Goal: Task Accomplishment & Management: Complete application form

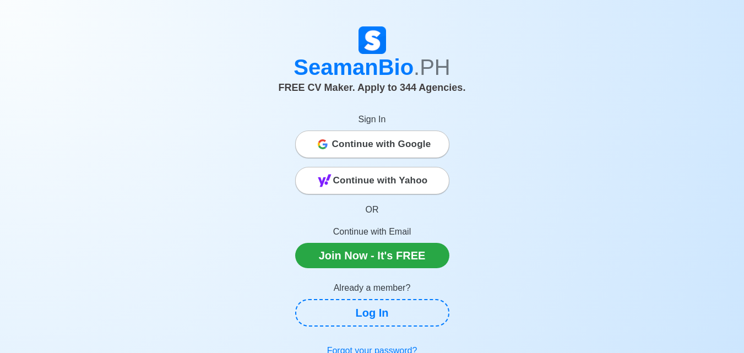
click at [400, 154] on span "Continue with Google" at bounding box center [381, 144] width 99 height 22
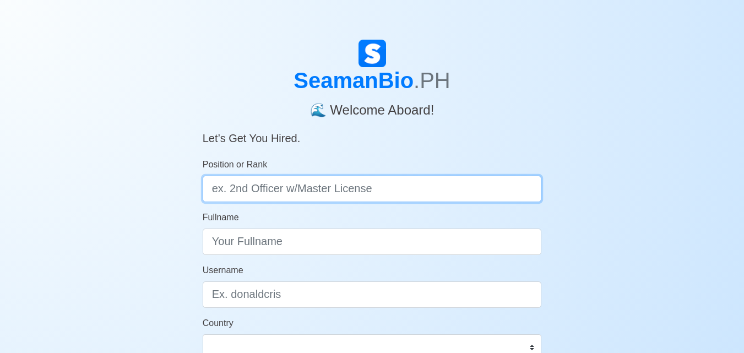
click at [354, 187] on input "Position or Rank" at bounding box center [372, 189] width 339 height 26
click at [214, 189] on input "Deck Cadet" at bounding box center [372, 189] width 339 height 26
type input "Deck Trainee/Deck Cadet"
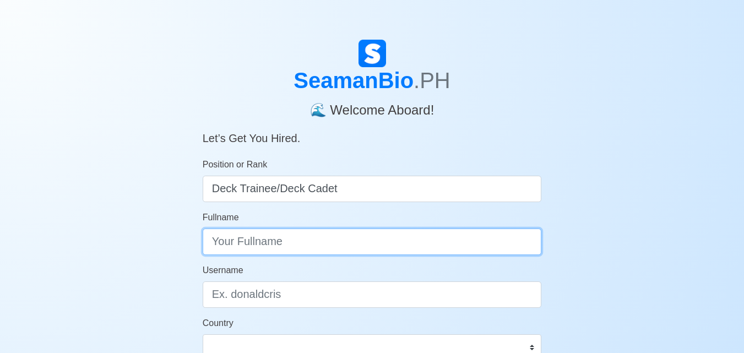
click at [247, 246] on input "Fullname" at bounding box center [372, 242] width 339 height 26
type input "Jayvie Deligero"
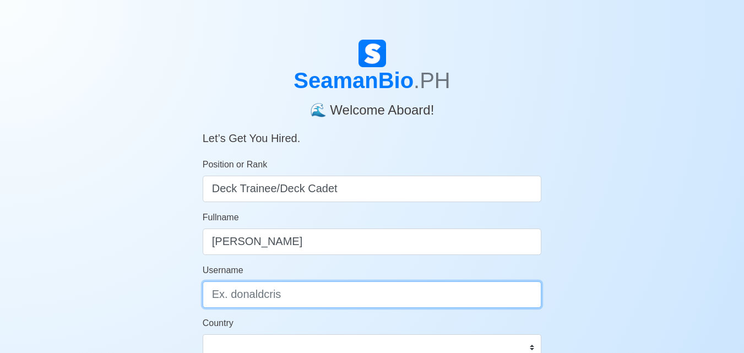
click at [303, 300] on input "Username" at bounding box center [372, 294] width 339 height 26
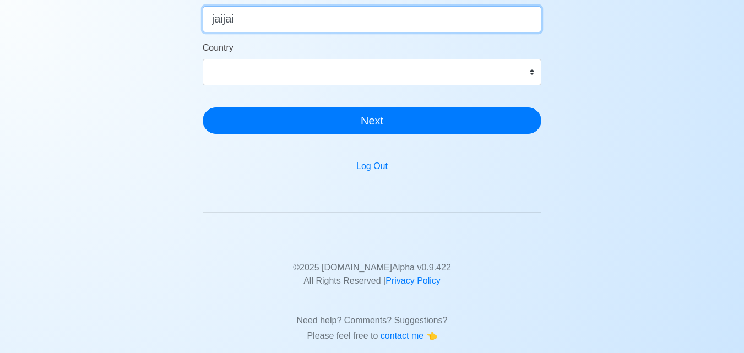
type input "jaijai"
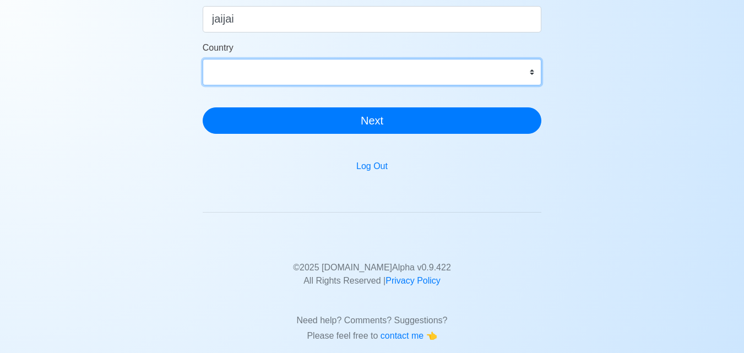
click at [281, 70] on select "Afghanistan Åland Islands Albania Algeria American Samoa Andorra Angola Anguill…" at bounding box center [372, 72] width 339 height 26
select select "PH"
click at [203, 59] on select "Afghanistan Åland Islands Albania Algeria American Samoa Andorra Angola Anguill…" at bounding box center [372, 72] width 339 height 26
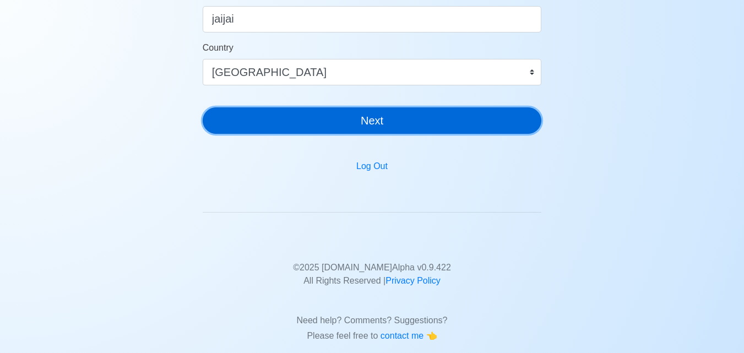
click at [318, 124] on button "Next" at bounding box center [372, 120] width 339 height 26
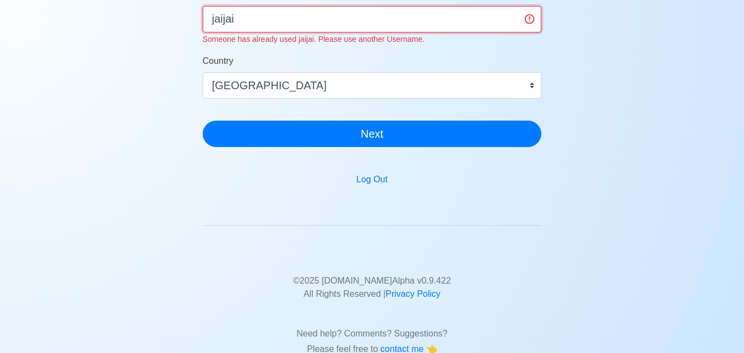
click at [235, 22] on input "jaijai" at bounding box center [372, 19] width 339 height 26
type input "j"
click at [275, 21] on input "JV" at bounding box center [372, 19] width 339 height 26
type input "J"
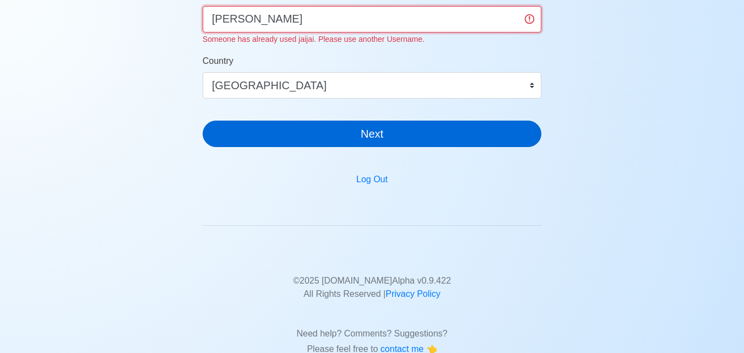
type input "Jhai-Jhai"
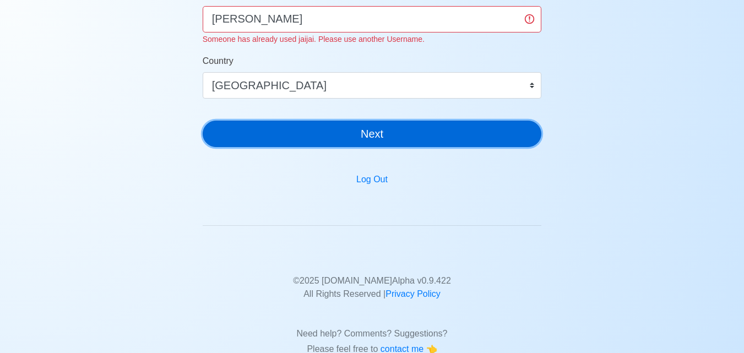
click at [324, 143] on main "SeamanBio .PH 🌊 Welcome Aboard! Let’s Get You Hired. Position or Rank Deck Trai…" at bounding box center [372, 59] width 356 height 591
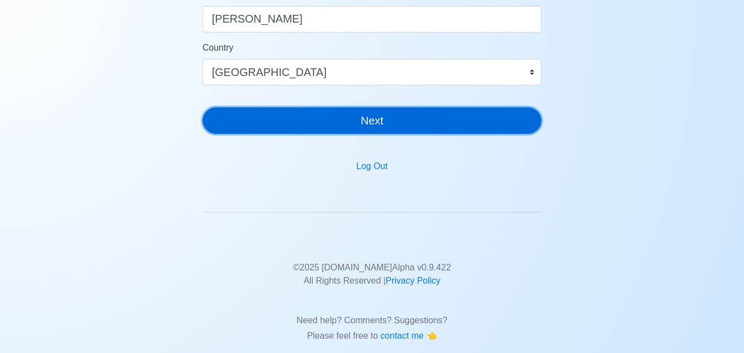
click at [339, 124] on button "Next" at bounding box center [372, 120] width 339 height 26
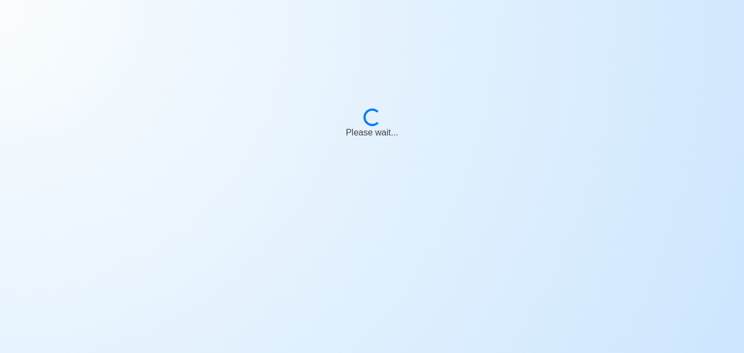
scroll to position [13, 0]
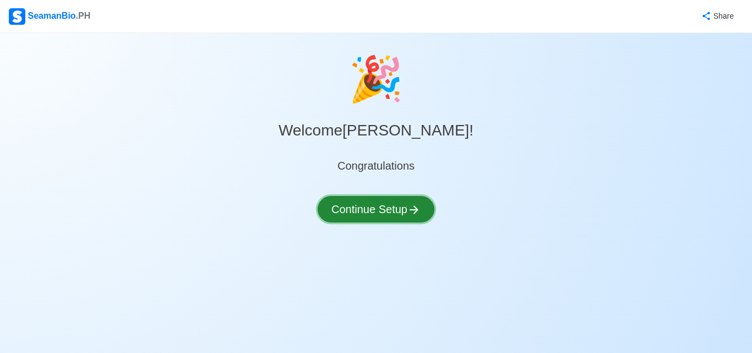
click at [388, 211] on button "Continue Setup" at bounding box center [376, 209] width 117 height 26
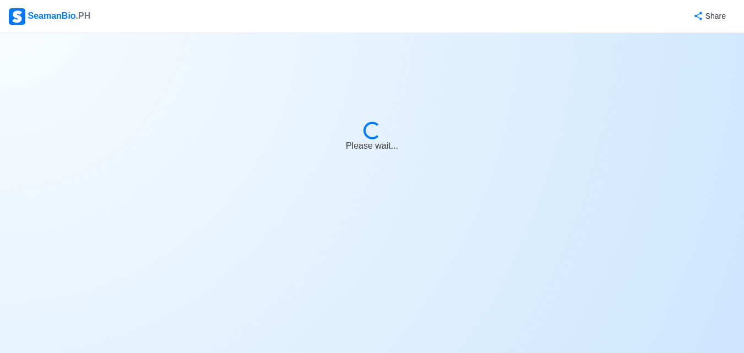
select select "Visible for Hiring"
select select "PH"
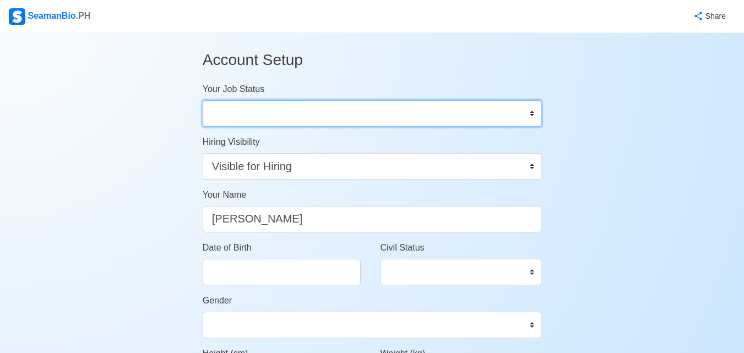
click at [527, 114] on select "Onboard Actively Looking for Job Not Looking for Job" at bounding box center [372, 113] width 339 height 26
select select "Actively Looking for Job"
click at [203, 100] on select "Onboard Actively Looking for Job Not Looking for Job" at bounding box center [372, 113] width 339 height 26
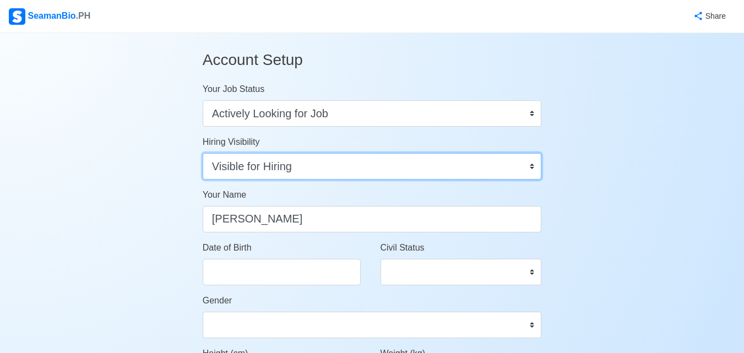
click at [530, 165] on select "Visible for Hiring Not Visible for Hiring" at bounding box center [372, 166] width 339 height 26
click at [203, 153] on select "Visible for Hiring Not Visible for Hiring" at bounding box center [372, 166] width 339 height 26
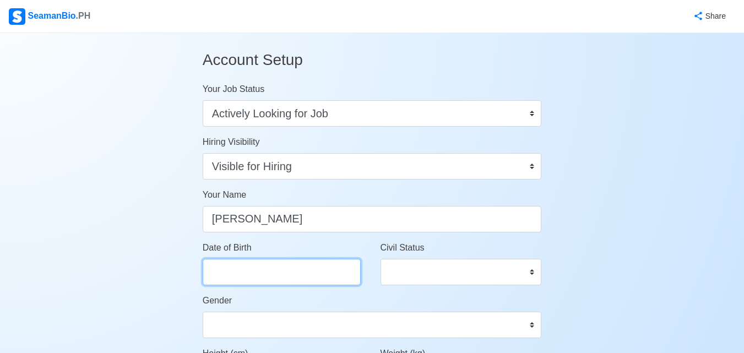
click at [330, 269] on input "Date of Birth" at bounding box center [282, 272] width 158 height 26
select select "****"
select select "******"
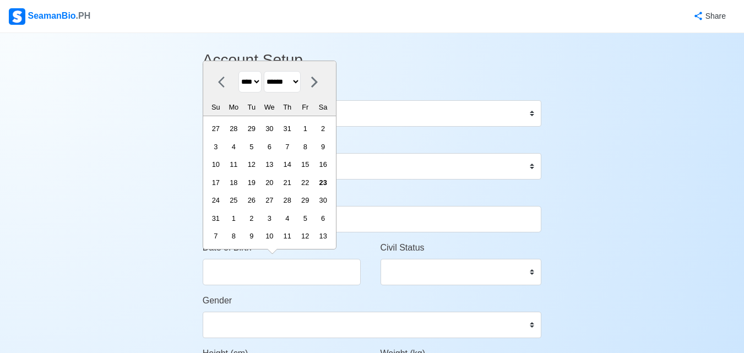
click at [262, 83] on select "**** **** **** **** **** **** **** **** **** **** **** **** **** **** **** ****…" at bounding box center [249, 81] width 23 height 21
select select "****"
click at [238, 89] on select "**** **** **** **** **** **** **** **** **** **** **** **** **** **** **** ****…" at bounding box center [249, 81] width 23 height 21
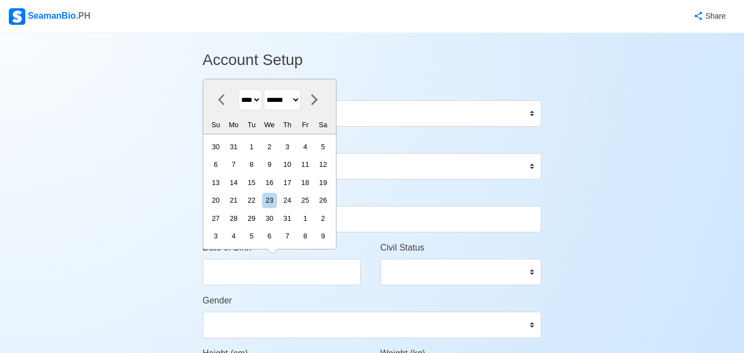
click at [301, 104] on select "******* ******** ***** ***** *** **** **** ****** ********* ******* ******** **…" at bounding box center [282, 99] width 37 height 21
select select "*******"
click at [268, 89] on select "******* ******** ***** ***** *** **** **** ****** ********* ******* ******** **…" at bounding box center [282, 99] width 37 height 21
click at [255, 205] on div "24" at bounding box center [251, 200] width 15 height 15
type input "10/24/2000"
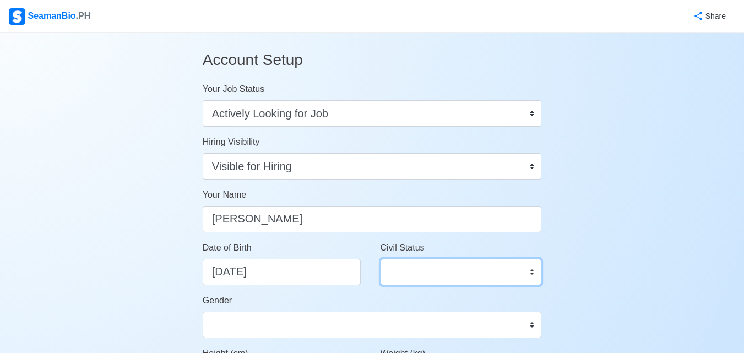
click at [442, 272] on select "Single Married Widowed Separated" at bounding box center [460, 272] width 161 height 26
select select "Single"
click at [380, 259] on select "Single Married Widowed Separated" at bounding box center [460, 272] width 161 height 26
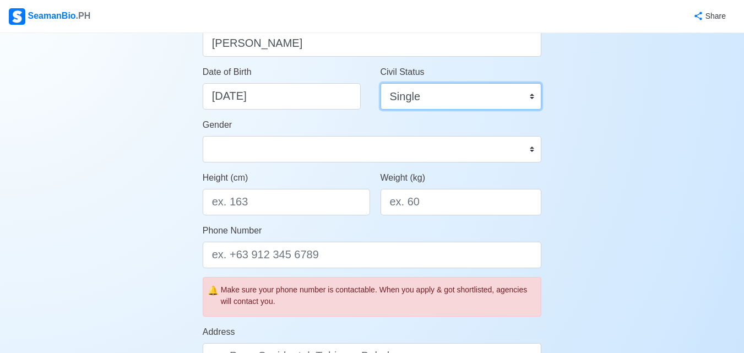
scroll to position [201, 0]
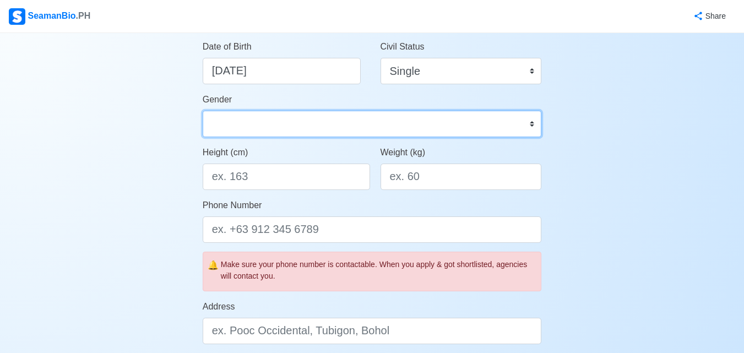
click at [532, 122] on select "Male Female" at bounding box center [372, 124] width 339 height 26
select select "[DEMOGRAPHIC_DATA]"
click at [203, 111] on select "Male Female" at bounding box center [372, 124] width 339 height 26
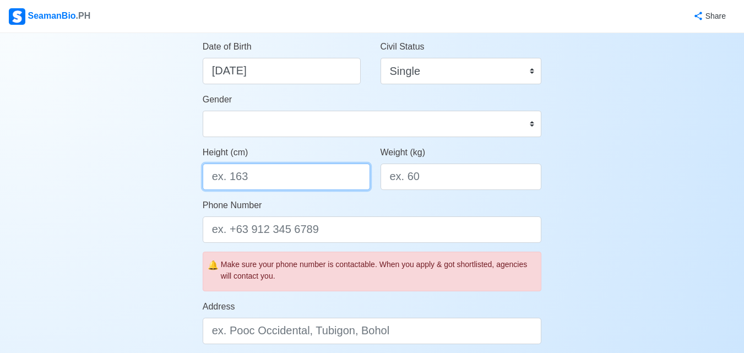
click at [305, 182] on input "Height (cm)" at bounding box center [286, 177] width 167 height 26
type input "144"
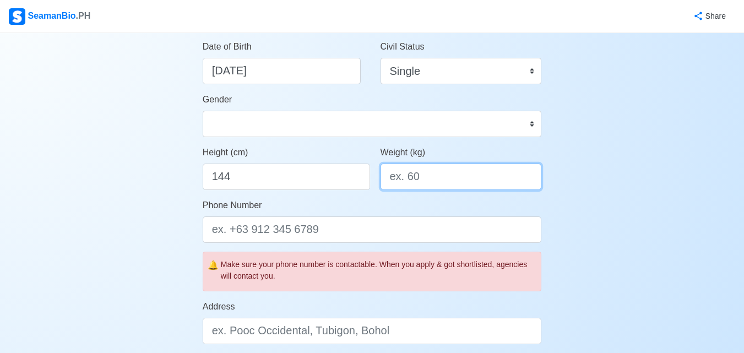
click at [465, 179] on input "Weight (kg)" at bounding box center [460, 177] width 161 height 26
type input "55"
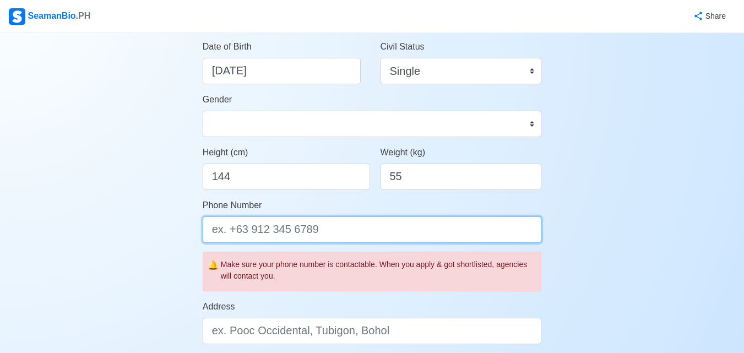
click at [307, 231] on input "Phone Number" at bounding box center [372, 229] width 339 height 26
type input "="
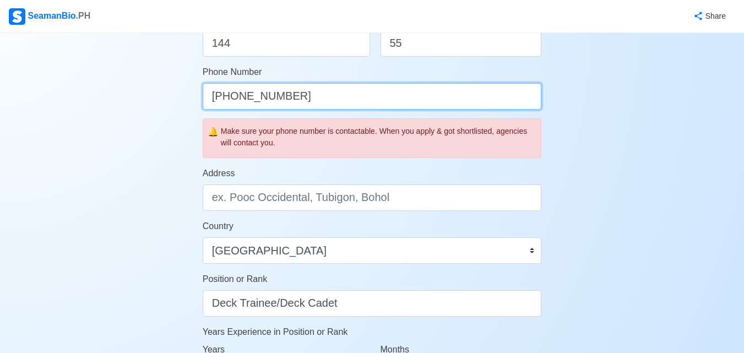
scroll to position [301, 0]
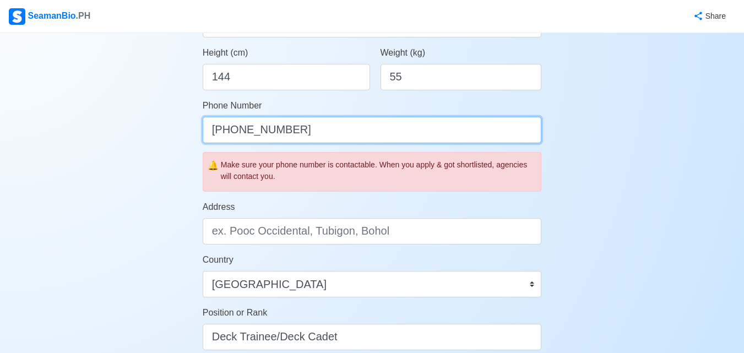
type input "[PHONE_NUMBER]"
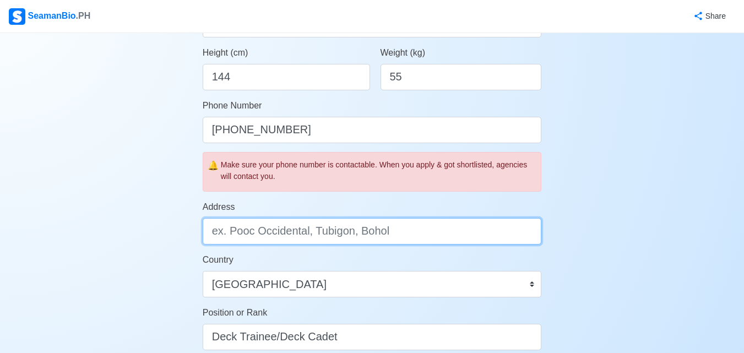
click at [265, 233] on input "Address" at bounding box center [372, 231] width 339 height 26
type input "Estaca Linawan Anda Bohol"
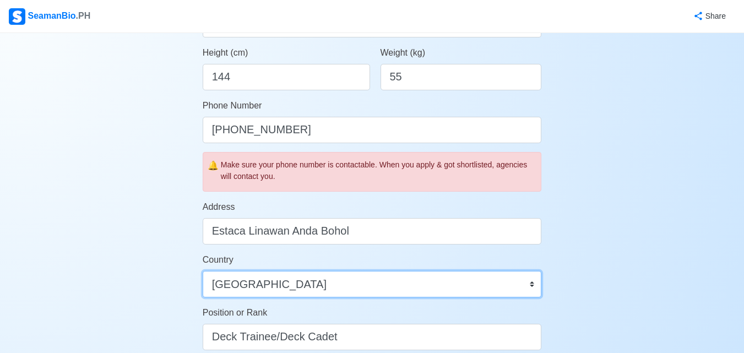
click at [528, 284] on select "Afghanistan Åland Islands Albania Algeria American Samoa Andorra Angola Anguill…" at bounding box center [372, 284] width 339 height 26
click at [203, 271] on select "Afghanistan Åland Islands Albania Algeria American Samoa Andorra Angola Anguill…" at bounding box center [372, 284] width 339 height 26
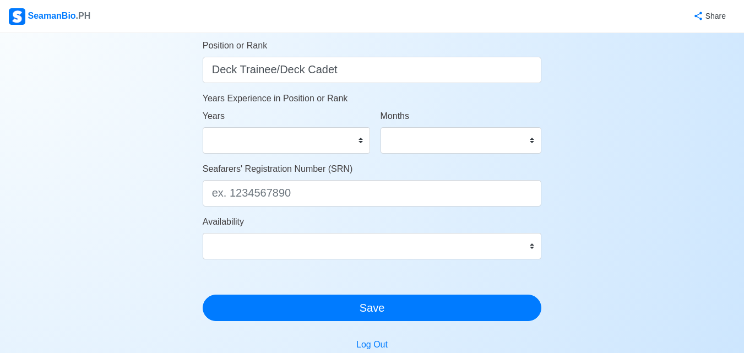
scroll to position [571, 0]
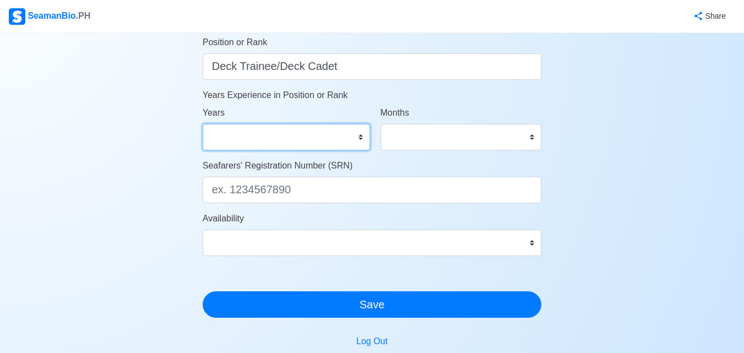
click at [361, 134] on select "0 1 2 3 4 5 6 7 8 9 10 11 12 13 14 15 16 17 18 19 20 21 22 23 24 25 26 27 28 29…" at bounding box center [286, 137] width 167 height 26
select select "0"
click at [203, 124] on select "0 1 2 3 4 5 6 7 8 9 10 11 12 13 14 15 16 17 18 19 20 21 22 23 24 25 26 27 28 29…" at bounding box center [286, 137] width 167 height 26
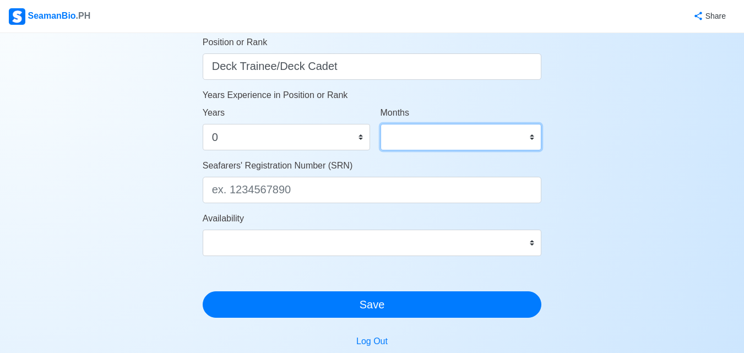
click at [534, 132] on select "0 1 2 3 4 5 6 7 8 9 10 11" at bounding box center [460, 137] width 161 height 26
select select "0"
click at [380, 124] on select "0 1 2 3 4 5 6 7 8 9 10 11" at bounding box center [460, 137] width 161 height 26
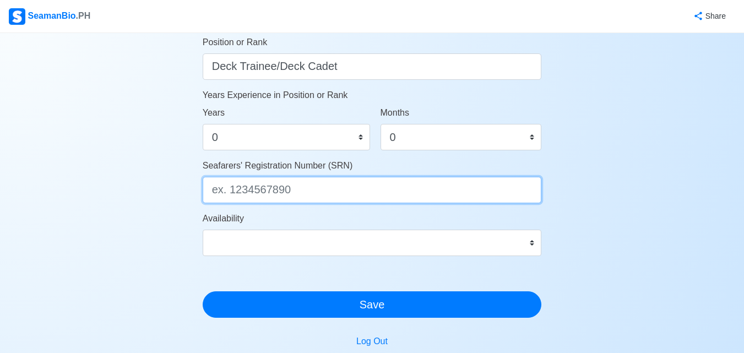
click at [255, 194] on input "Seafarers' Registration Number (SRN)" at bounding box center [372, 190] width 339 height 26
type input "0010240060"
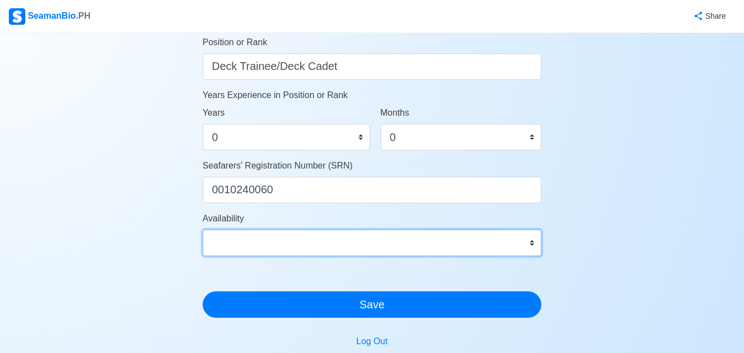
click at [534, 238] on select "Immediate Sep 2025 Oct 2025 Nov 2025 Dec 2025 Jan 2026 Feb 2026 Mar 2026 Apr 20…" at bounding box center [372, 243] width 339 height 26
select select "1756656000000"
click at [203, 230] on select "Immediate Sep 2025 Oct 2025 Nov 2025 Dec 2025 Jan 2026 Feb 2026 Mar 2026 Apr 20…" at bounding box center [372, 243] width 339 height 26
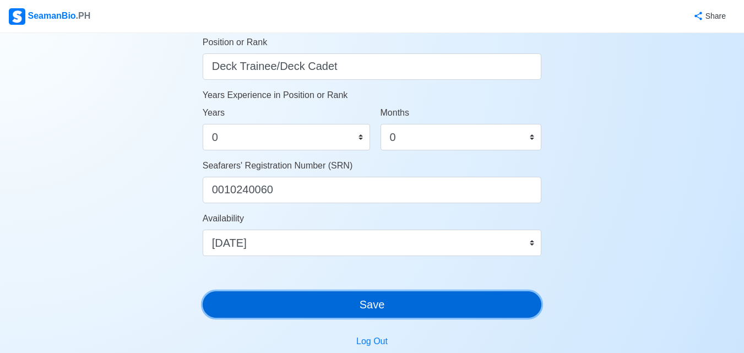
click at [405, 300] on button "Save" at bounding box center [372, 304] width 339 height 26
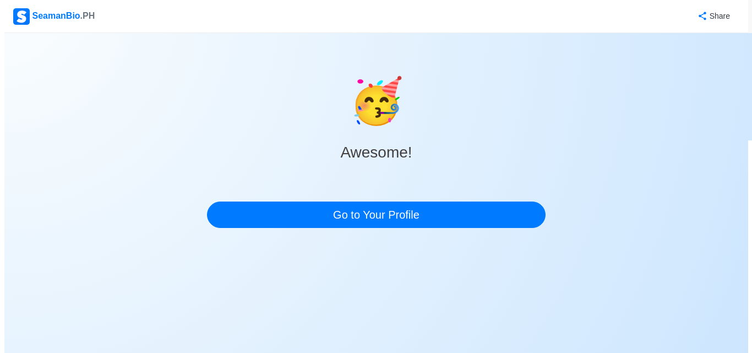
scroll to position [0, 0]
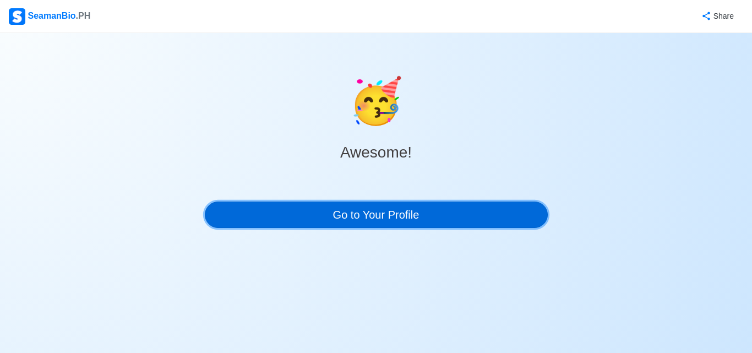
click at [396, 218] on link "Go to Your Profile" at bounding box center [376, 215] width 343 height 26
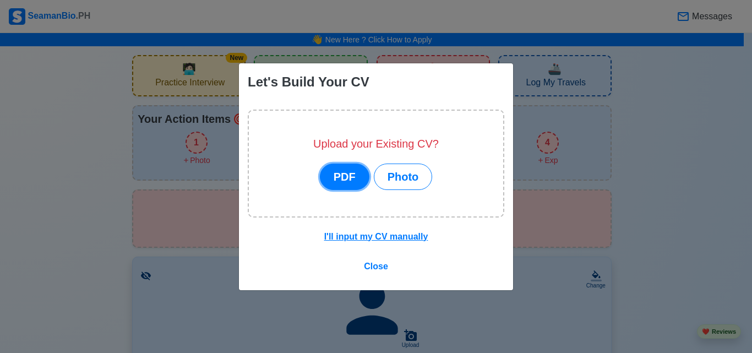
click at [355, 181] on button "PDF" at bounding box center [345, 177] width 50 height 26
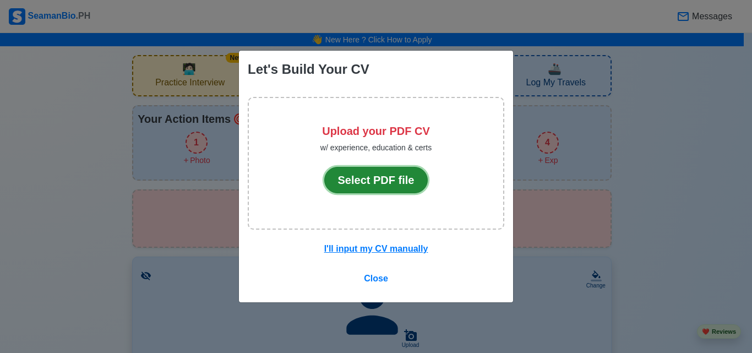
click at [403, 177] on button "Select PDF file" at bounding box center [376, 180] width 104 height 26
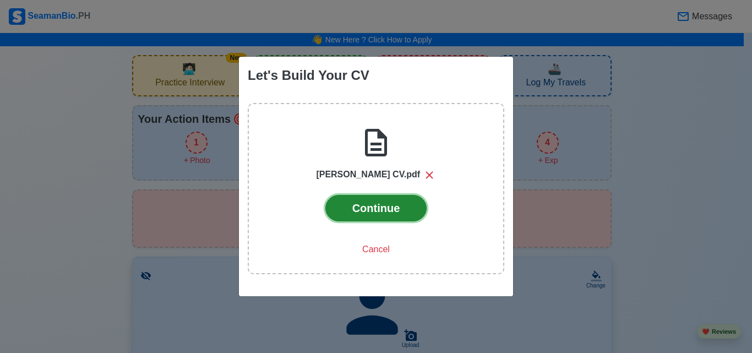
click at [370, 210] on button "Continue" at bounding box center [376, 208] width 102 height 26
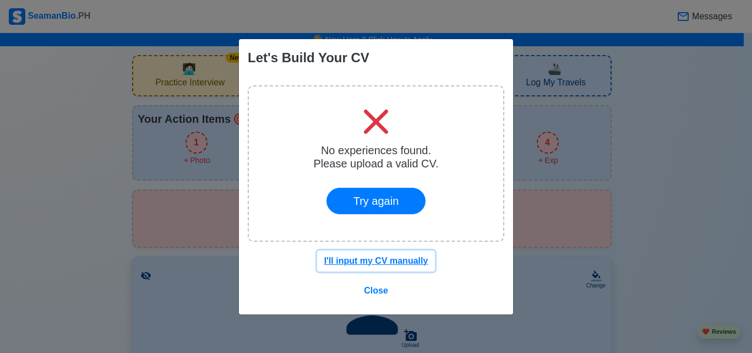
click at [396, 262] on u "I'll input my CV manually" at bounding box center [376, 260] width 104 height 9
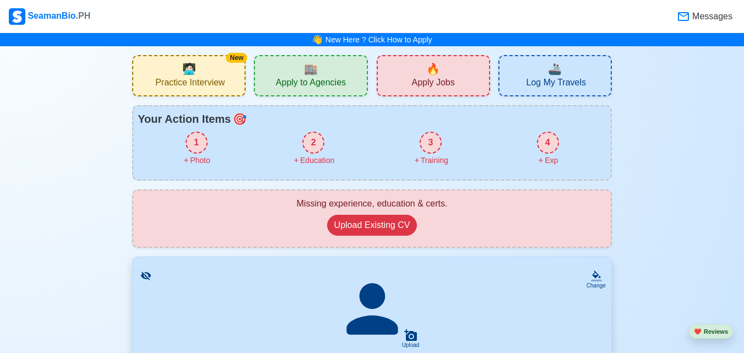
click at [328, 82] on span "Apply to Agencies" at bounding box center [311, 84] width 70 height 14
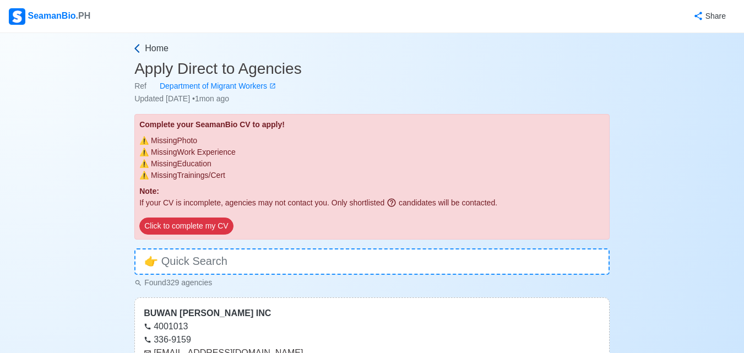
click at [137, 47] on icon at bounding box center [137, 48] width 11 height 11
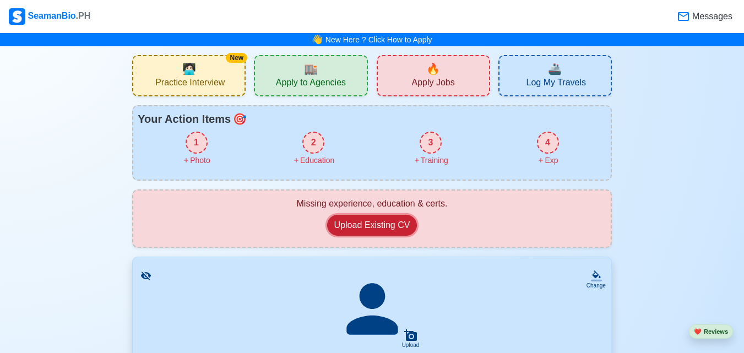
click at [374, 226] on button "Upload Existing CV" at bounding box center [372, 225] width 90 height 21
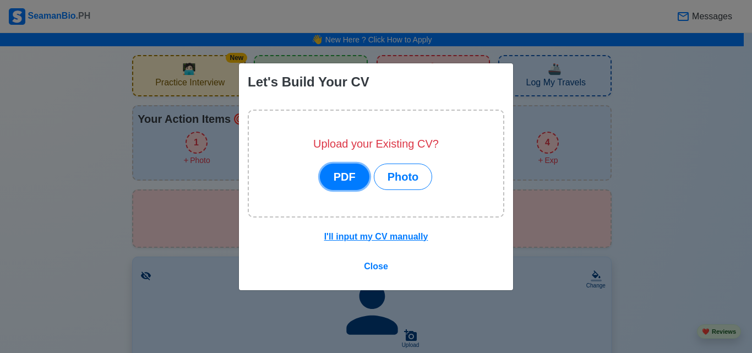
click at [344, 171] on button "PDF" at bounding box center [345, 177] width 50 height 26
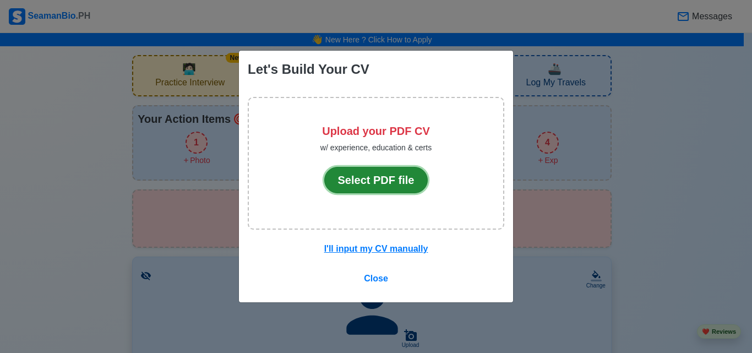
click at [369, 176] on button "Select PDF file" at bounding box center [376, 180] width 104 height 26
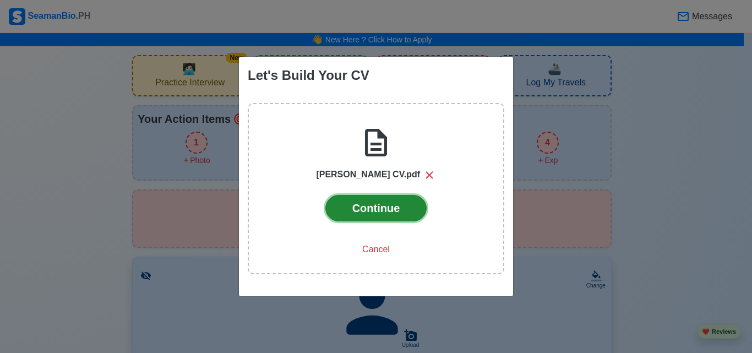
click at [383, 209] on button "Continue" at bounding box center [376, 208] width 102 height 26
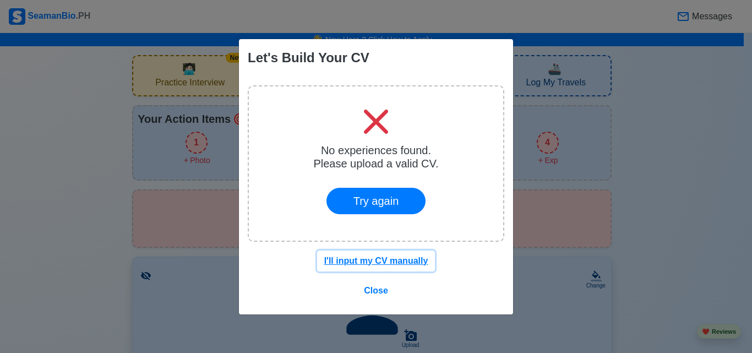
click at [398, 259] on u "I'll input my CV manually" at bounding box center [376, 260] width 104 height 9
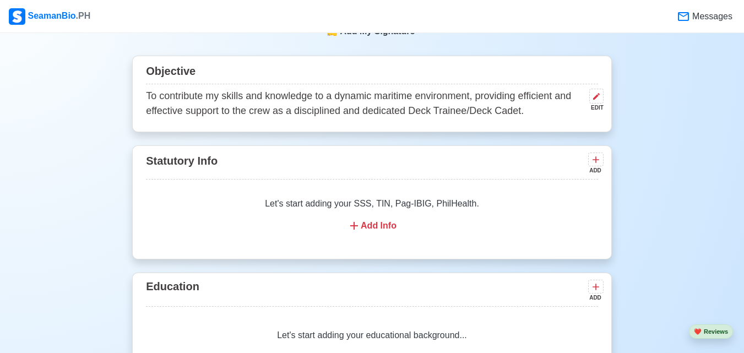
scroll to position [603, 0]
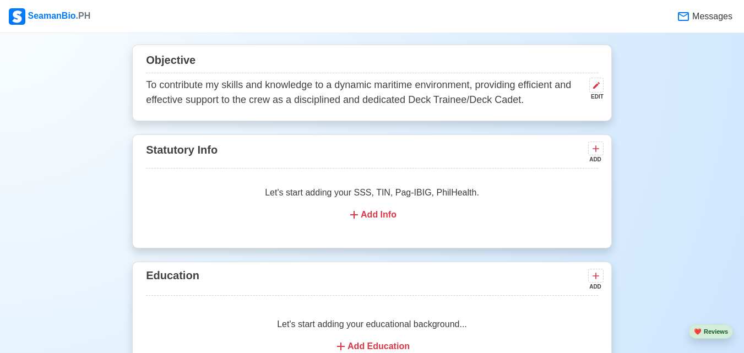
click at [365, 215] on div "Add Info" at bounding box center [372, 214] width 426 height 13
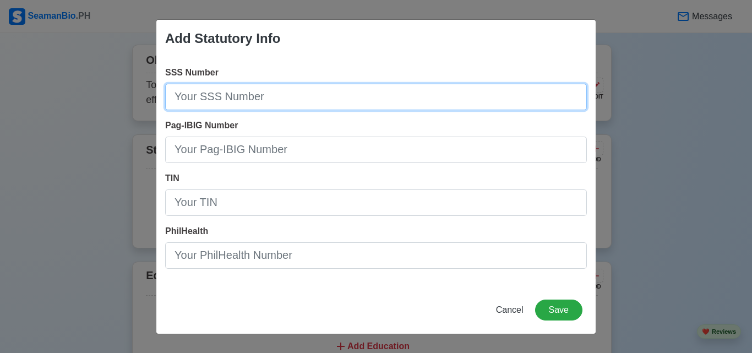
click at [307, 94] on input "SSS Number" at bounding box center [376, 97] width 422 height 26
click at [272, 99] on input "SSS Number" at bounding box center [376, 97] width 422 height 26
click at [232, 102] on input "SSS Number" at bounding box center [376, 97] width 422 height 26
click at [210, 97] on input "SSS Number" at bounding box center [376, 97] width 422 height 26
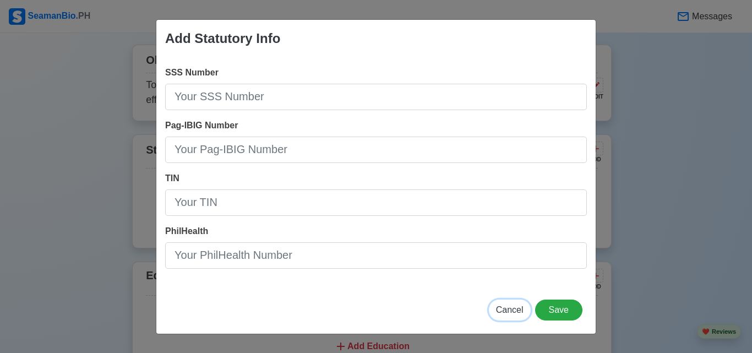
click at [518, 310] on span "Cancel" at bounding box center [510, 309] width 28 height 9
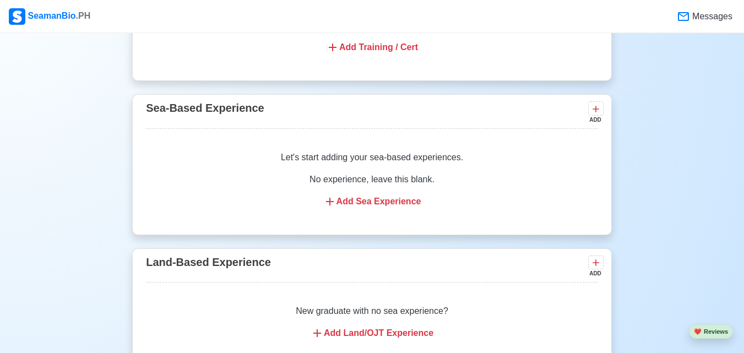
scroll to position [1704, 0]
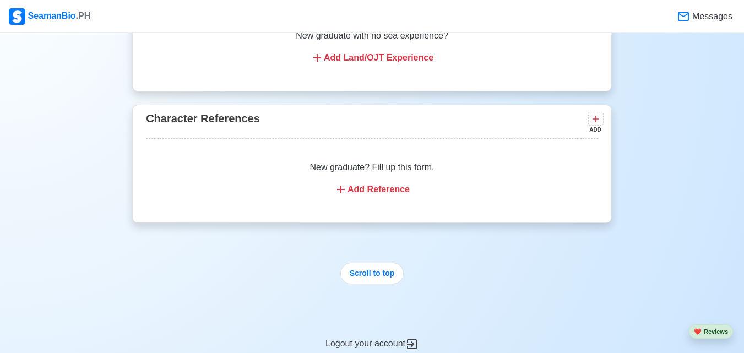
click at [394, 195] on div "Add Reference" at bounding box center [372, 189] width 426 height 13
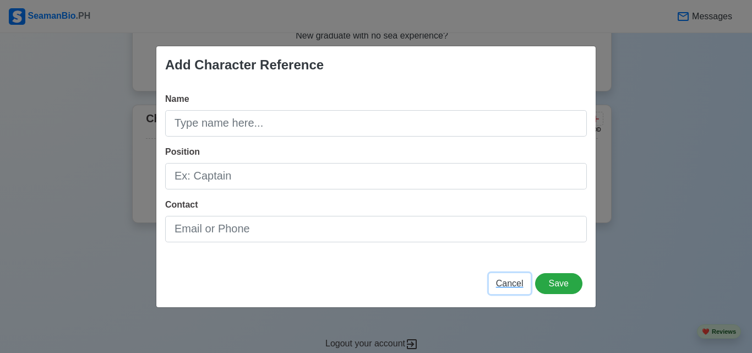
click at [504, 285] on span "Cancel" at bounding box center [510, 283] width 28 height 9
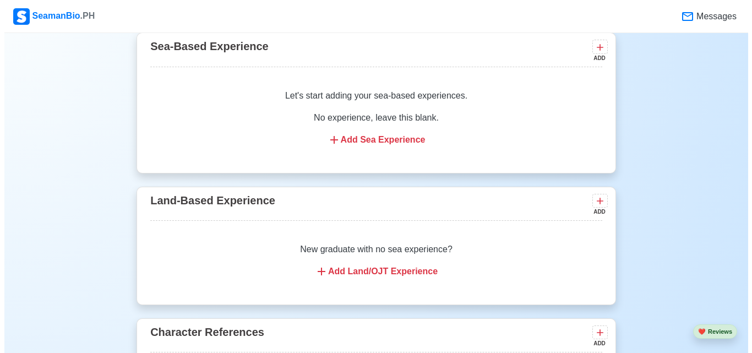
scroll to position [1483, 0]
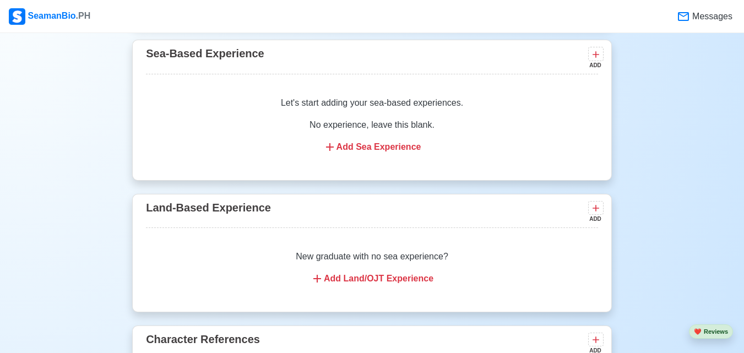
click at [347, 285] on div "Add Land/OJT Experience" at bounding box center [372, 278] width 426 height 13
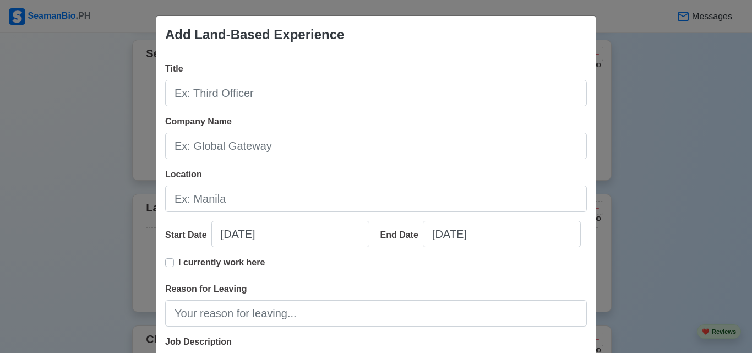
click at [710, 170] on div "Add Land-Based Experience Title Company Name Location Start Date 08/23/2025 End…" at bounding box center [376, 176] width 752 height 353
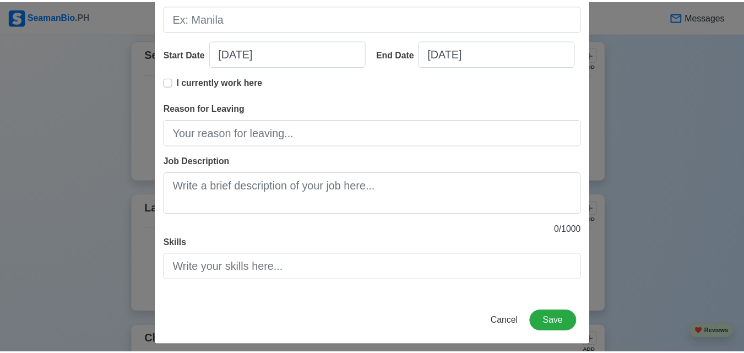
scroll to position [189, 0]
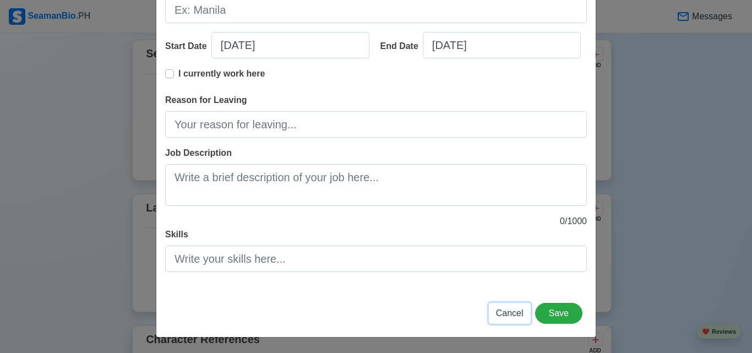
click at [509, 316] on span "Cancel" at bounding box center [510, 312] width 28 height 9
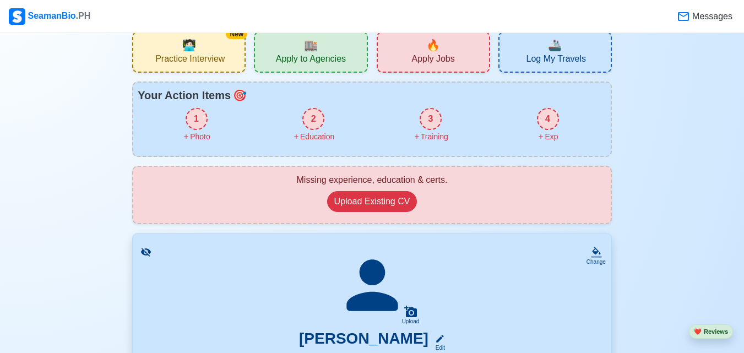
scroll to position [0, 0]
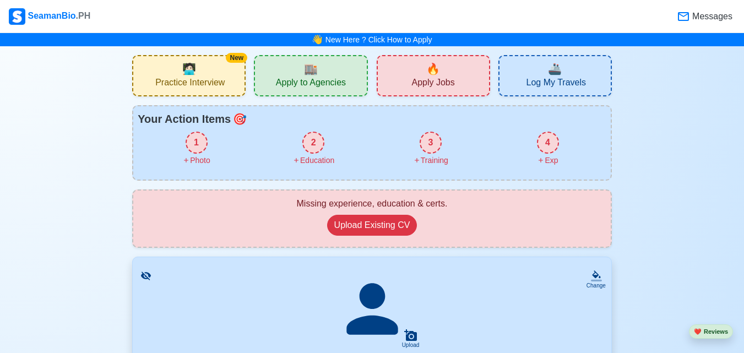
click at [426, 76] on div "🔥 Apply Jobs" at bounding box center [433, 75] width 113 height 41
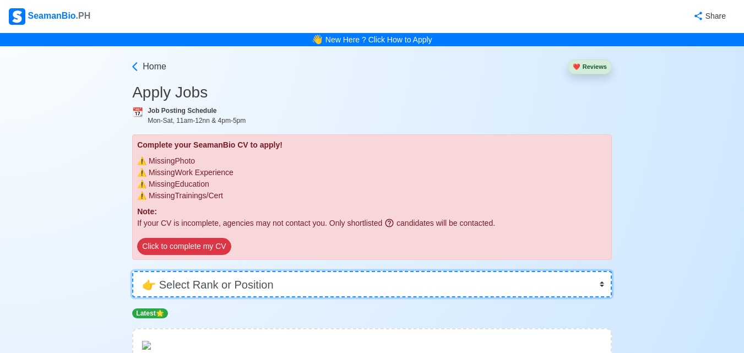
click at [601, 282] on select "👉 Select Rank or Position Master Chief Officer 2nd Officer 3rd Officer Junior O…" at bounding box center [372, 284] width 480 height 26
select select "Cadet"
click at [132, 271] on select "👉 Select Rank or Position Master Chief Officer 2nd Officer 3rd Officer Junior O…" at bounding box center [372, 284] width 480 height 26
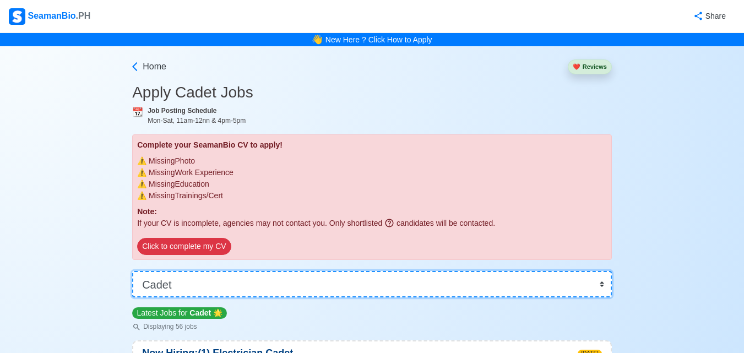
scroll to position [275, 0]
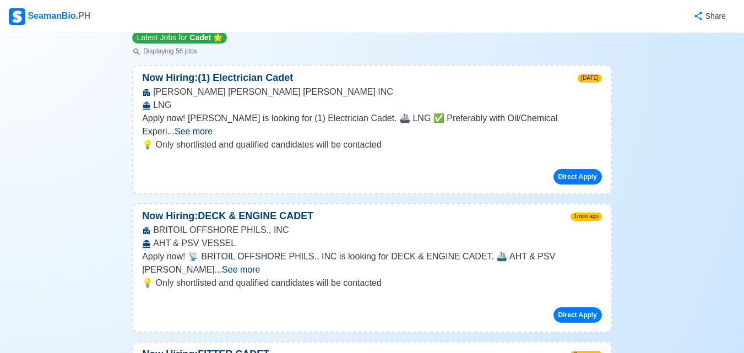
click at [260, 265] on span "See more" at bounding box center [241, 269] width 38 height 9
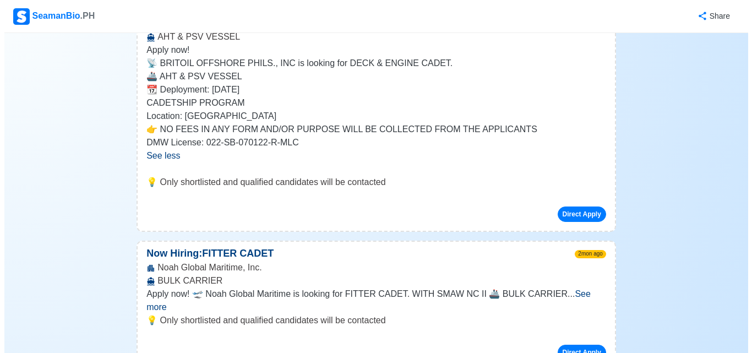
scroll to position [456, 0]
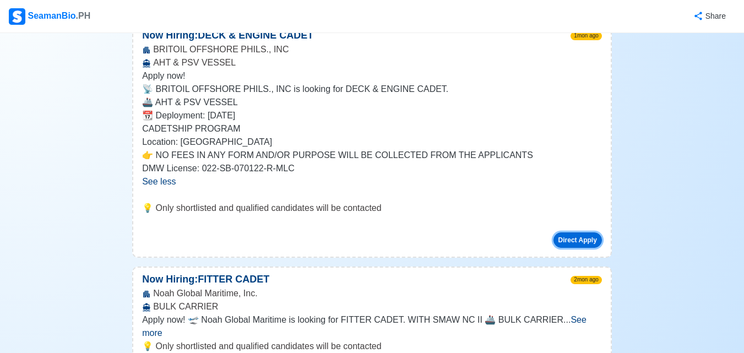
click at [584, 232] on button "Direct Apply" at bounding box center [577, 239] width 48 height 15
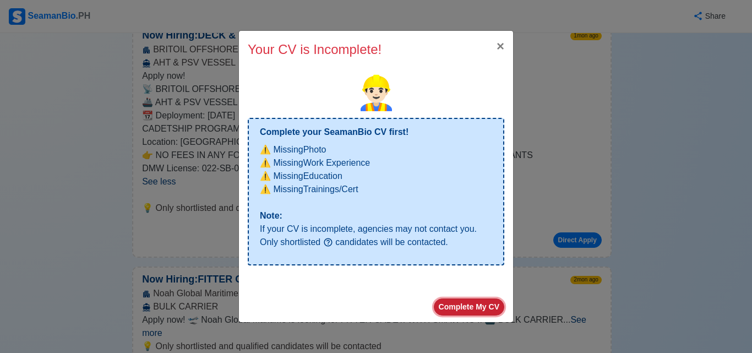
click at [460, 307] on button "Complete My CV" at bounding box center [469, 306] width 70 height 17
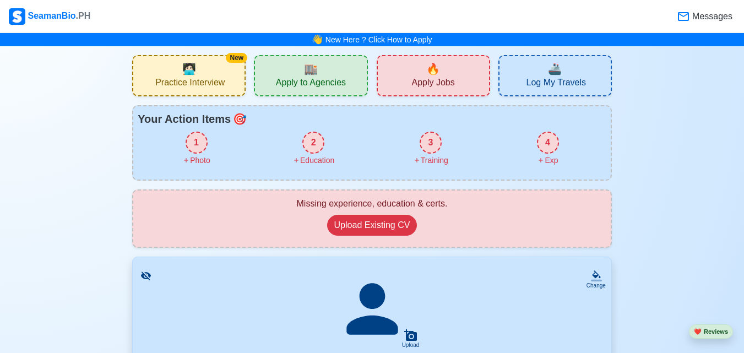
click at [191, 142] on div "1" at bounding box center [197, 143] width 22 height 22
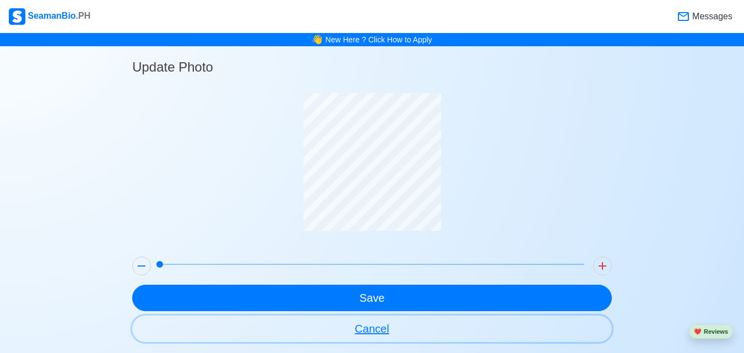
click at [383, 331] on button "Cancel" at bounding box center [372, 329] width 480 height 26
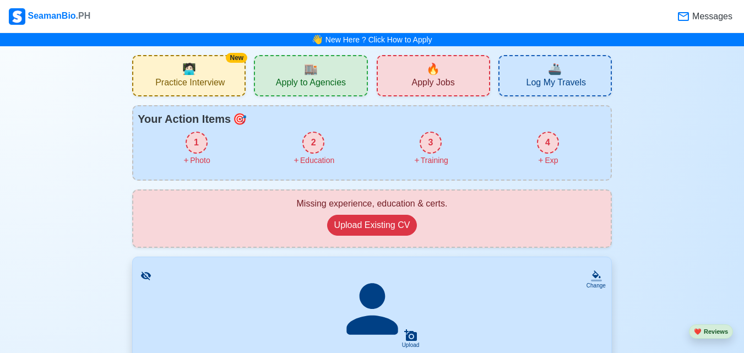
click at [190, 141] on div "1" at bounding box center [197, 143] width 22 height 22
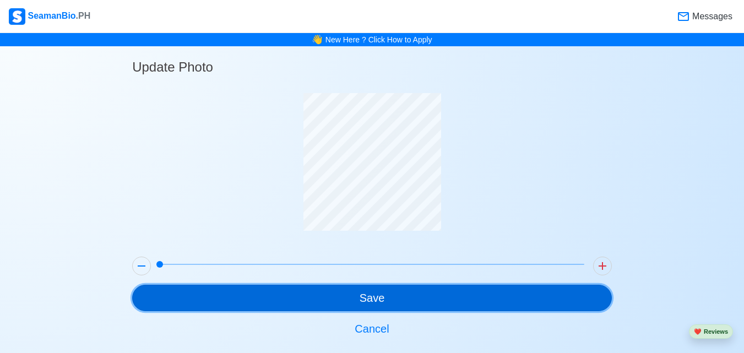
click at [367, 301] on button "Save" at bounding box center [372, 298] width 480 height 26
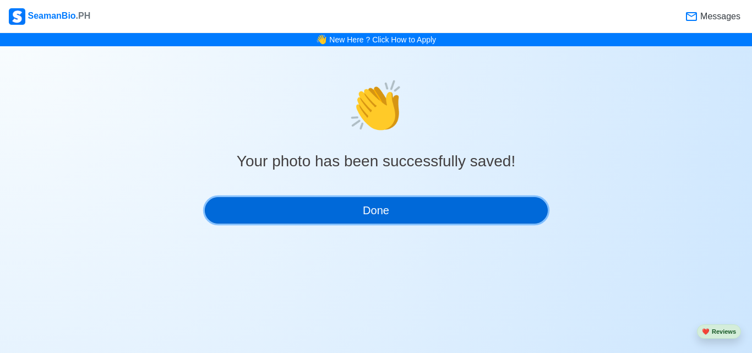
click at [357, 207] on button "Done" at bounding box center [376, 210] width 343 height 26
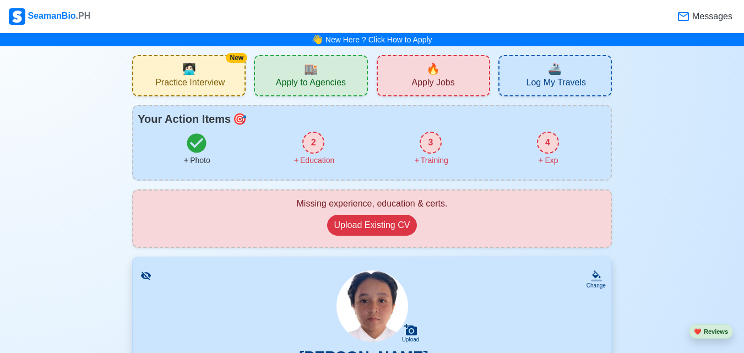
click at [317, 155] on div "Education" at bounding box center [313, 161] width 42 height 12
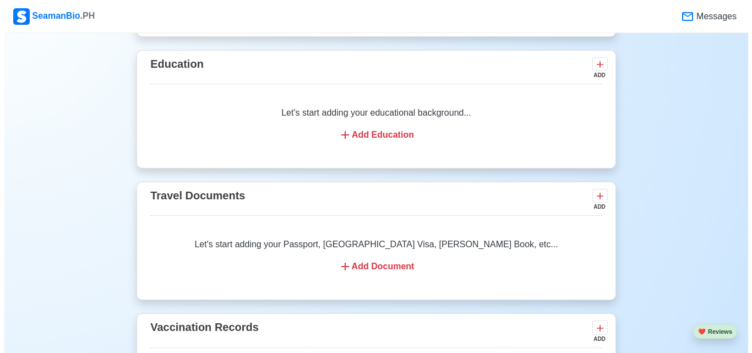
scroll to position [815, 0]
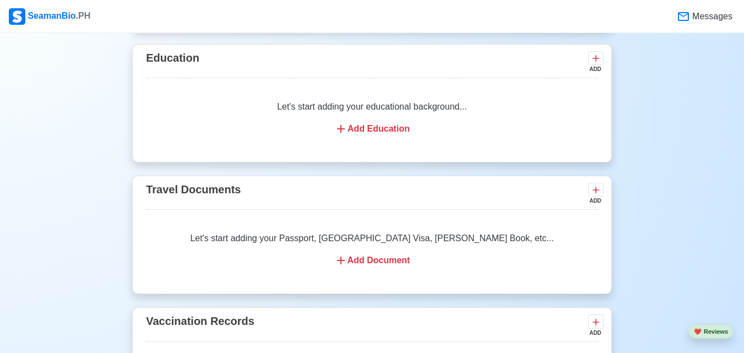
click at [350, 132] on div "Add Education" at bounding box center [372, 128] width 426 height 13
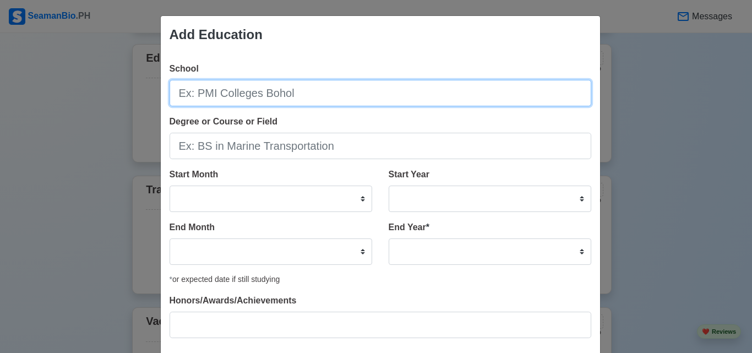
click at [305, 98] on input "School" at bounding box center [381, 93] width 422 height 26
type input "[GEOGRAPHIC_DATA]"
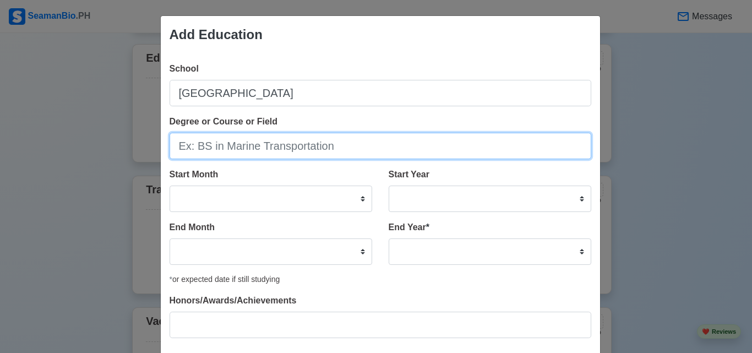
click at [297, 144] on input "Degree or Course or Field" at bounding box center [381, 146] width 422 height 26
click at [251, 146] on input "BS in Marine tRansportation" at bounding box center [381, 146] width 422 height 26
type input "BS in Marine Transportation"
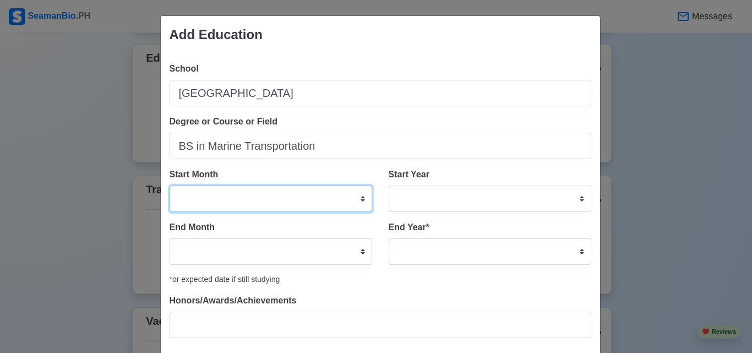
click at [360, 197] on select "January February March April May June July August September October November De…" at bounding box center [271, 199] width 203 height 26
select select "June"
click at [170, 186] on select "January February March April May June July August September October November De…" at bounding box center [271, 199] width 203 height 26
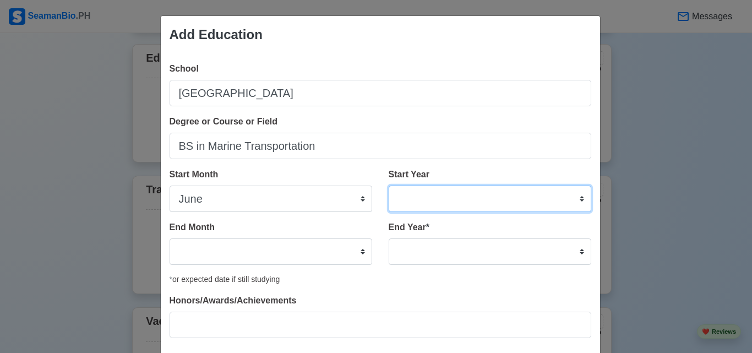
click at [579, 196] on select "2025 2024 2023 2022 2021 2020 2019 2018 2017 2016 2015 2014 2013 2012 2011 2010…" at bounding box center [490, 199] width 203 height 26
select select "2019"
click at [389, 186] on select "2025 2024 2023 2022 2021 2020 2019 2018 2017 2016 2015 2014 2013 2012 2011 2010…" at bounding box center [490, 199] width 203 height 26
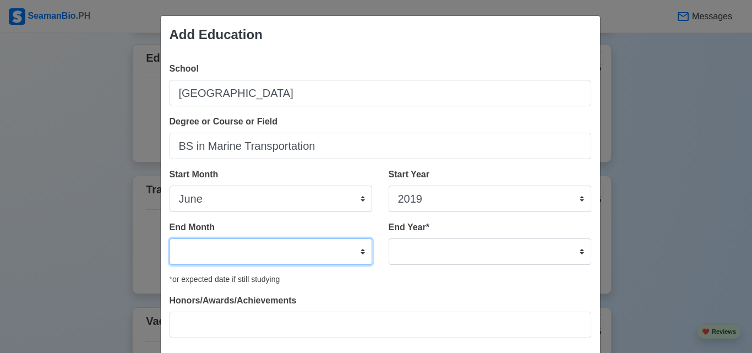
click at [358, 248] on select "January February March April May June July August September October November De…" at bounding box center [271, 251] width 203 height 26
select select "July"
click at [170, 238] on select "January February March April May June July August September October November De…" at bounding box center [271, 251] width 203 height 26
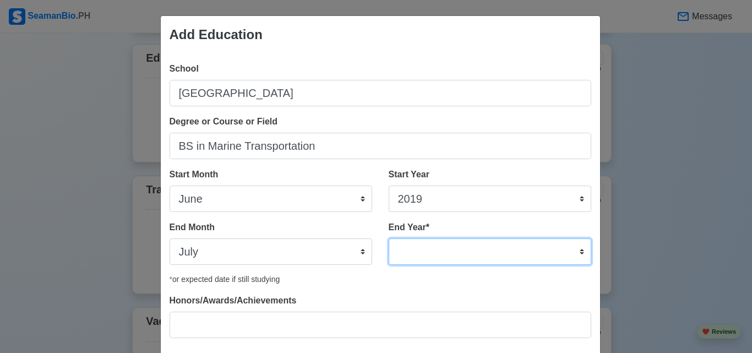
click at [580, 249] on select "2035 2034 2033 2032 2031 2030 2029 2028 2027 2026 2025 2024 2023 2022 2021 2020…" at bounding box center [490, 251] width 203 height 26
select select "2023"
click at [389, 238] on select "2035 2034 2033 2032 2031 2030 2029 2028 2027 2026 2025 2024 2023 2022 2021 2020…" at bounding box center [490, 251] width 203 height 26
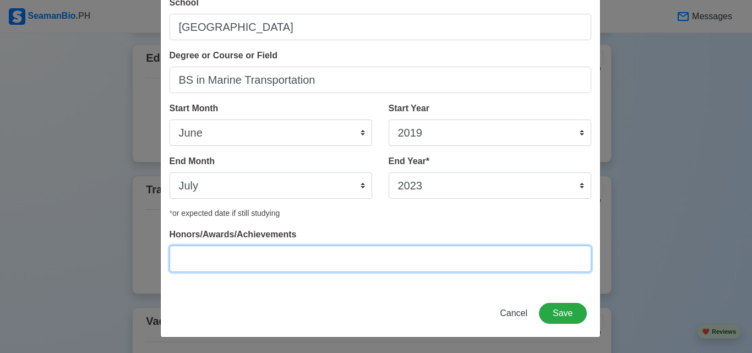
click at [540, 258] on input "Honors/Awards/Achievements" at bounding box center [381, 259] width 422 height 26
type input "Service Awardee"
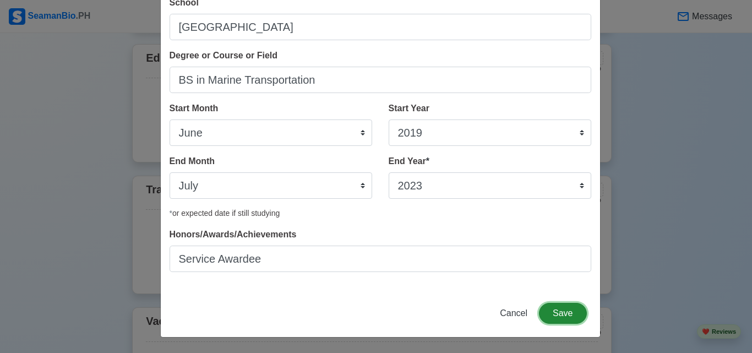
click at [573, 320] on button "Save" at bounding box center [562, 313] width 47 height 21
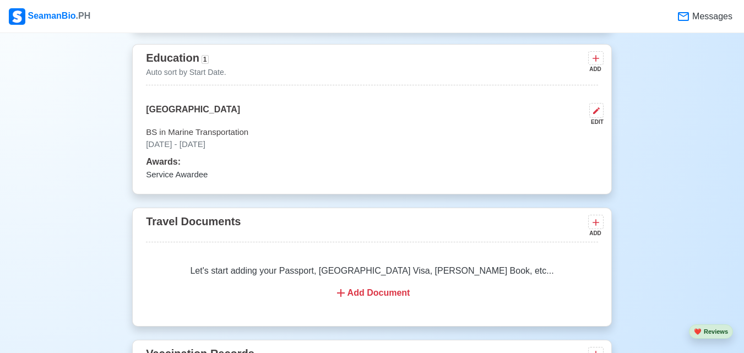
click at [383, 298] on div "Add Document" at bounding box center [372, 292] width 426 height 13
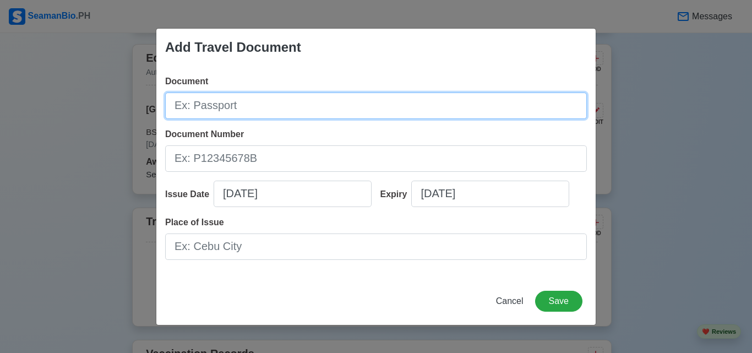
click at [227, 115] on input "Document" at bounding box center [376, 106] width 422 height 26
type input "Passport"
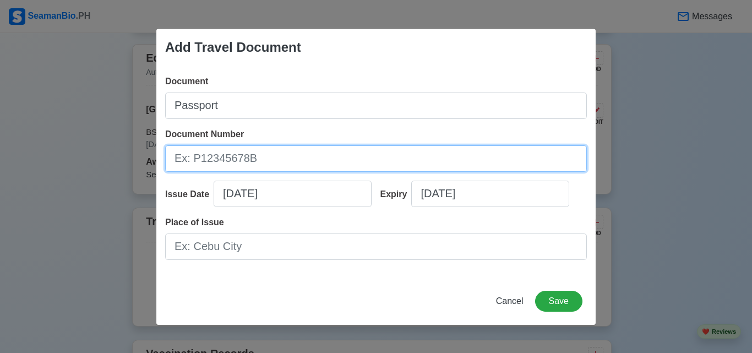
click at [238, 153] on input "Document Number" at bounding box center [376, 158] width 422 height 26
click at [264, 157] on input "Document Number" at bounding box center [376, 158] width 422 height 26
paste input "P5482333C"
type input "P5482333C"
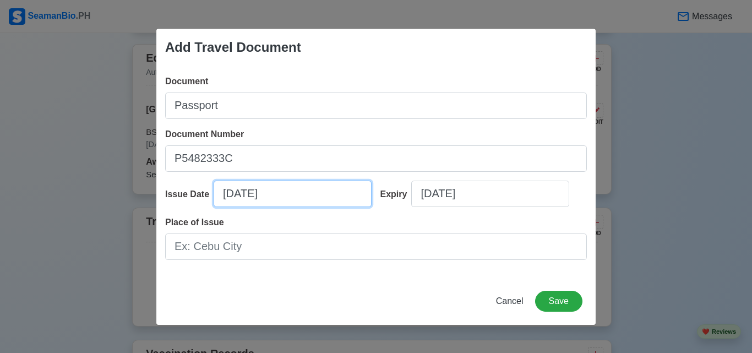
select select "****"
select select "******"
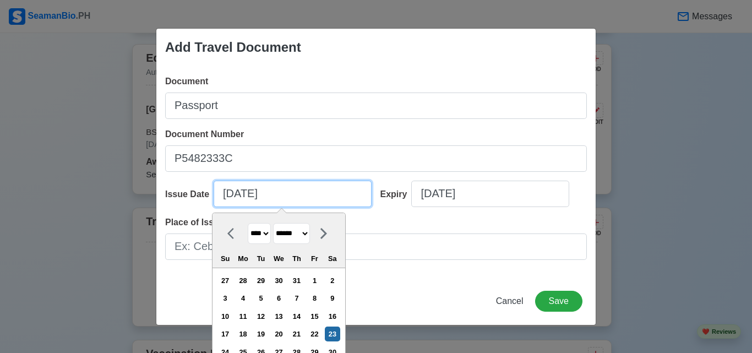
click at [318, 203] on input "[DATE]" at bounding box center [293, 194] width 158 height 26
paste input "[DATE]"
type input "08/23/2025[DATE]"
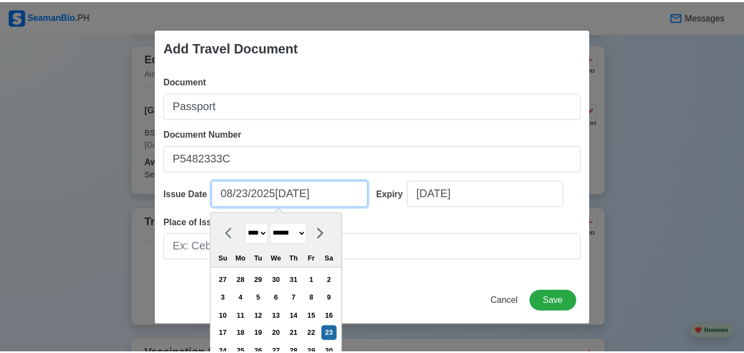
scroll to position [0, 0]
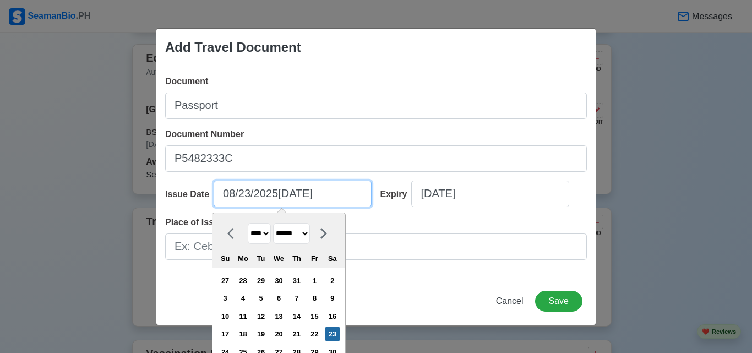
drag, startPoint x: 343, startPoint y: 192, endPoint x: 200, endPoint y: 194, distance: 143.2
click at [200, 194] on div "Issue Date 08/23/2025[DATE] **** **** **** **** **** **** **** **** **** **** *…" at bounding box center [268, 198] width 207 height 35
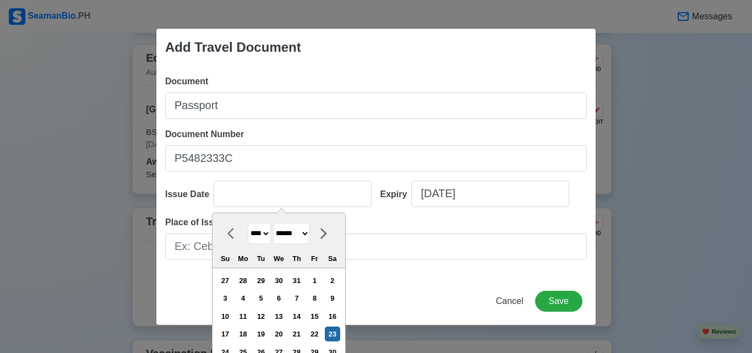
type input "[DATE]"
click at [434, 221] on div "Place of Issue" at bounding box center [376, 238] width 422 height 44
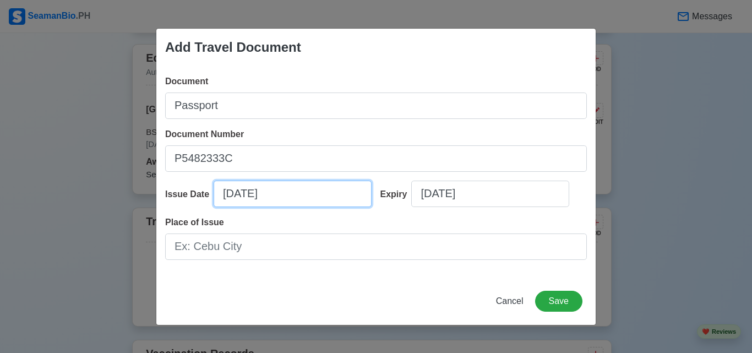
click at [234, 197] on input "[DATE]" at bounding box center [293, 194] width 158 height 26
select select "****"
select select "******"
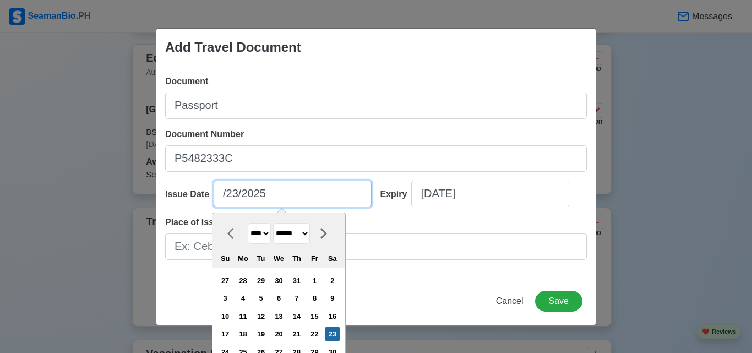
type input "[DATE]"
select select "*******"
type input "[DATE]"
select select "*******"
click at [287, 193] on input "[DATE]" at bounding box center [293, 194] width 158 height 26
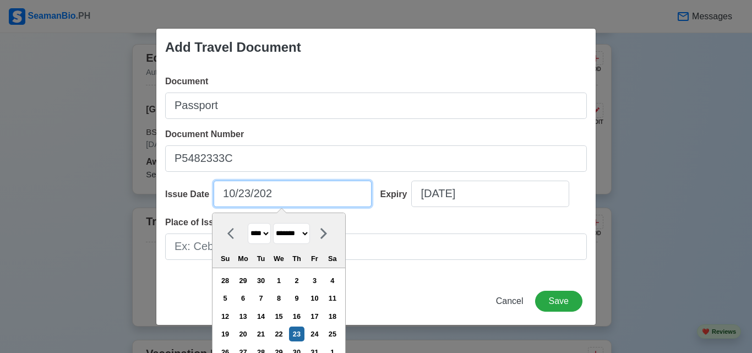
type input "[DATE]"
select select "****"
type input "[DATE]"
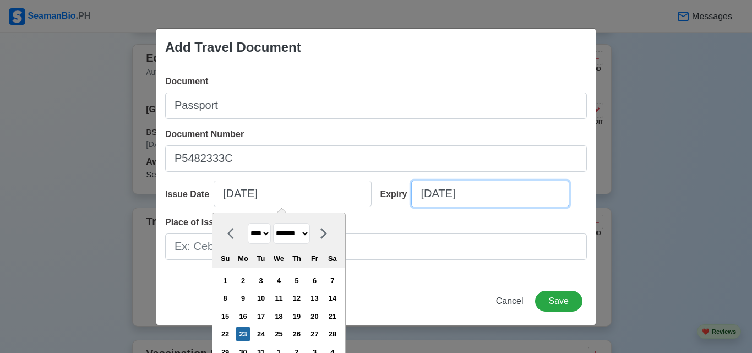
click at [433, 200] on input "[DATE]" at bounding box center [490, 194] width 158 height 26
select select "****"
select select "******"
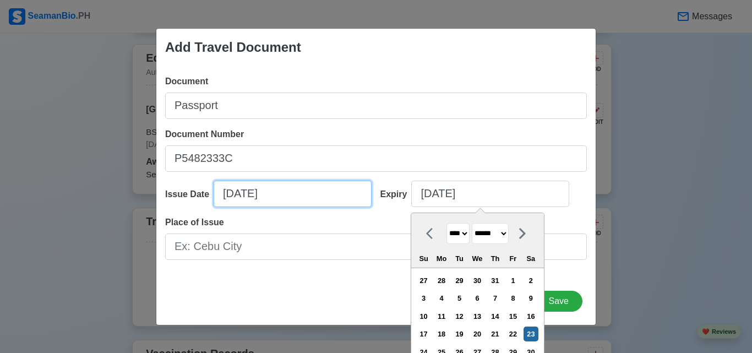
select select "****"
select select "*******"
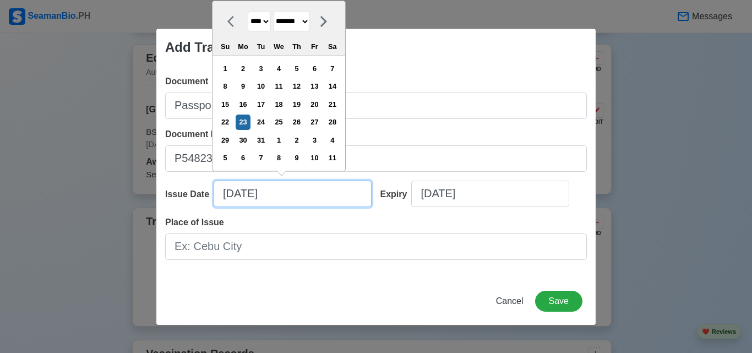
click at [262, 196] on input "[DATE]" at bounding box center [293, 194] width 158 height 26
click at [268, 85] on div "10" at bounding box center [260, 86] width 15 height 15
type input "[DATE]"
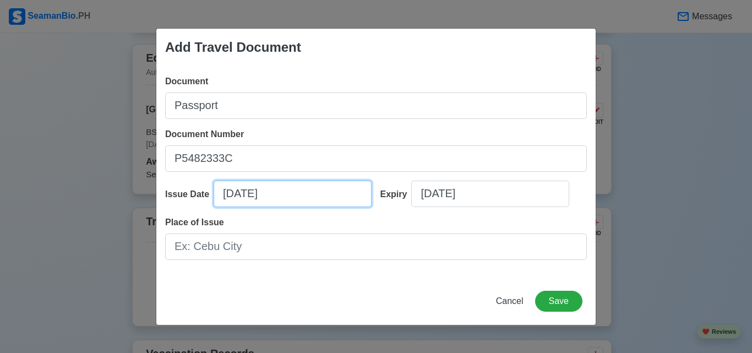
select select "****"
select select "*******"
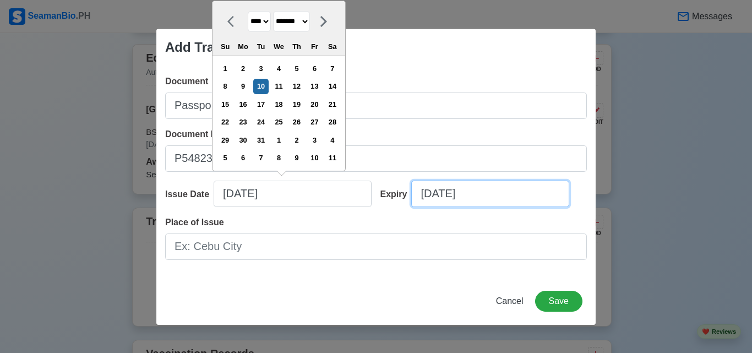
click at [482, 197] on input "[DATE]" at bounding box center [490, 194] width 158 height 26
select select "****"
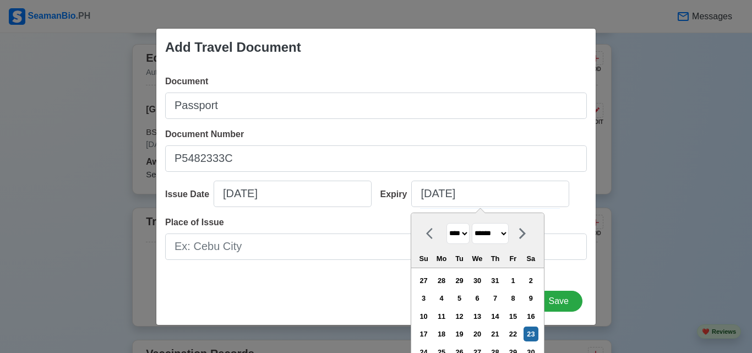
click at [504, 235] on select "******* ******** ***** ***** *** **** **** ****** ********* ******* ******** **…" at bounding box center [490, 233] width 37 height 21
select select "*******"
click at [472, 223] on select "******* ******** ***** ***** *** **** **** ****** ********* ******* ******** **…" at bounding box center [490, 233] width 37 height 21
click at [520, 299] on div "10" at bounding box center [512, 298] width 15 height 15
type input "[DATE]"
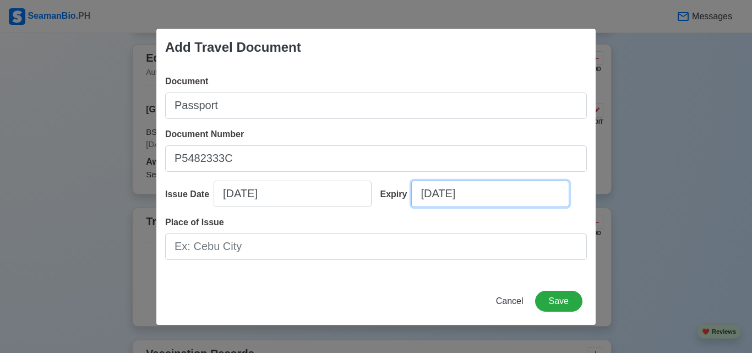
click at [480, 197] on input "[DATE]" at bounding box center [490, 194] width 158 height 26
select select "****"
select select "*******"
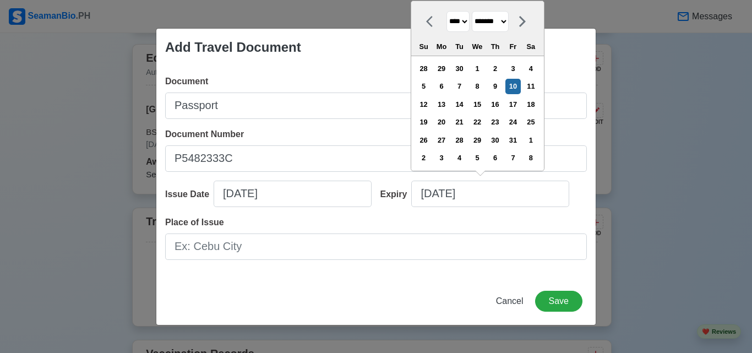
click at [469, 21] on select "**** **** **** **** **** **** **** **** **** **** **** **** **** **** **** ****…" at bounding box center [458, 21] width 23 height 21
select select "****"
click at [447, 11] on select "**** **** **** **** **** **** **** **** **** **** **** **** **** **** **** ****…" at bounding box center [458, 21] width 23 height 21
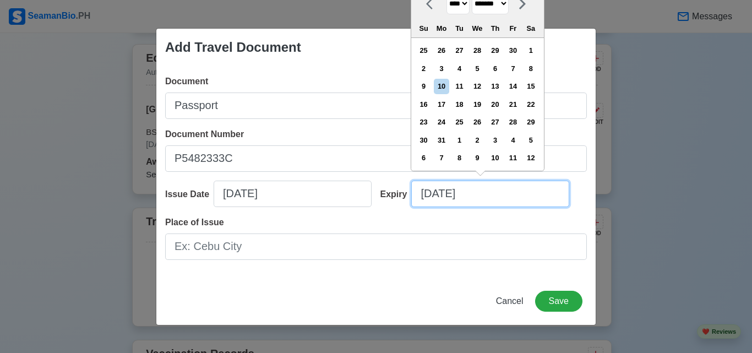
click at [512, 199] on input "[DATE]" at bounding box center [490, 194] width 158 height 26
click at [449, 90] on div "10" at bounding box center [441, 86] width 15 height 15
type input "[DATE]"
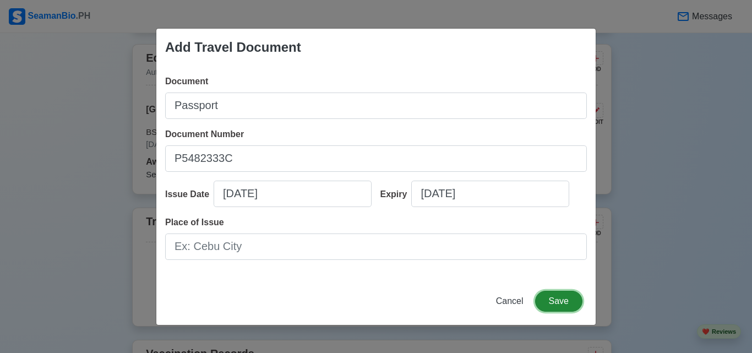
click at [561, 307] on button "Save" at bounding box center [558, 301] width 47 height 21
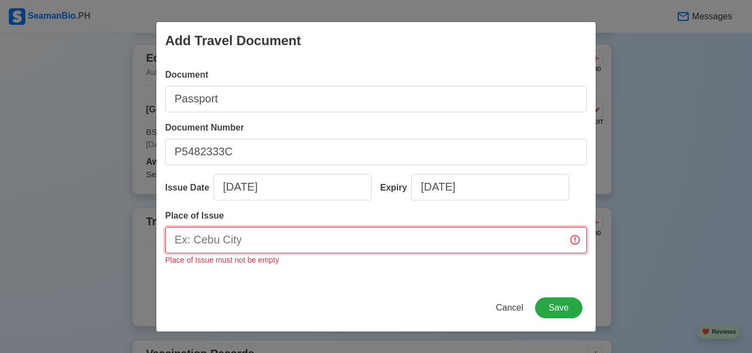
click at [362, 242] on input "Place of Issue" at bounding box center [376, 240] width 422 height 26
type input "Cagayan [GEOGRAPHIC_DATA]"
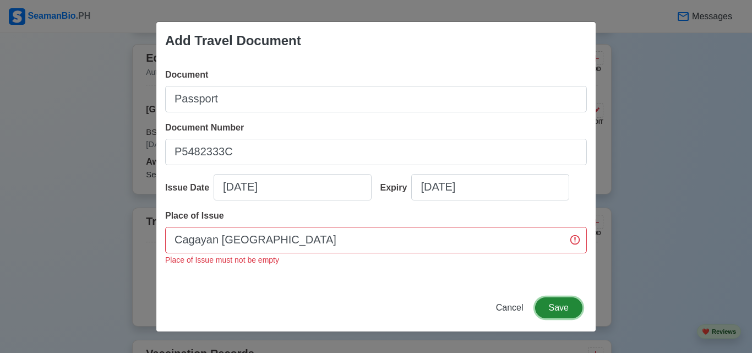
click at [551, 307] on button "Save" at bounding box center [558, 307] width 47 height 21
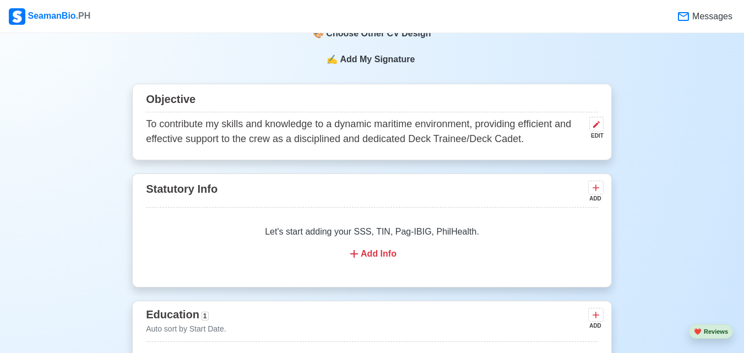
scroll to position [555, 0]
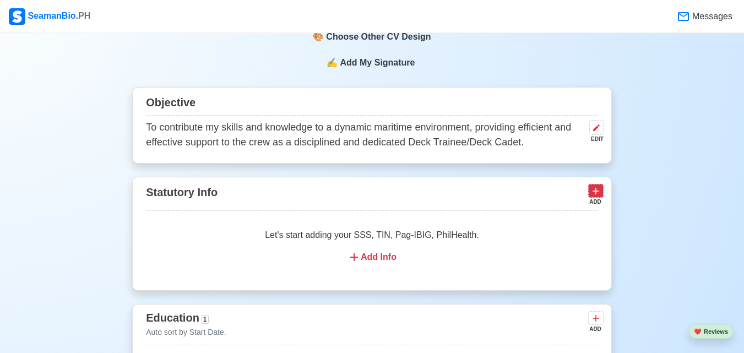
click at [596, 194] on icon at bounding box center [595, 191] width 11 height 11
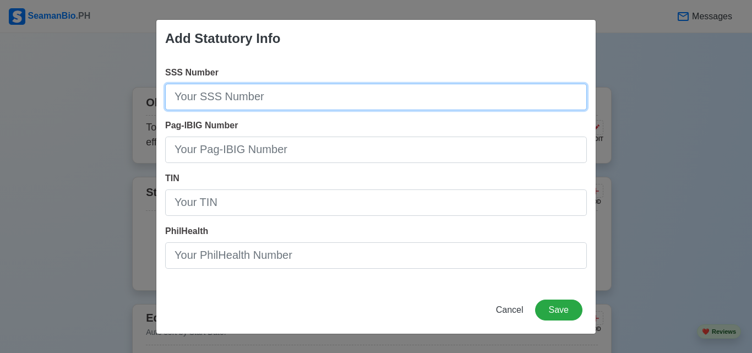
click at [317, 107] on input "SSS Number" at bounding box center [376, 97] width 422 height 26
click at [273, 99] on input "SSS Number" at bounding box center [376, 97] width 422 height 26
paste input "[PHONE_NUMBER]"
type input "[PHONE_NUMBER]"
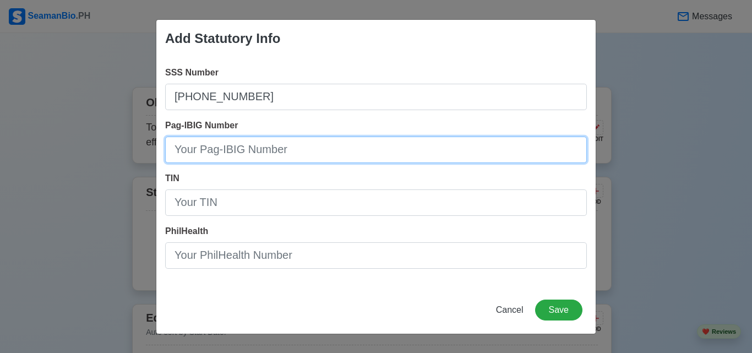
click at [284, 149] on input "Pag-IBIG Number" at bounding box center [376, 150] width 422 height 26
paste input "121334338635"
type input "121334338635"
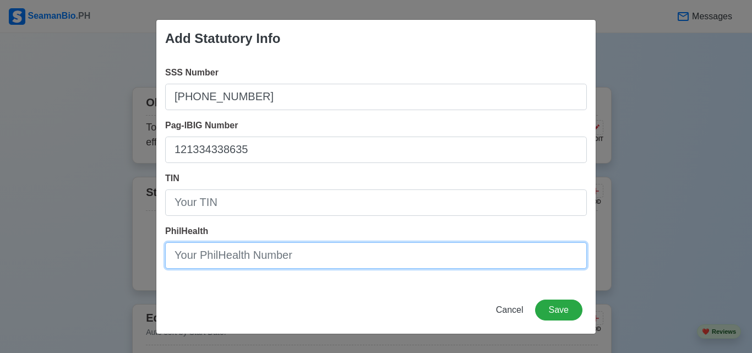
click at [324, 260] on input "PhilHealth" at bounding box center [376, 255] width 422 height 26
paste input "120261936874"
type input "120261936874"
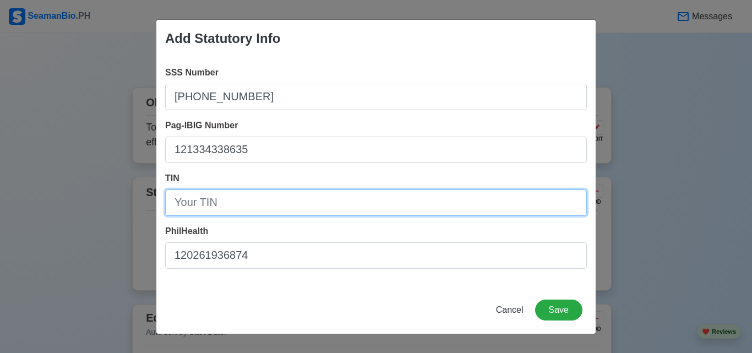
click at [243, 214] on input "TIN" at bounding box center [376, 202] width 422 height 26
paste input "642 154 685"
type input "642 154 685"
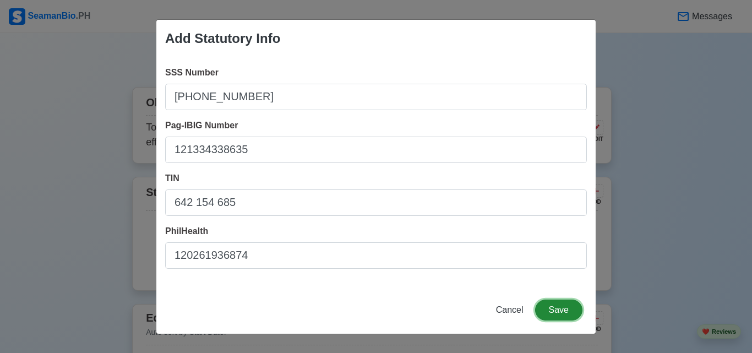
click at [559, 306] on button "Save" at bounding box center [558, 310] width 47 height 21
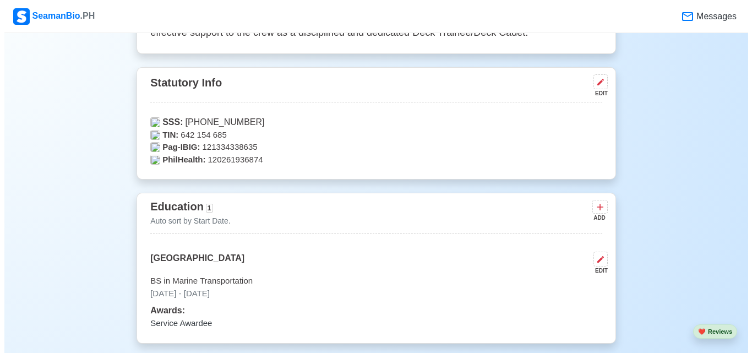
scroll to position [706, 0]
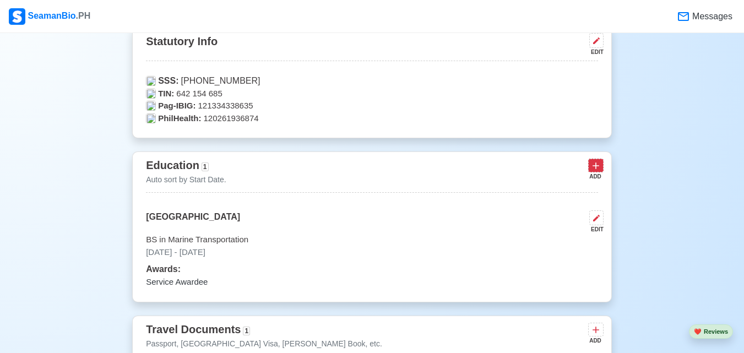
click at [594, 170] on icon at bounding box center [595, 165] width 11 height 11
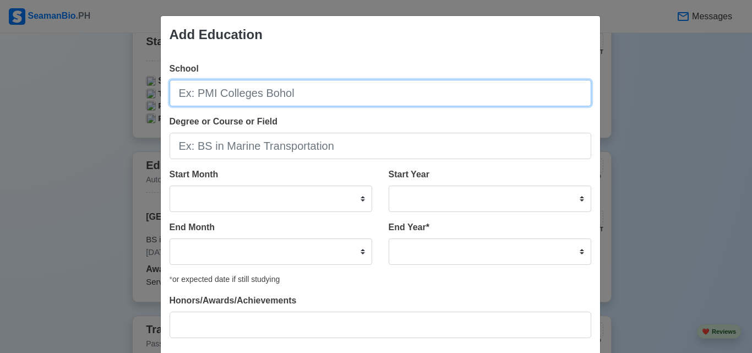
click at [289, 90] on input "School" at bounding box center [381, 93] width 422 height 26
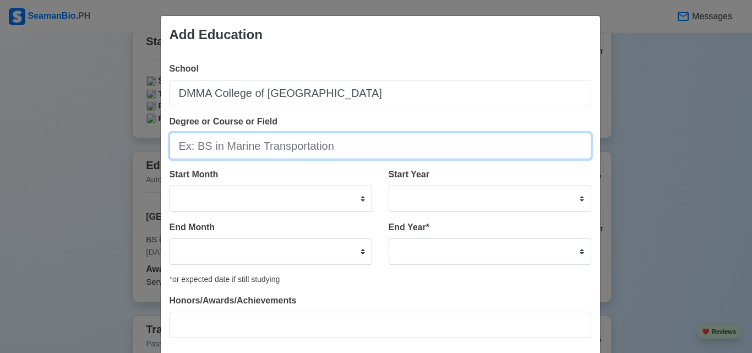
click at [306, 148] on input "Degree or Course or Field" at bounding box center [381, 146] width 422 height 26
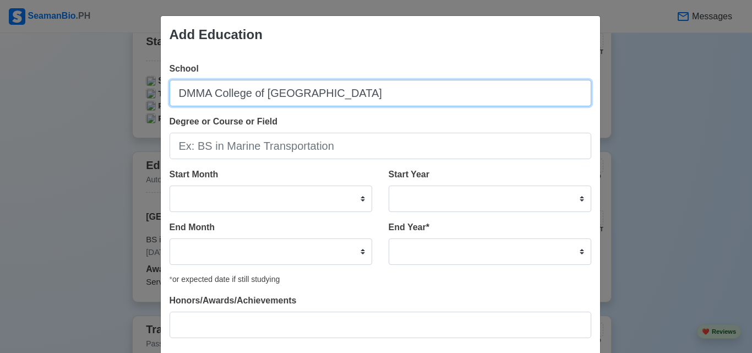
click at [336, 98] on input "DMMA College of [GEOGRAPHIC_DATA]" at bounding box center [381, 93] width 422 height 26
type input "DMMA College of [GEOGRAPHIC_DATA]"
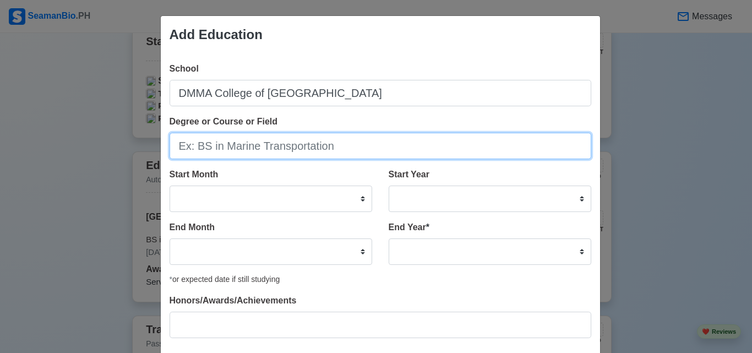
click at [254, 147] on input "Degree or Course or Field" at bounding box center [381, 146] width 422 height 26
type input "General Academic Strand"
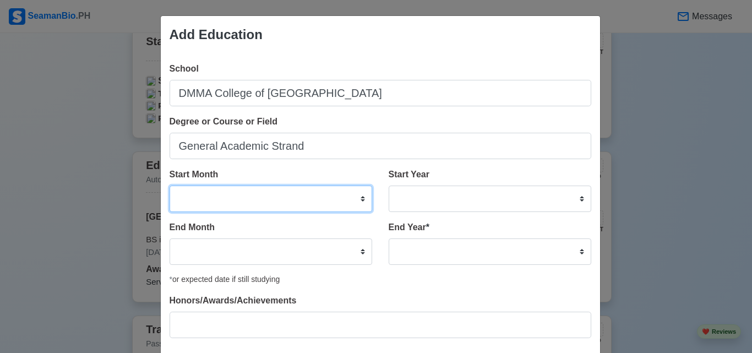
click at [358, 195] on select "January February March April May June July August September October November De…" at bounding box center [271, 199] width 203 height 26
select select "June"
click at [170, 186] on select "January February March April May June July August September October November De…" at bounding box center [271, 199] width 203 height 26
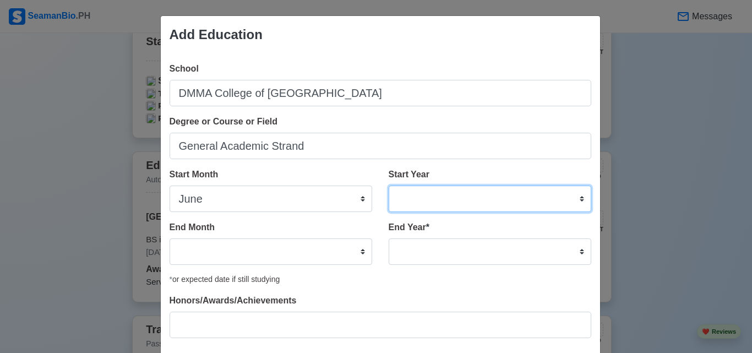
click at [578, 195] on select "2025 2024 2023 2022 2021 2020 2019 2018 2017 2016 2015 2014 2013 2012 2011 2010…" at bounding box center [490, 199] width 203 height 26
select select "2016"
click at [389, 186] on select "2025 2024 2023 2022 2021 2020 2019 2018 2017 2016 2015 2014 2013 2012 2011 2010…" at bounding box center [490, 199] width 203 height 26
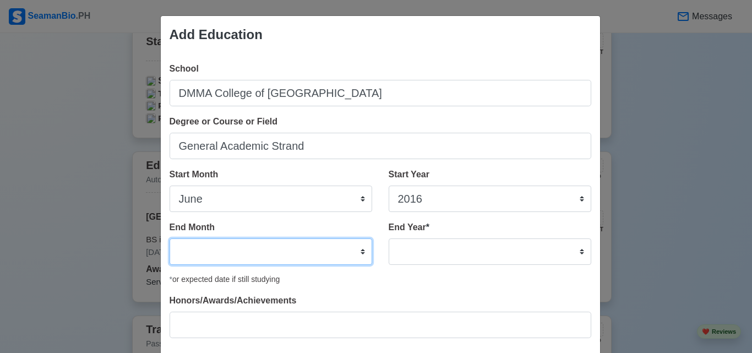
click at [357, 251] on select "January February March April May June July August September October November De…" at bounding box center [271, 251] width 203 height 26
select select "April"
click at [170, 238] on select "January February March April May June July August September October November De…" at bounding box center [271, 251] width 203 height 26
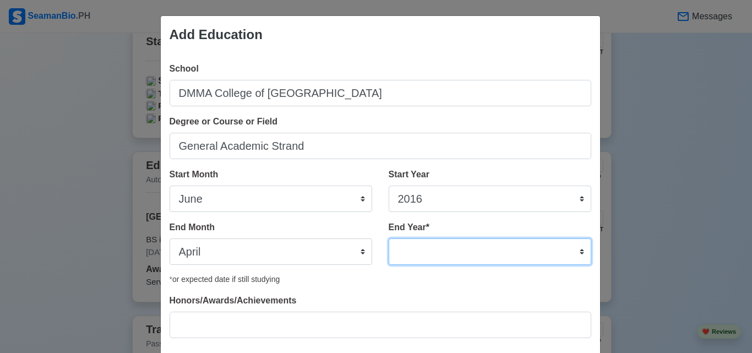
click at [578, 250] on select "2035 2034 2033 2032 2031 2030 2029 2028 2027 2026 2025 2024 2023 2022 2021 2020…" at bounding box center [490, 251] width 203 height 26
select select "2019"
click at [389, 238] on select "2035 2034 2033 2032 2031 2030 2029 2028 2027 2026 2025 2024 2023 2022 2021 2020…" at bounding box center [490, 251] width 203 height 26
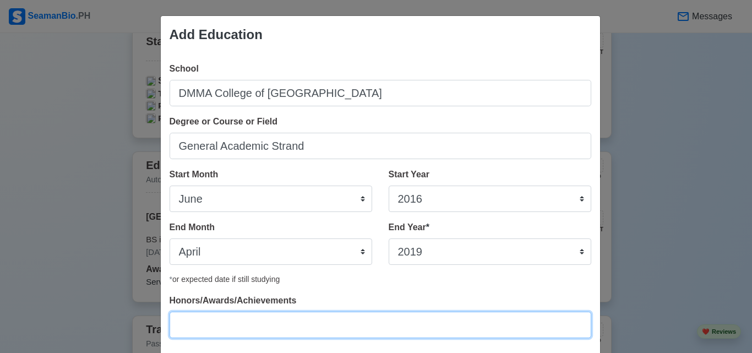
click at [250, 326] on input "Honors/Awards/Achievements" at bounding box center [381, 325] width 422 height 26
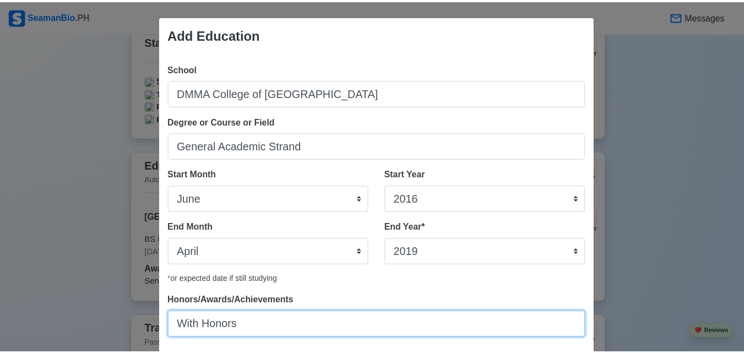
scroll to position [66, 0]
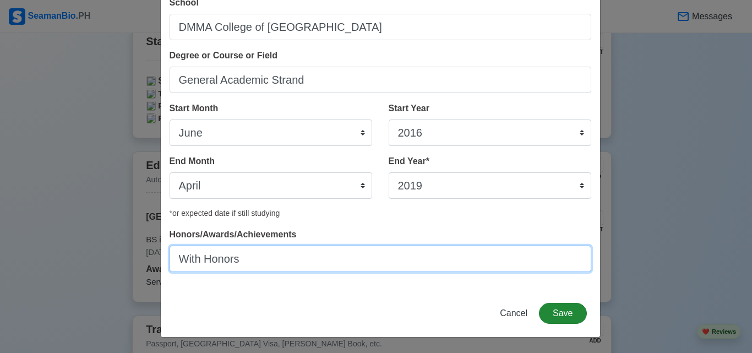
type input "With Honors"
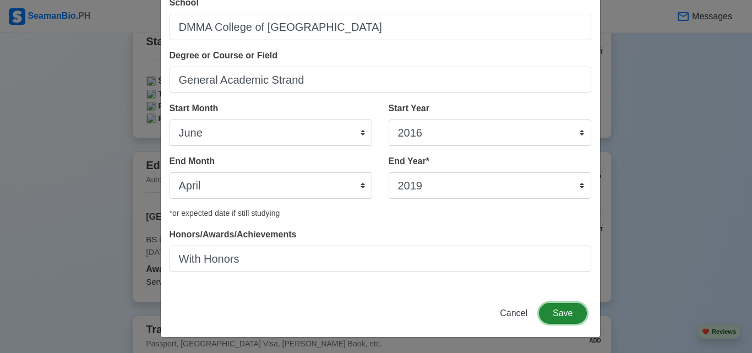
click at [563, 313] on button "Save" at bounding box center [562, 313] width 47 height 21
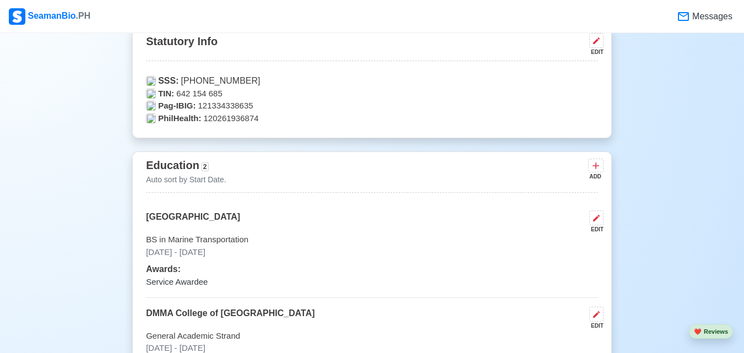
scroll to position [981, 0]
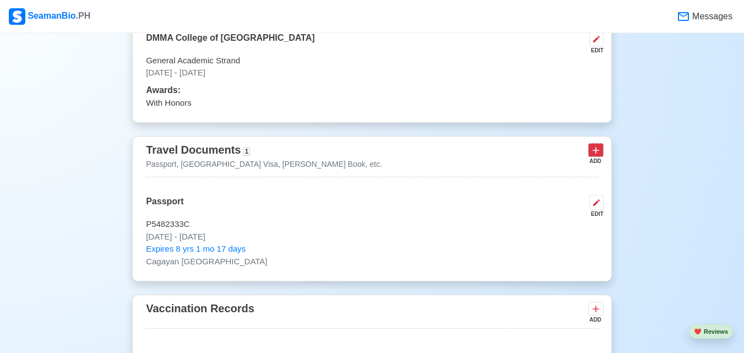
click at [598, 153] on icon at bounding box center [595, 150] width 11 height 11
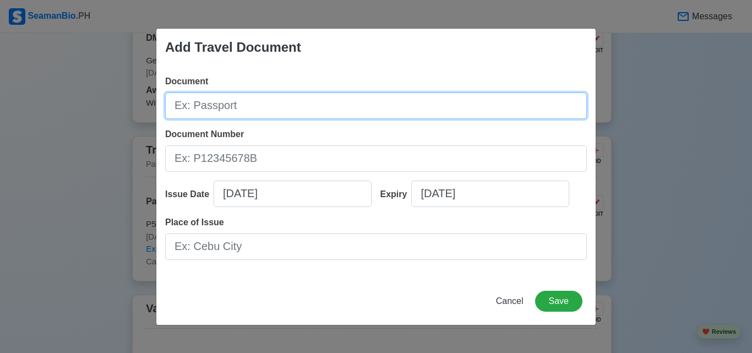
click at [270, 110] on input "Document" at bounding box center [376, 106] width 422 height 26
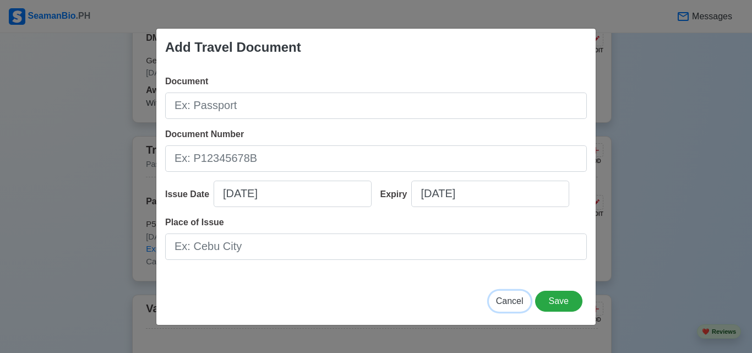
click at [507, 297] on span "Cancel" at bounding box center [510, 300] width 28 height 9
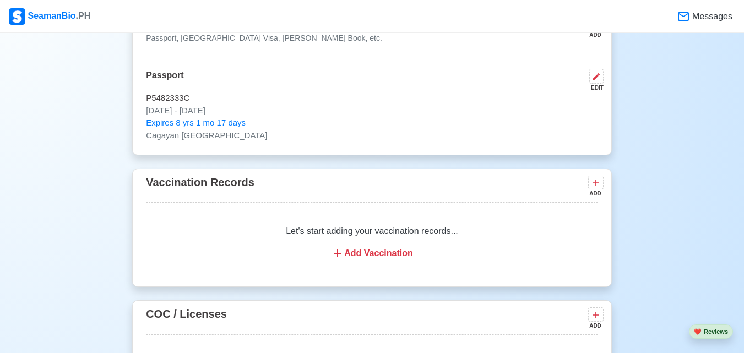
scroll to position [1135, 0]
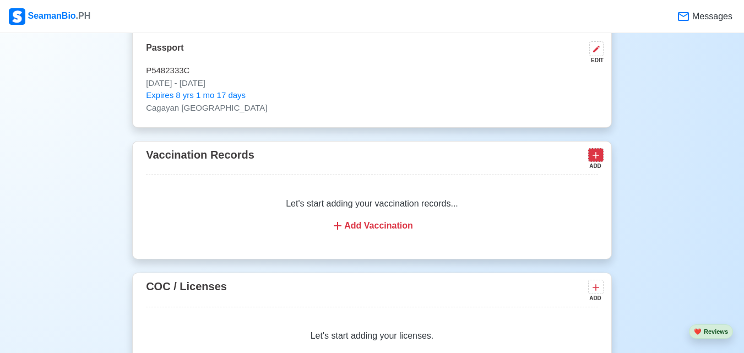
click at [594, 160] on icon at bounding box center [595, 155] width 11 height 11
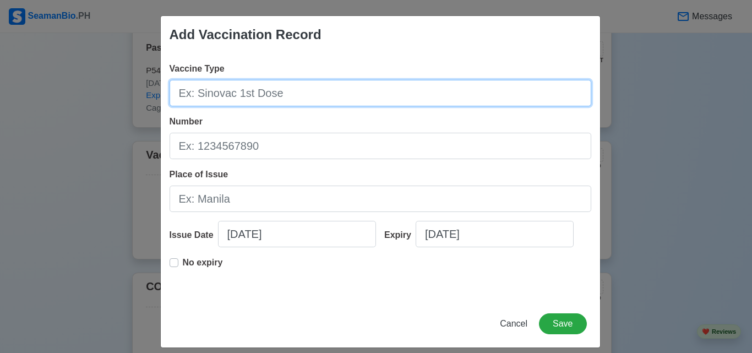
click at [248, 96] on input "Vaccine Type" at bounding box center [381, 93] width 422 height 26
paste input "AstraZeneca"
type input "AstraZeneca"
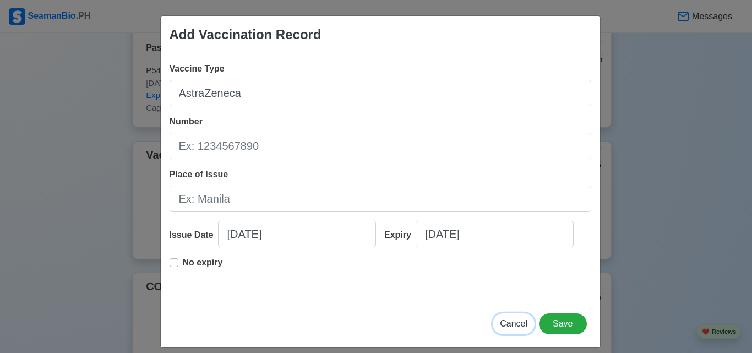
click at [511, 324] on span "Cancel" at bounding box center [514, 323] width 28 height 9
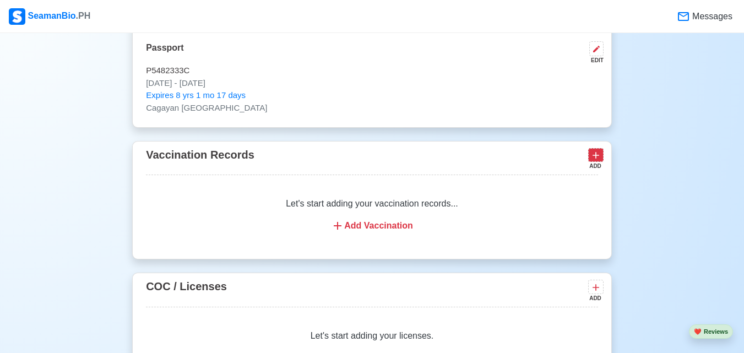
click at [597, 158] on icon at bounding box center [595, 155] width 11 height 11
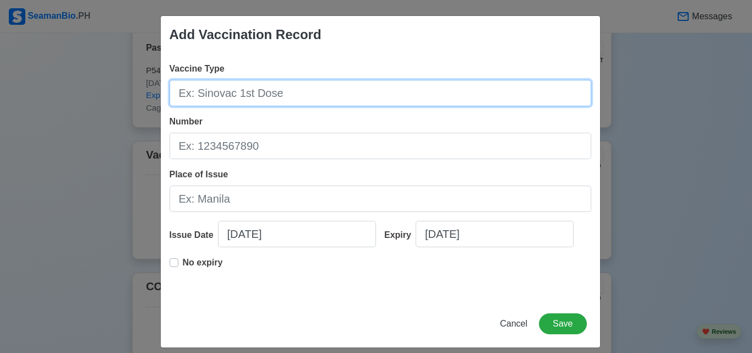
click at [276, 93] on input "Vaccine Type" at bounding box center [381, 93] width 422 height 26
paste input "AstraZeneca"
type input "AstraZeneca 1st Dose"
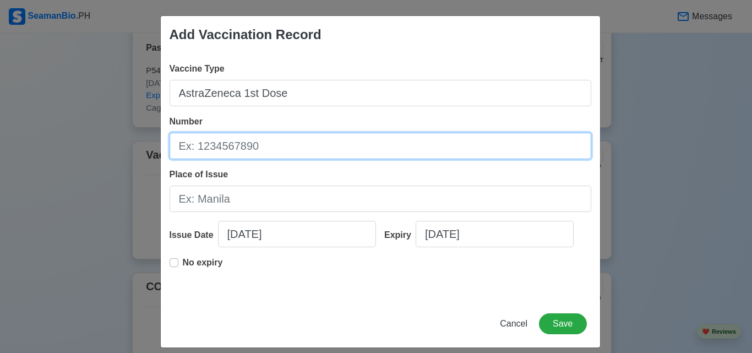
click at [265, 148] on input "Number" at bounding box center [381, 146] width 422 height 26
paste input "ACB1242"
type input "ACB1242"
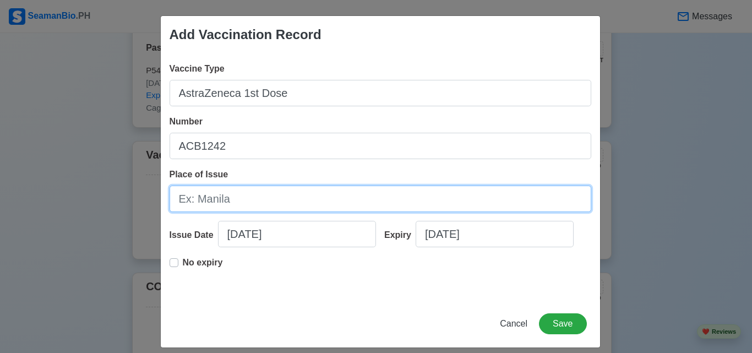
click at [272, 203] on input "Place of Issue" at bounding box center [381, 199] width 422 height 26
type input "A"
type input "a"
type input "Anda, Bohol"
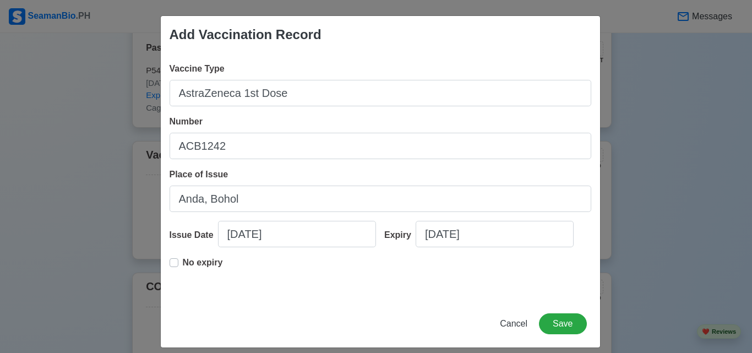
click at [183, 263] on label "No expiry" at bounding box center [203, 267] width 40 height 22
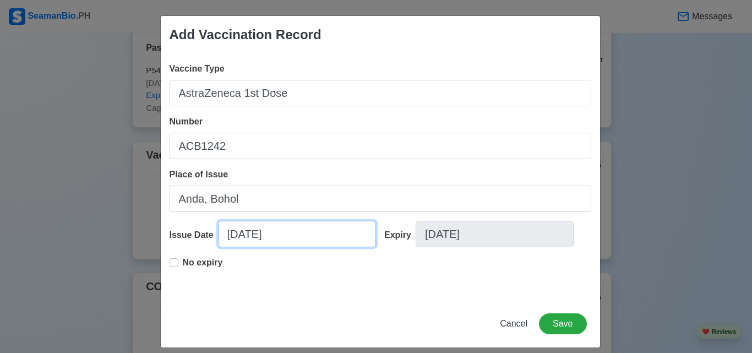
click at [248, 236] on input "[DATE]" at bounding box center [297, 234] width 158 height 26
select select "****"
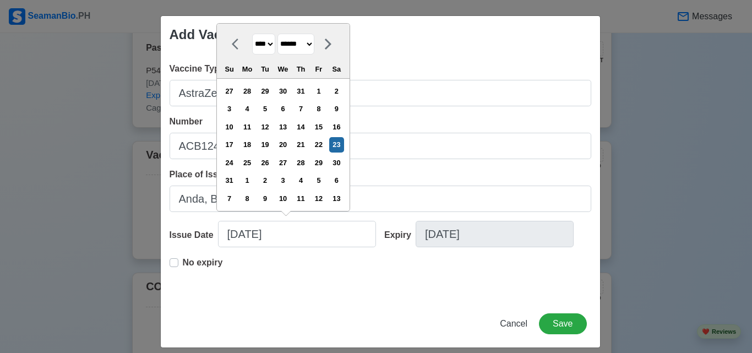
click at [269, 44] on select "**** **** **** **** **** **** **** **** **** **** **** **** **** **** **** ****…" at bounding box center [263, 44] width 23 height 21
click at [314, 44] on select "******* ******** ***** ***** *** **** **** ****** ********* ******* ******** **…" at bounding box center [296, 44] width 37 height 21
select select "********"
click at [278, 51] on select "******* ******** ***** ***** *** **** **** ****** ********* ******* ******** **…" at bounding box center [296, 44] width 37 height 21
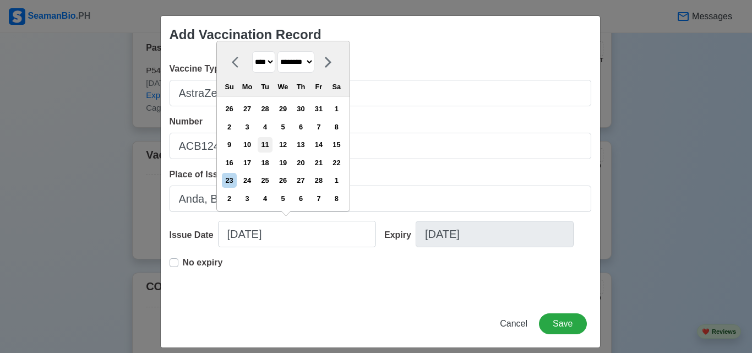
click at [271, 144] on div "11" at bounding box center [265, 144] width 15 height 15
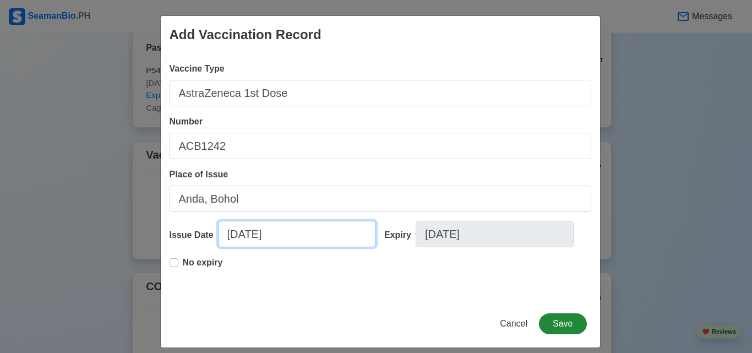
type input "[DATE]"
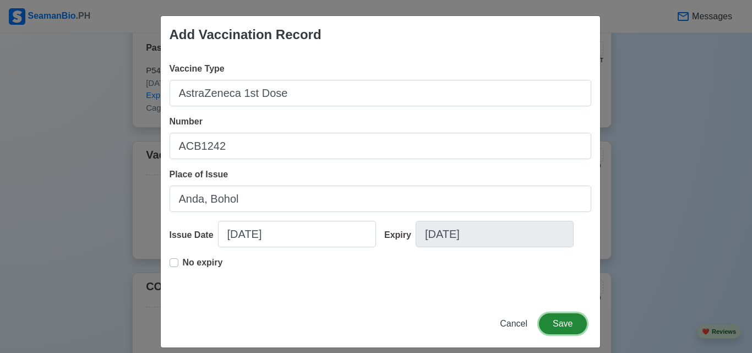
click at [561, 327] on button "Save" at bounding box center [562, 323] width 47 height 21
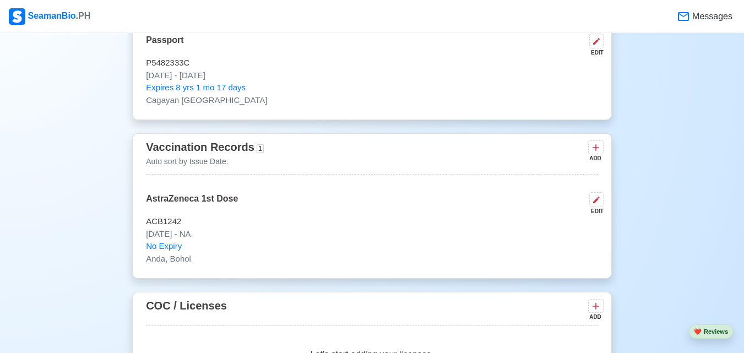
scroll to position [1155, 0]
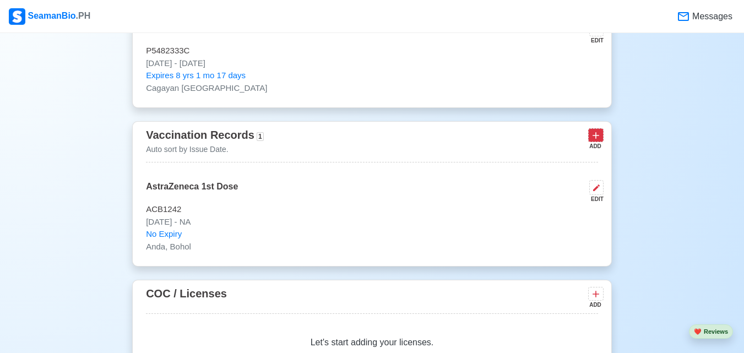
click at [596, 141] on icon at bounding box center [595, 135] width 11 height 11
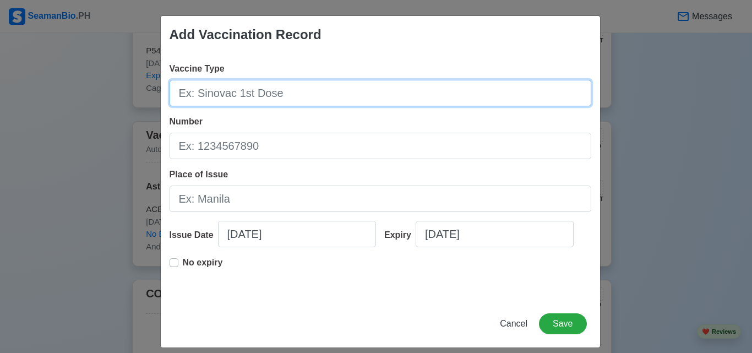
click at [211, 94] on input "Vaccine Type" at bounding box center [381, 93] width 422 height 26
paste input "ACB1242"
click at [285, 100] on input "ACB1242" at bounding box center [381, 93] width 422 height 26
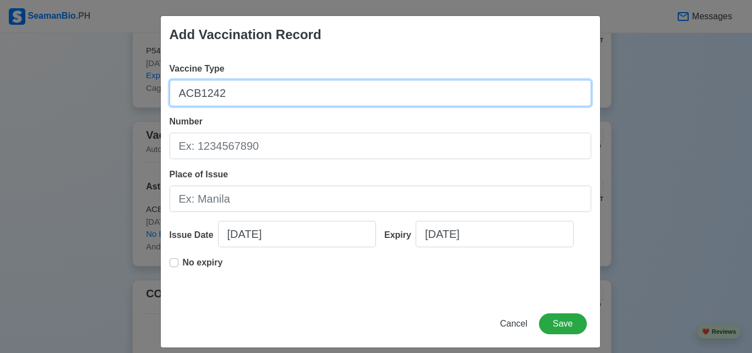
paste input "straZeneca"
type input "AstraZeneca"
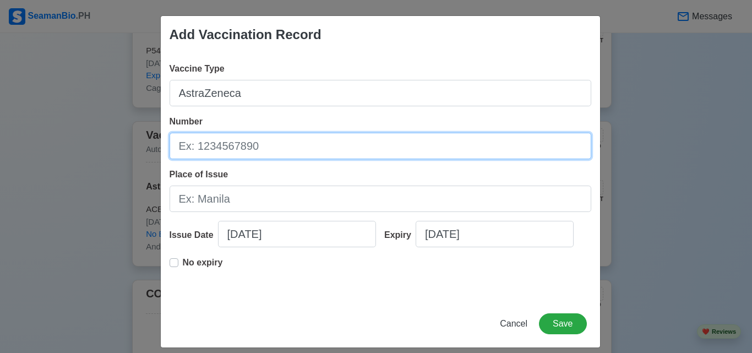
click at [247, 145] on input "Number" at bounding box center [381, 146] width 422 height 26
paste input "325711P"
type input "325711P"
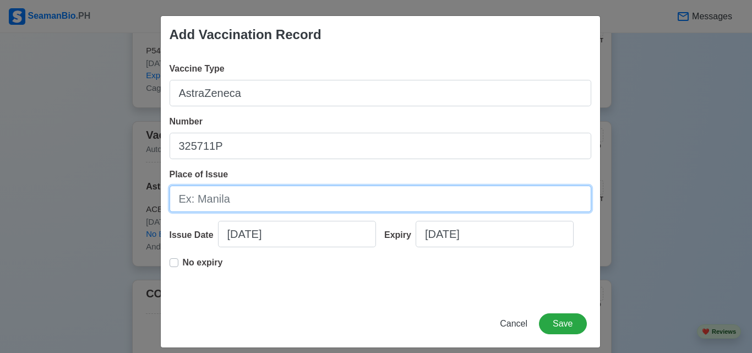
click at [231, 200] on input "Place of Issue" at bounding box center [381, 199] width 422 height 26
type input "Anda, Bohol"
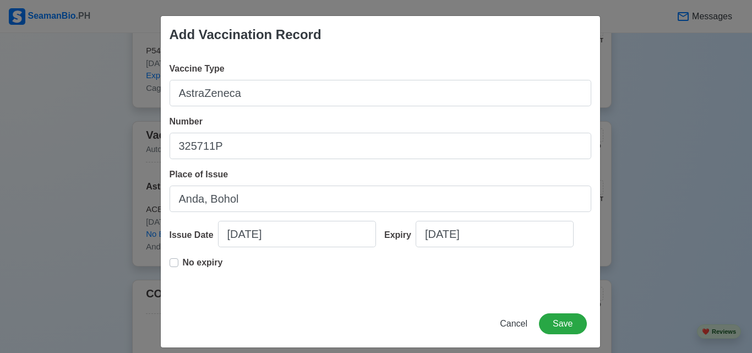
click at [183, 263] on label "No expiry" at bounding box center [203, 267] width 40 height 22
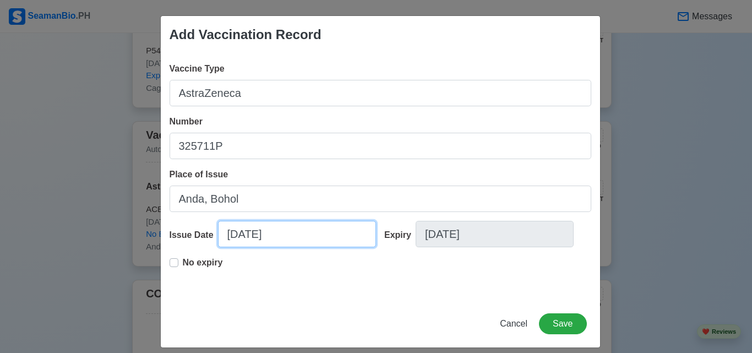
select select "****"
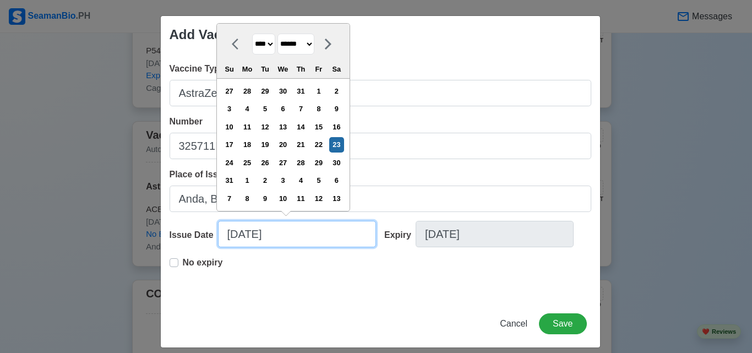
click at [263, 240] on input "[DATE]" at bounding box center [297, 234] width 158 height 26
drag, startPoint x: 317, startPoint y: 44, endPoint x: 315, endPoint y: 51, distance: 7.9
click at [314, 44] on select "******* ******** ***** ***** *** **** **** ****** ********* ******* ******** **…" at bounding box center [296, 44] width 37 height 21
click at [278, 51] on select "******* ******** ***** ***** *** **** **** ****** ********* ******* ******** **…" at bounding box center [296, 44] width 37 height 21
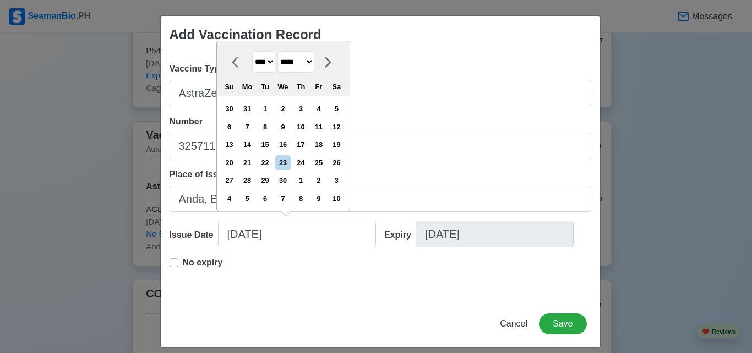
click at [314, 63] on select "******* ******** ***** ***** *** **** **** ****** ********* ******* ******** **…" at bounding box center [296, 61] width 37 height 21
select select "*****"
click at [278, 51] on select "******* ******** ***** ***** *** **** **** ****** ********* ******* ******** **…" at bounding box center [296, 61] width 37 height 21
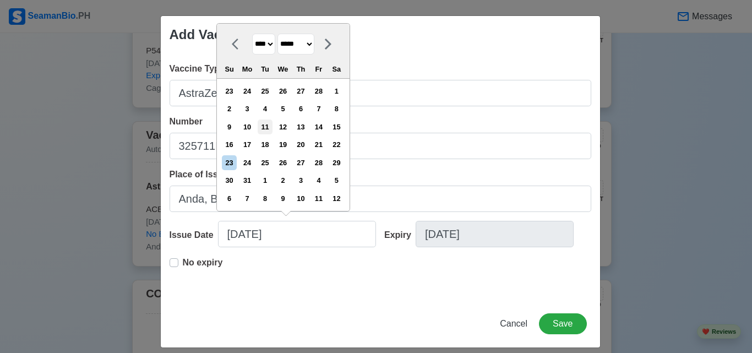
click at [270, 124] on div "11" at bounding box center [265, 126] width 15 height 15
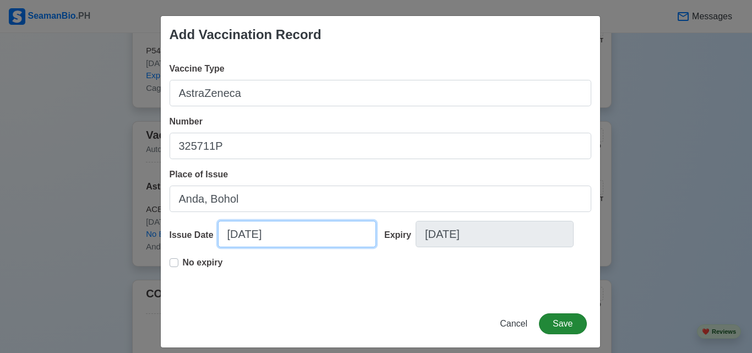
type input "[DATE]"
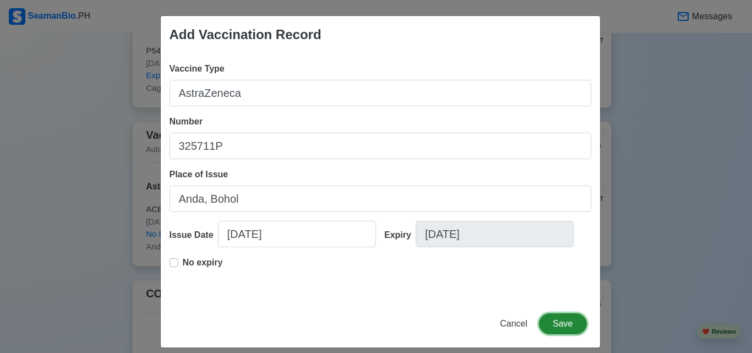
click at [557, 328] on button "Save" at bounding box center [562, 323] width 47 height 21
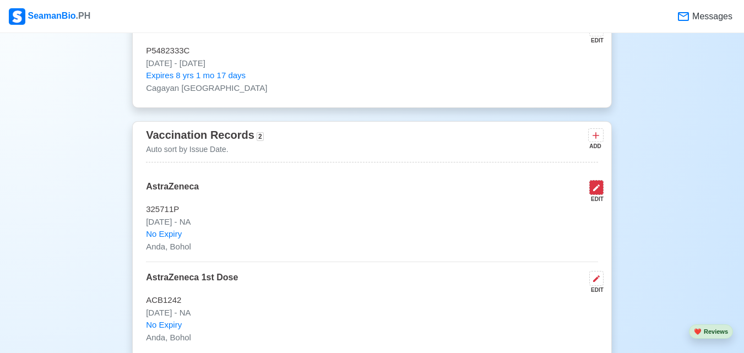
click at [598, 191] on icon at bounding box center [596, 187] width 7 height 7
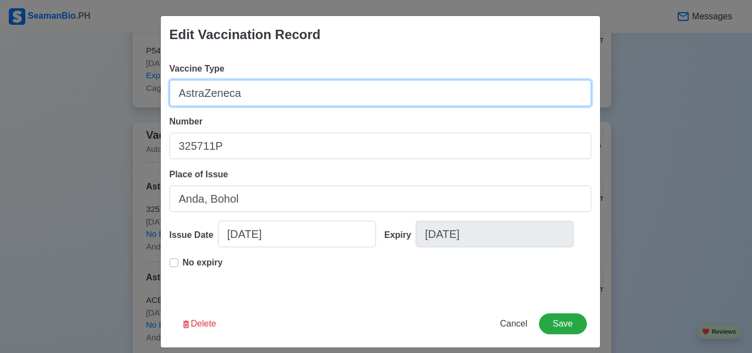
click at [257, 91] on input "AstraZeneca" at bounding box center [381, 93] width 422 height 26
type input "AstraZeneca 2nd Dose"
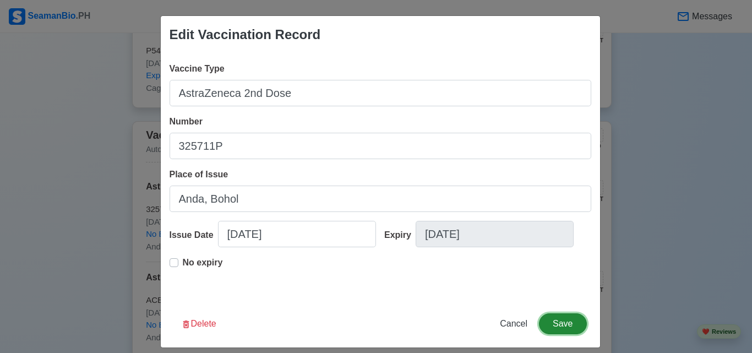
click at [554, 316] on button "Save" at bounding box center [562, 323] width 47 height 21
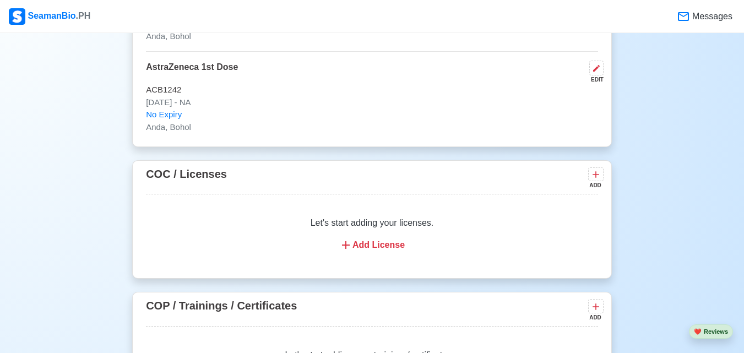
scroll to position [1369, 0]
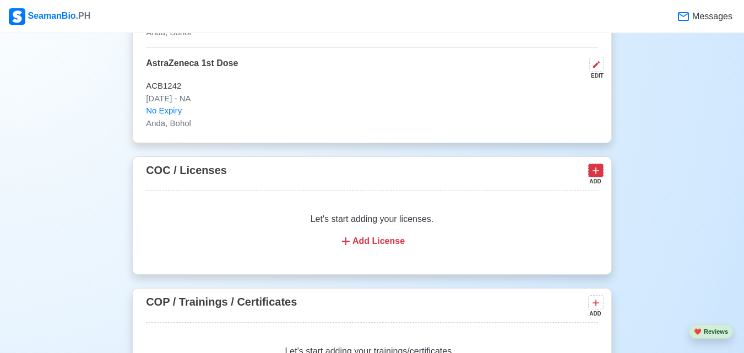
click at [594, 173] on icon at bounding box center [595, 170] width 11 height 11
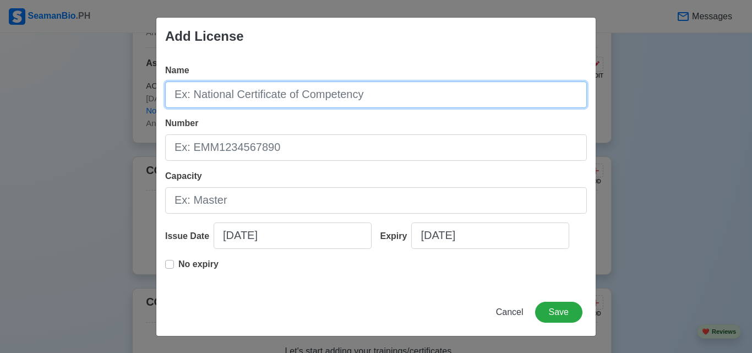
click at [332, 98] on input "Name" at bounding box center [376, 94] width 422 height 26
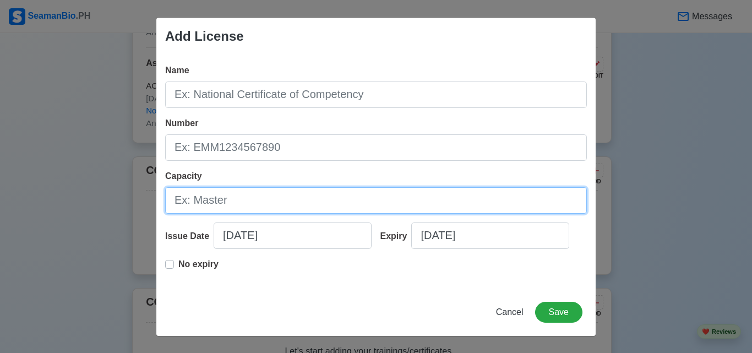
click at [290, 200] on input "Capacity" at bounding box center [376, 200] width 422 height 26
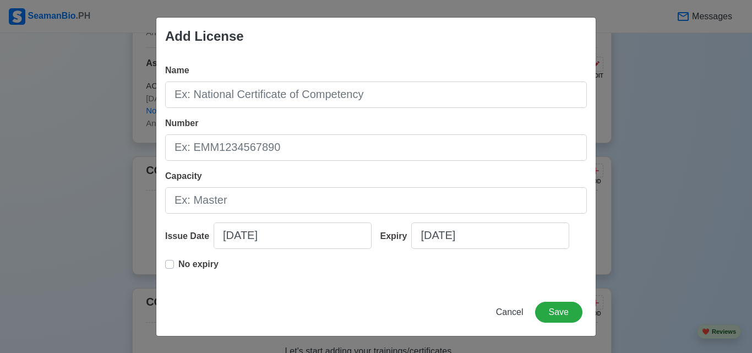
click at [648, 79] on div "Add License Name Number Capacity Issue Date [DATE] Expiry [DATE] No expiry Canc…" at bounding box center [376, 176] width 752 height 353
click at [513, 315] on span "Cancel" at bounding box center [510, 311] width 28 height 9
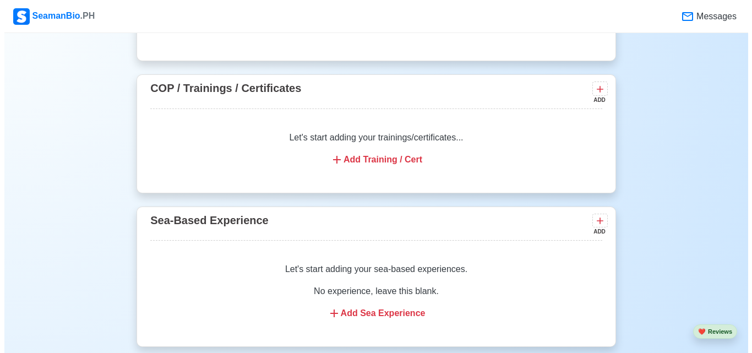
scroll to position [1586, 0]
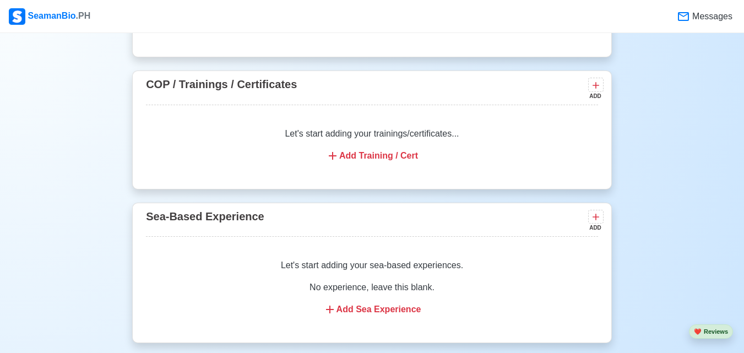
click at [395, 315] on div "Add Sea Experience" at bounding box center [372, 309] width 426 height 13
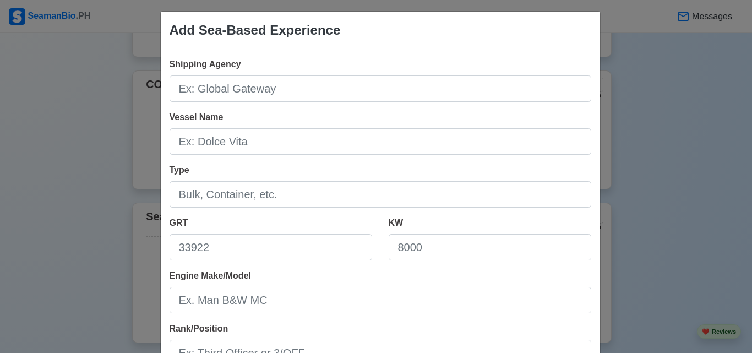
scroll to position [0, 0]
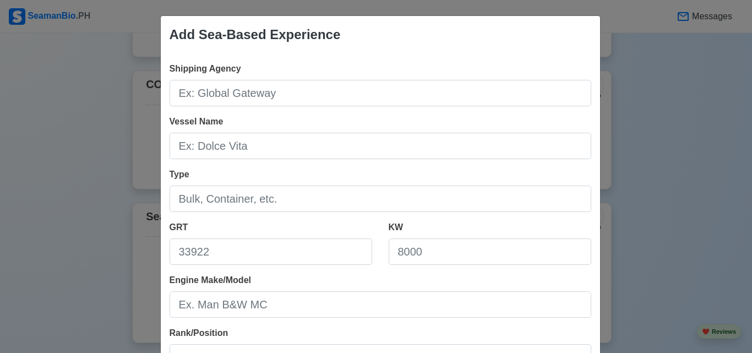
click at [639, 120] on div "Add Sea-Based Experience Shipping Agency Vessel Name Type GRT KW Engine Make/Mo…" at bounding box center [376, 176] width 752 height 353
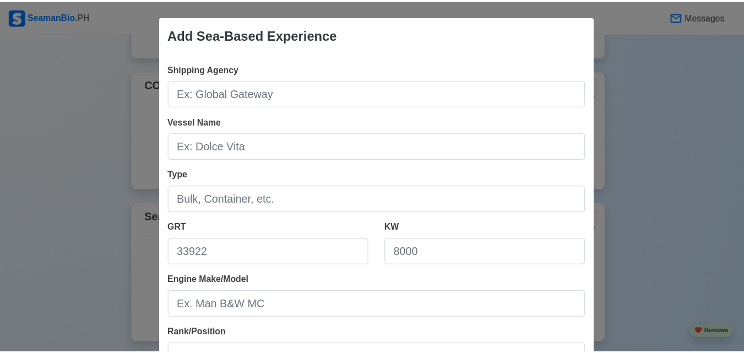
scroll to position [275, 0]
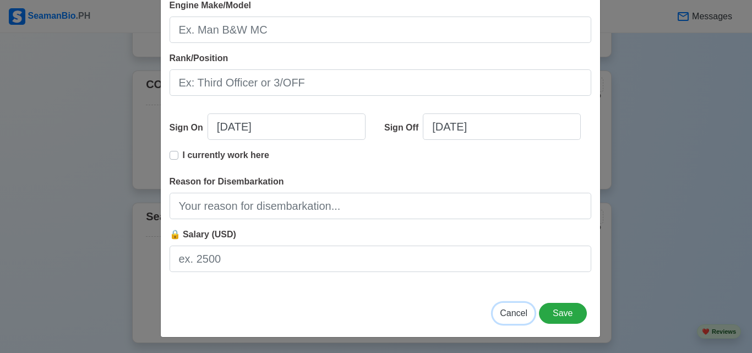
click at [513, 317] on span "Cancel" at bounding box center [514, 312] width 28 height 9
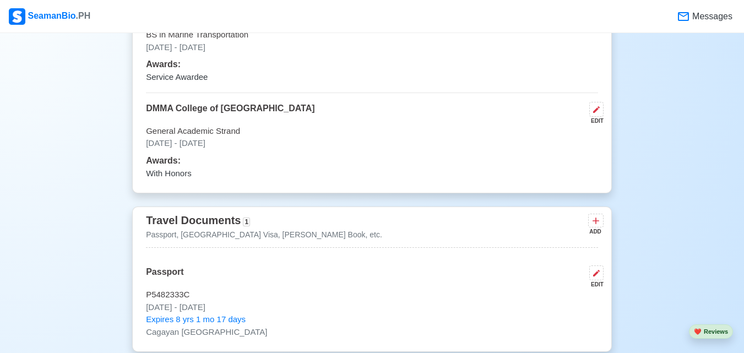
scroll to position [936, 0]
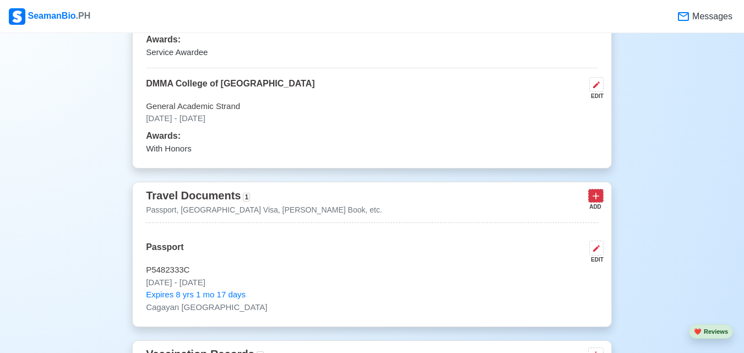
click at [595, 200] on icon at bounding box center [595, 196] width 11 height 11
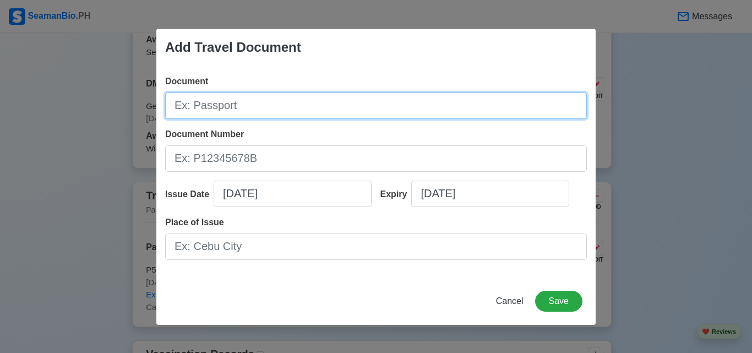
click at [260, 109] on input "Document" at bounding box center [376, 106] width 422 height 26
paste input "[PERSON_NAME] Book"
type input "[PERSON_NAME] Book"
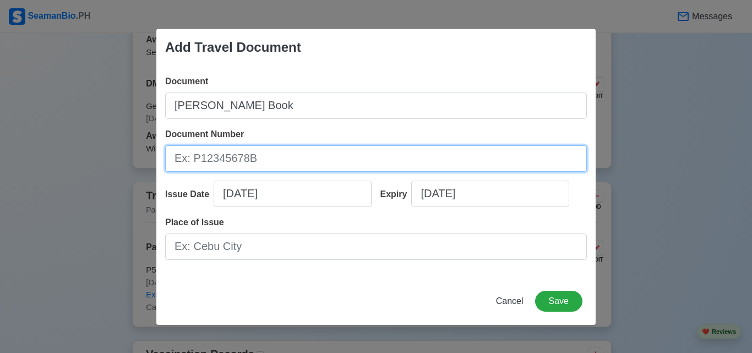
click at [291, 161] on input "Document Number" at bounding box center [376, 158] width 422 height 26
paste input "A0283638"
type input "A0283638"
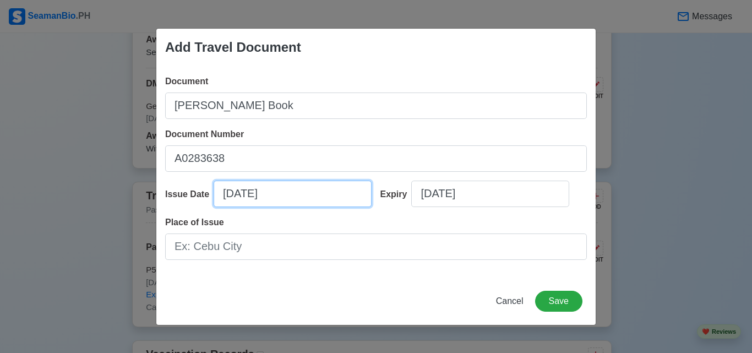
select select "****"
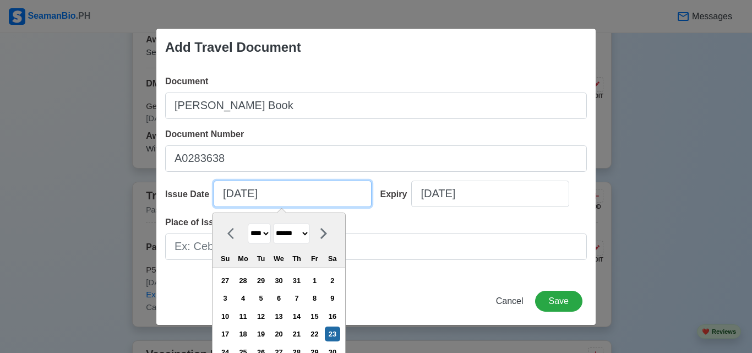
click at [232, 195] on input "[DATE]" at bounding box center [293, 194] width 158 height 26
click at [310, 233] on select "******* ******** ***** ***** *** **** **** ****** ********* ******* ******** **…" at bounding box center [291, 233] width 37 height 21
select select "*******"
click at [274, 223] on select "******* ******** ***** ***** *** **** **** ****** ********* ******* ******** **…" at bounding box center [291, 233] width 37 height 21
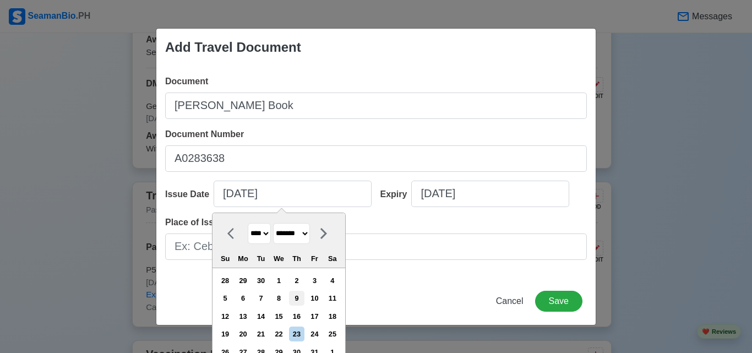
drag, startPoint x: 301, startPoint y: 298, endPoint x: 296, endPoint y: 292, distance: 7.8
click at [300, 298] on div "9" at bounding box center [296, 298] width 15 height 15
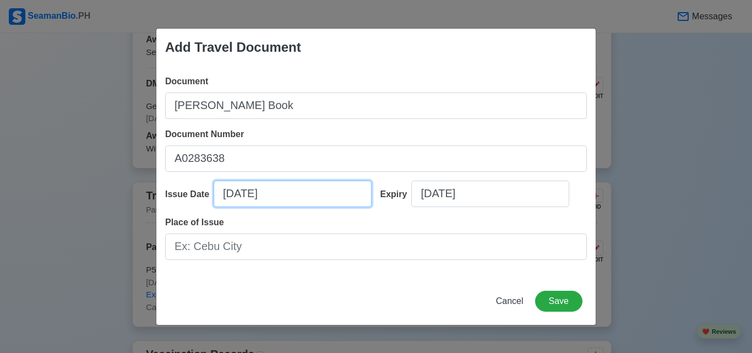
type input "[DATE]"
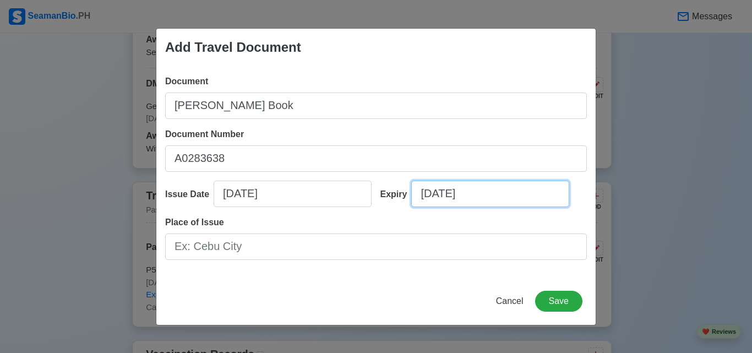
select select "****"
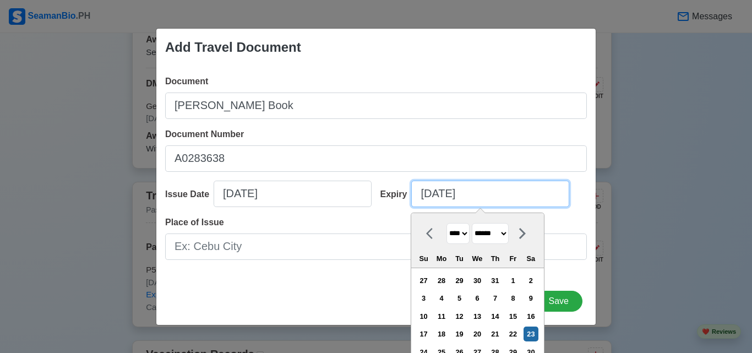
click at [457, 202] on input "[DATE]" at bounding box center [490, 194] width 158 height 26
click at [507, 234] on select "******* ******** ***** ***** *** **** **** ****** ********* ******* ******** **…" at bounding box center [490, 233] width 37 height 21
select select "*******"
click at [472, 223] on select "******* ******** ***** ***** *** **** **** ****** ********* ******* ******** **…" at bounding box center [490, 233] width 37 height 21
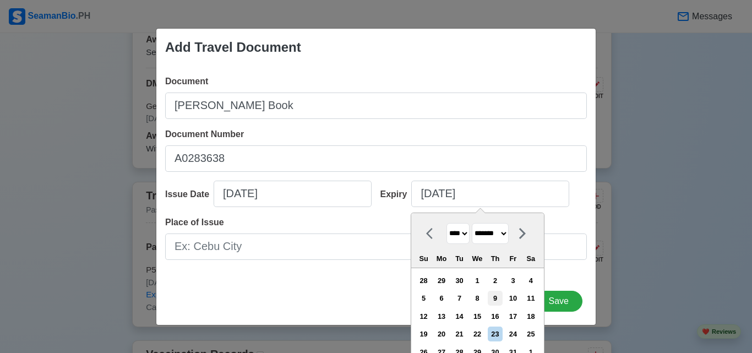
click at [499, 295] on div "9" at bounding box center [495, 298] width 15 height 15
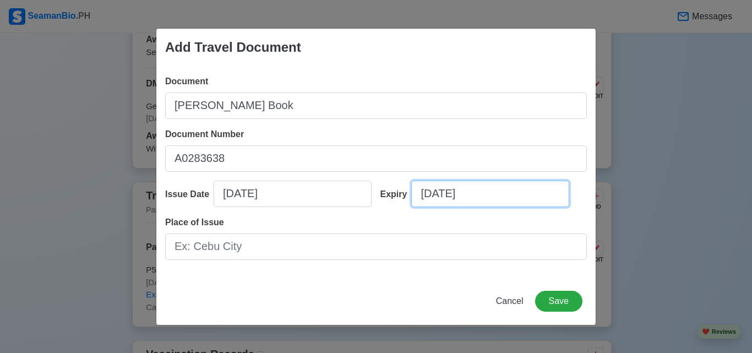
type input "[DATE]"
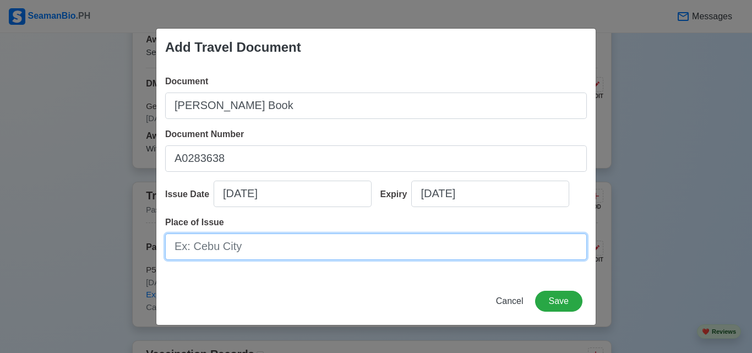
click at [403, 253] on input "Place of Issue" at bounding box center [376, 246] width 422 height 26
type input "[GEOGRAPHIC_DATA]"
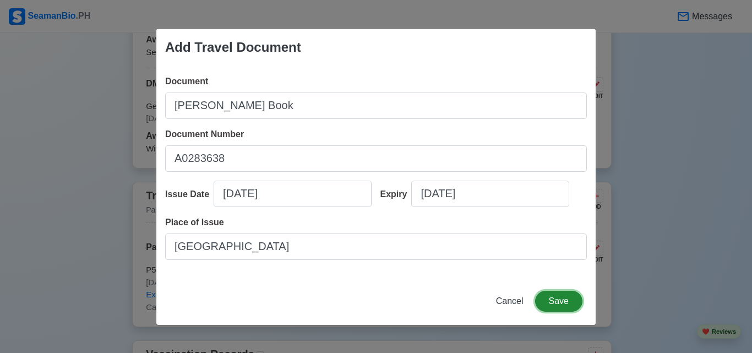
click at [561, 301] on button "Save" at bounding box center [558, 301] width 47 height 21
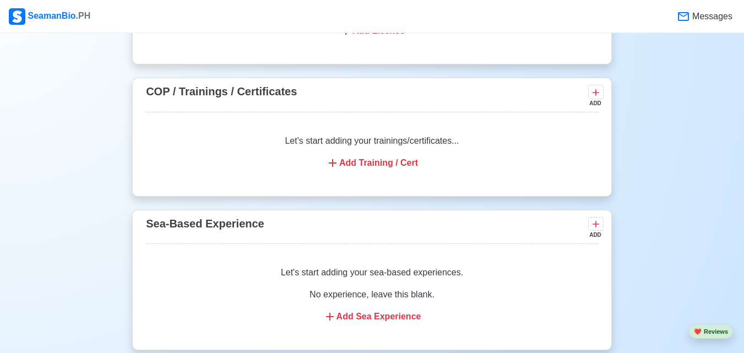
scroll to position [1687, 0]
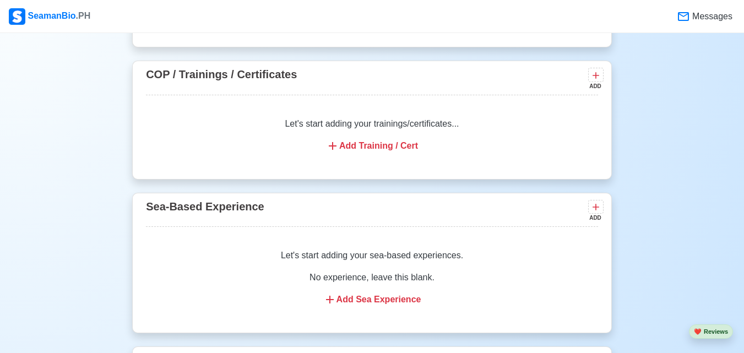
click at [373, 153] on div "Add Training / Cert" at bounding box center [372, 145] width 426 height 13
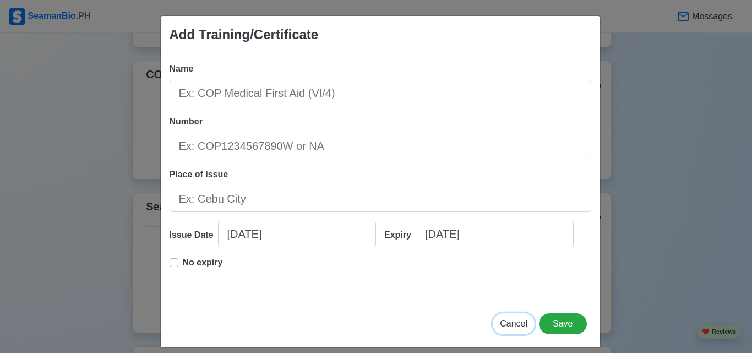
click at [512, 325] on span "Cancel" at bounding box center [514, 323] width 28 height 9
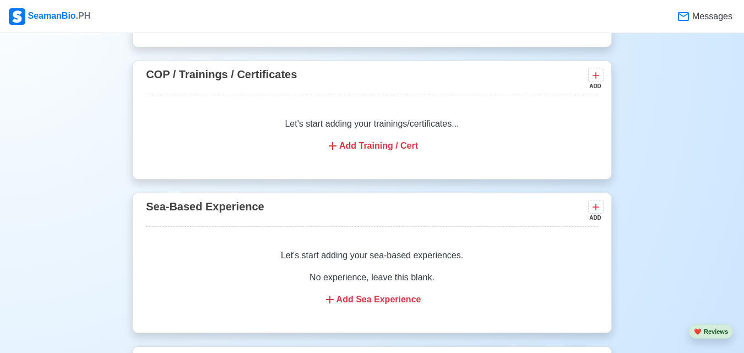
click at [401, 151] on div "Add Training / Cert" at bounding box center [372, 145] width 426 height 13
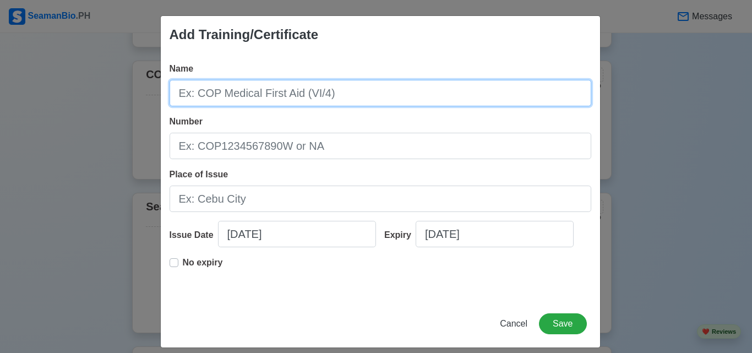
click at [260, 94] on input "Name" at bounding box center [381, 93] width 422 height 26
type input "COP"
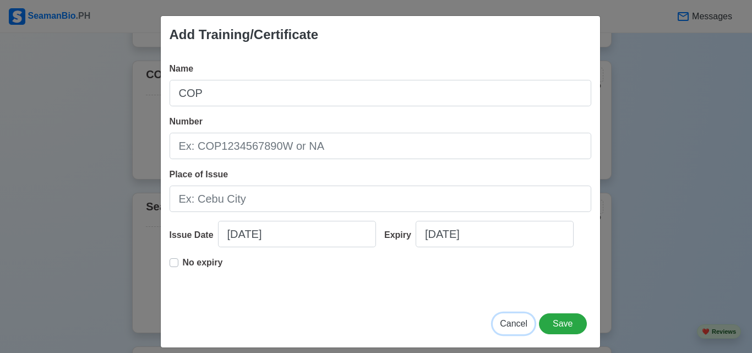
click at [507, 320] on span "Cancel" at bounding box center [514, 323] width 28 height 9
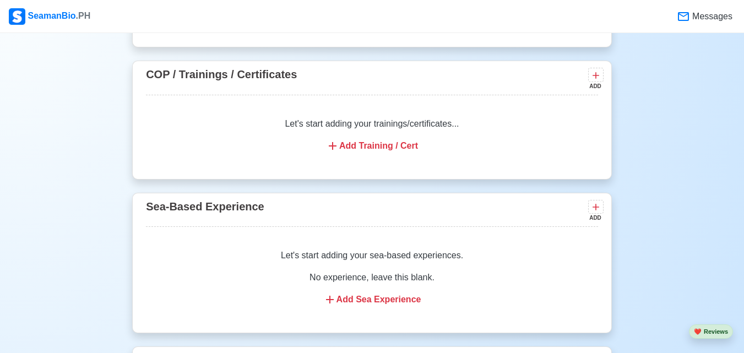
click at [374, 151] on div "Add Training / Cert" at bounding box center [372, 145] width 426 height 13
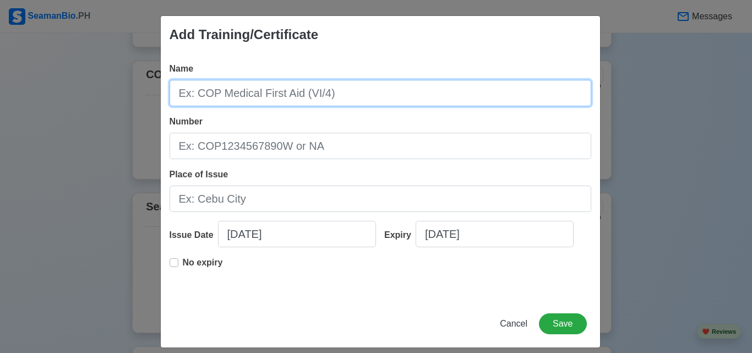
click at [279, 101] on input "Name" at bounding box center [381, 93] width 422 height 26
click at [291, 96] on input "COP Basic Training (Secton A-VI/1)" at bounding box center [381, 93] width 422 height 26
type input "COP Basic Training (Section A-VI/1)"
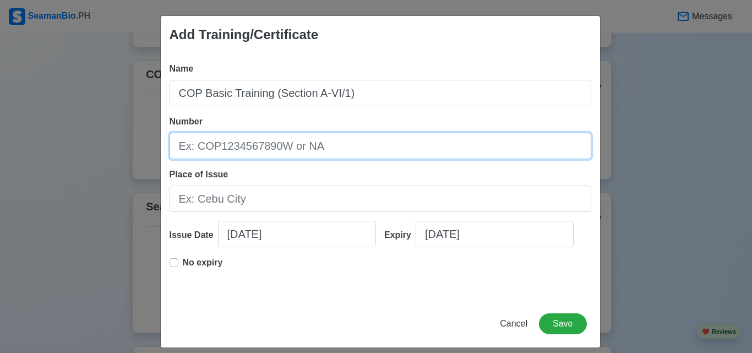
click at [281, 150] on input "Number" at bounding box center [381, 146] width 422 height 26
type input "BT200082205823"
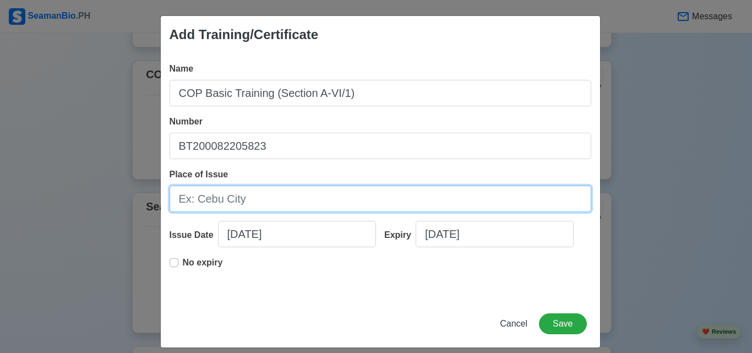
click at [272, 197] on input "Place of Issue" at bounding box center [381, 199] width 422 height 26
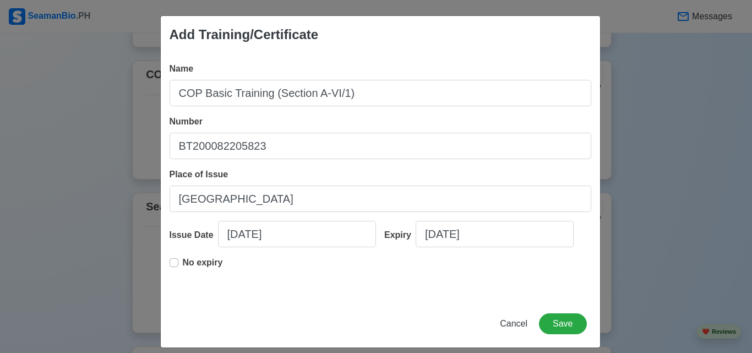
click at [405, 273] on div "No expiry" at bounding box center [381, 273] width 422 height 35
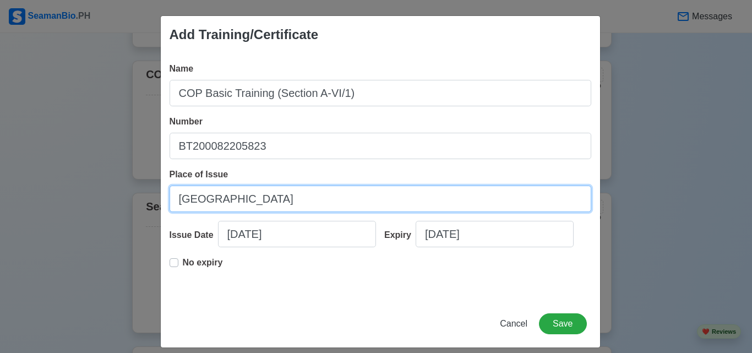
click at [308, 197] on input "[GEOGRAPHIC_DATA]" at bounding box center [381, 199] width 422 height 26
type input "C"
type input "[GEOGRAPHIC_DATA], [GEOGRAPHIC_DATA]"
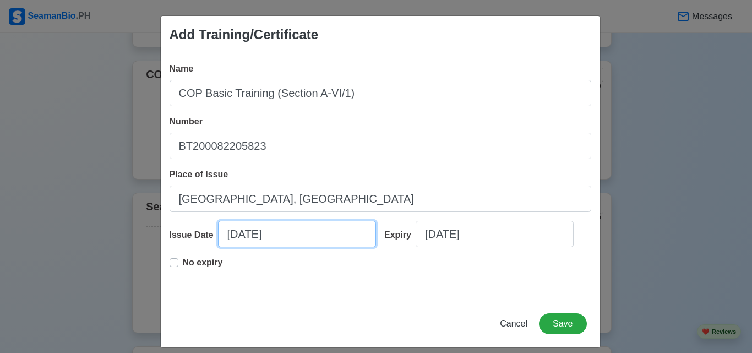
select select "****"
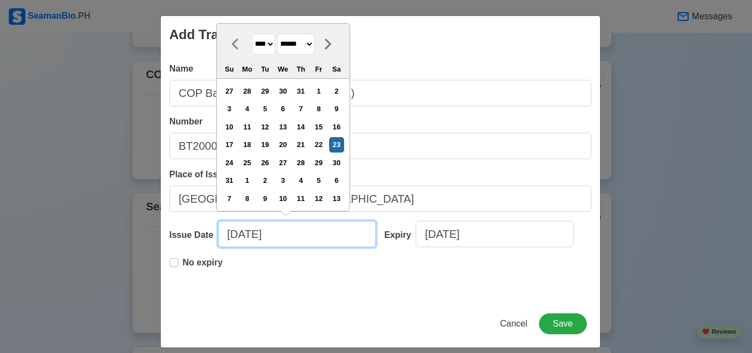
click at [286, 236] on input "[DATE]" at bounding box center [297, 234] width 158 height 26
click at [314, 45] on select "******* ******** ***** ***** *** **** **** ****** ********* ******* ******** **…" at bounding box center [296, 44] width 37 height 21
select select "********"
click at [278, 34] on select "******* ******** ***** ***** *** **** **** ****** ********* ******* ******** **…" at bounding box center [296, 44] width 37 height 21
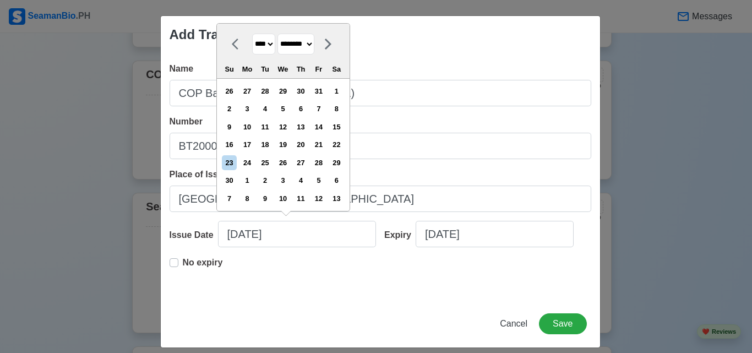
click at [268, 45] on select "**** **** **** **** **** **** **** **** **** **** **** **** **** **** **** ****…" at bounding box center [263, 44] width 23 height 21
click at [263, 41] on select "**** **** **** **** **** **** **** **** **** **** **** **** **** **** **** ****…" at bounding box center [263, 44] width 23 height 21
click at [271, 125] on div "11" at bounding box center [265, 126] width 15 height 15
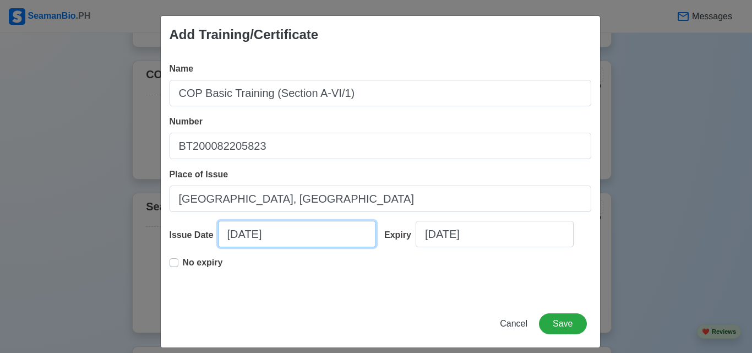
type input "[DATE]"
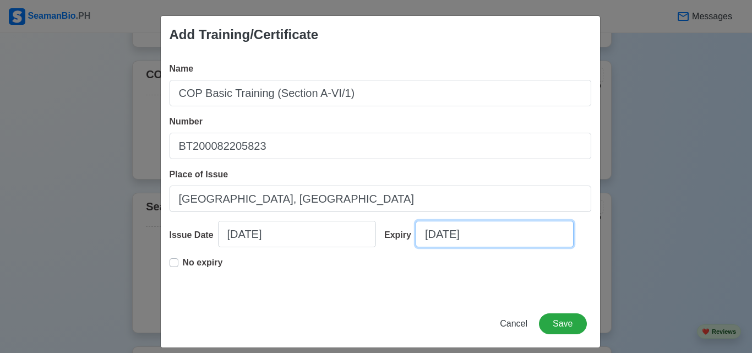
click at [435, 234] on input "[DATE]" at bounding box center [495, 234] width 158 height 26
select select "****"
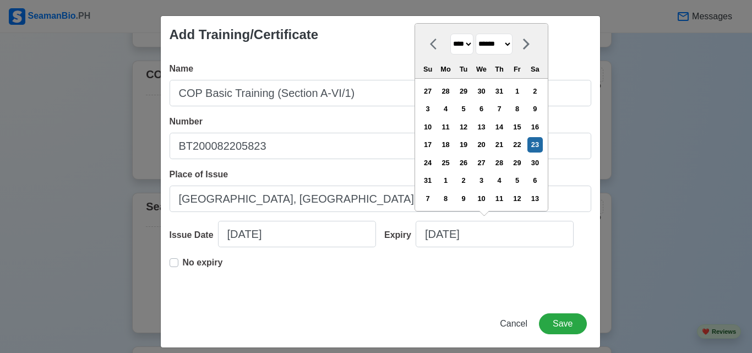
click at [513, 47] on select "******* ******** ***** ***** *** **** **** ****** ********* ******* ******** **…" at bounding box center [494, 44] width 37 height 21
select select "********"
click at [476, 34] on select "******* ******** ***** ***** *** **** **** ****** ********* ******* ******** **…" at bounding box center [494, 44] width 37 height 21
click at [465, 124] on div "11" at bounding box center [463, 126] width 15 height 15
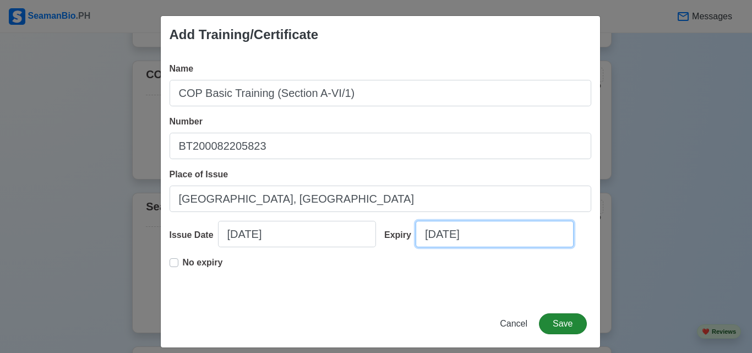
type input "[DATE]"
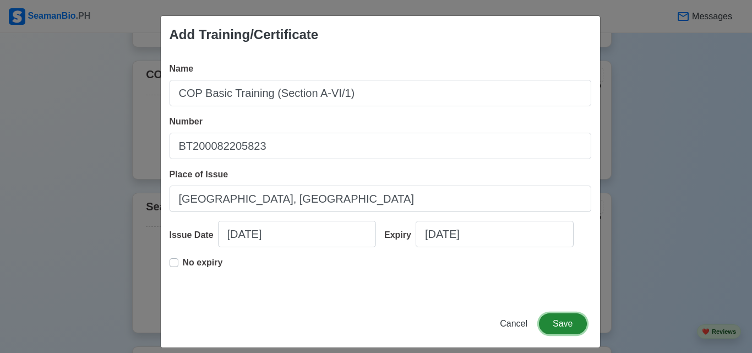
click at [564, 320] on button "Save" at bounding box center [562, 323] width 47 height 21
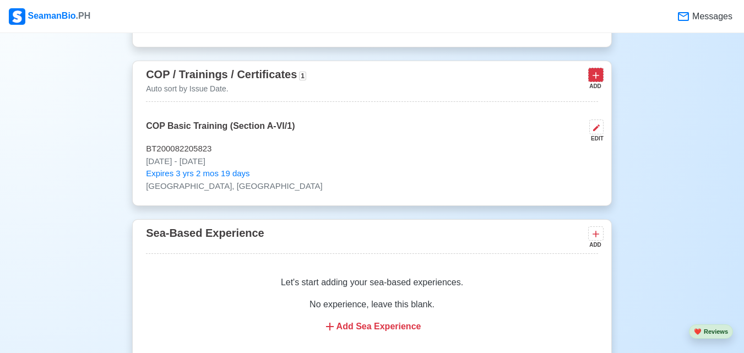
click at [592, 81] on icon at bounding box center [595, 75] width 11 height 11
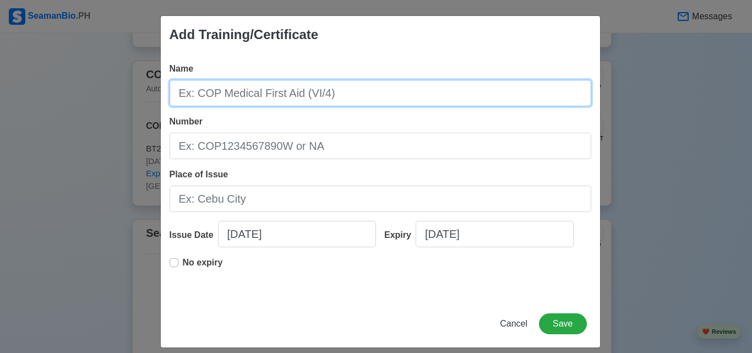
click at [276, 100] on input "Name" at bounding box center [381, 93] width 422 height 26
click at [236, 95] on input "COP SDSD (section A" at bounding box center [381, 93] width 422 height 26
click at [307, 96] on input "COP SDSD (Section A" at bounding box center [381, 93] width 422 height 26
type input "COP SDSD (Section A-VI/6)"
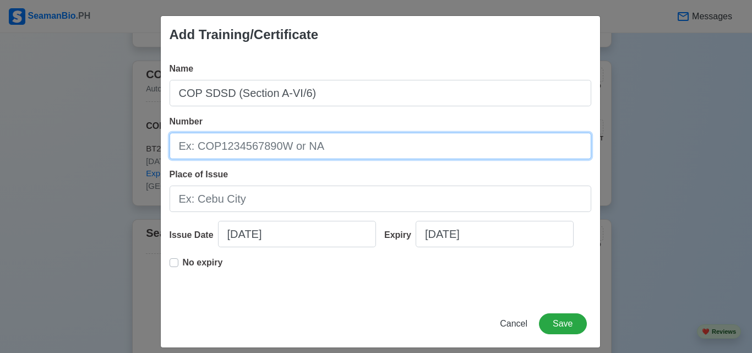
click at [311, 155] on input "Number" at bounding box center [381, 146] width 422 height 26
type input "SDSD200020786523"
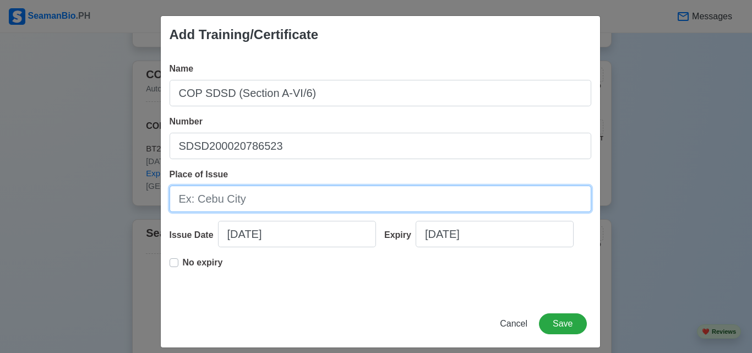
click at [235, 200] on input "Place of Issue" at bounding box center [381, 199] width 422 height 26
type input "[GEOGRAPHIC_DATA], [GEOGRAPHIC_DATA]"
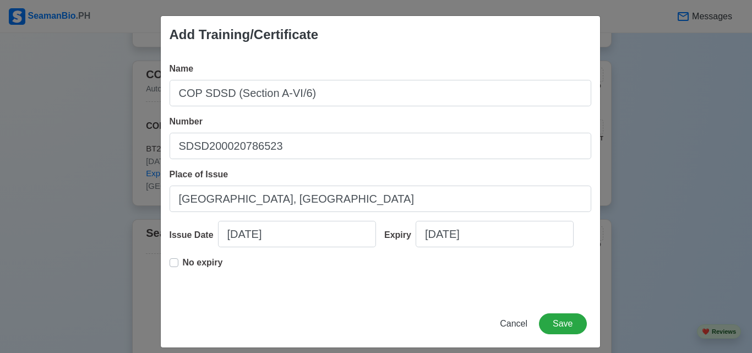
click at [183, 265] on label "No expiry" at bounding box center [203, 267] width 40 height 22
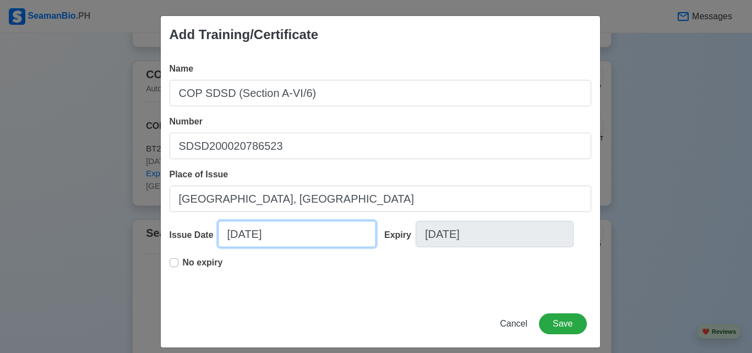
click at [241, 239] on input "[DATE]" at bounding box center [297, 234] width 158 height 26
select select "****"
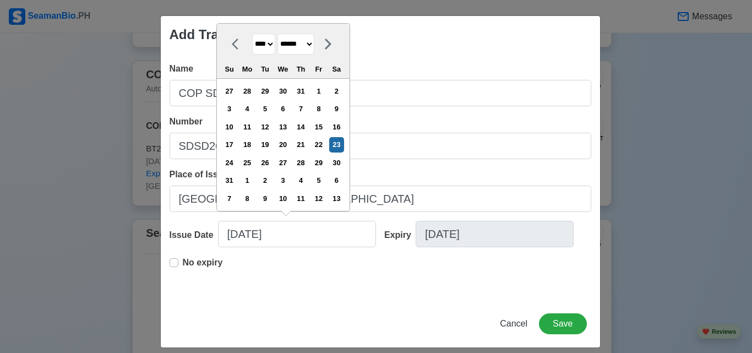
click at [314, 48] on select "******* ******** ***** ***** *** **** **** ****** ********* ******* ******** **…" at bounding box center [296, 44] width 37 height 21
select select "********"
click at [278, 34] on select "******* ******** ***** ***** *** **** **** ****** ********* ******* ******** **…" at bounding box center [296, 44] width 37 height 21
click at [271, 128] on div "11" at bounding box center [265, 126] width 15 height 15
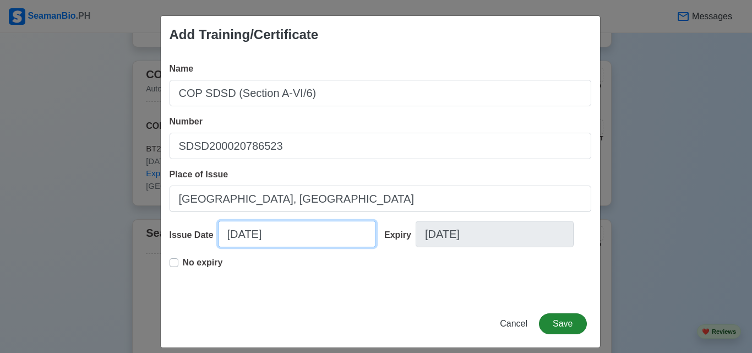
type input "[DATE]"
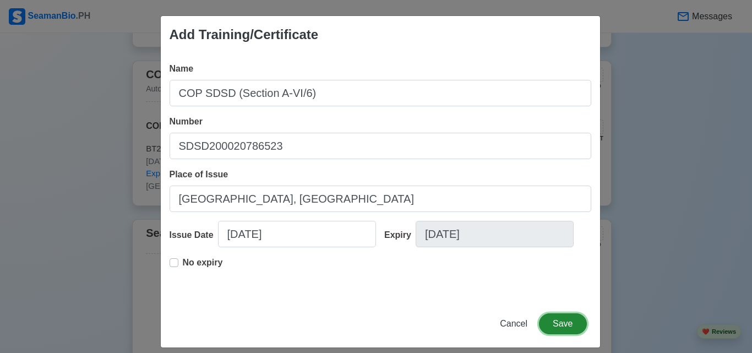
click at [556, 320] on button "Save" at bounding box center [562, 323] width 47 height 21
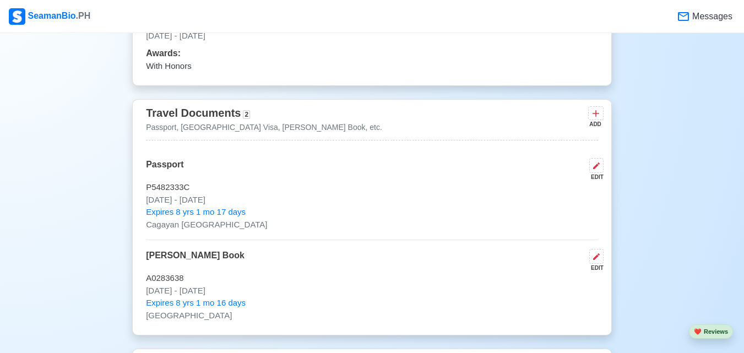
scroll to position [1009, 0]
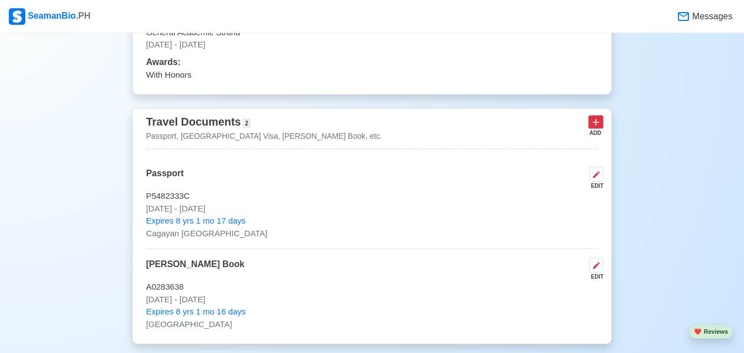
click at [594, 128] on icon at bounding box center [595, 122] width 11 height 11
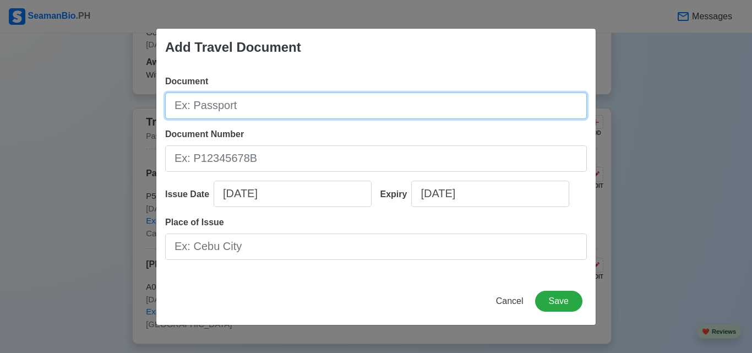
click at [227, 108] on input "Document" at bounding box center [376, 106] width 422 height 26
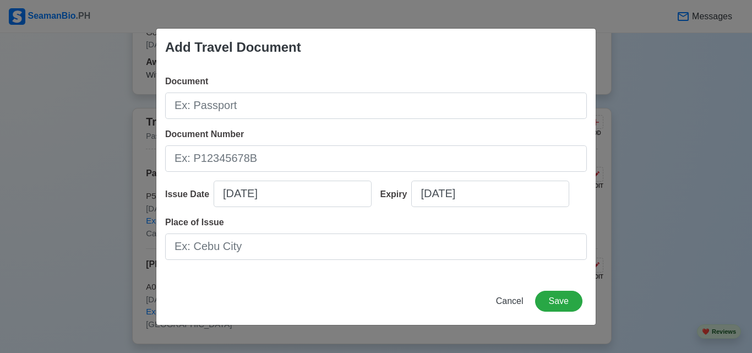
click at [628, 56] on div "Add Travel Document Document Document Number Issue Date [DATE] Expiry [DATE] Pl…" at bounding box center [376, 176] width 752 height 353
click at [519, 302] on span "Cancel" at bounding box center [510, 300] width 28 height 9
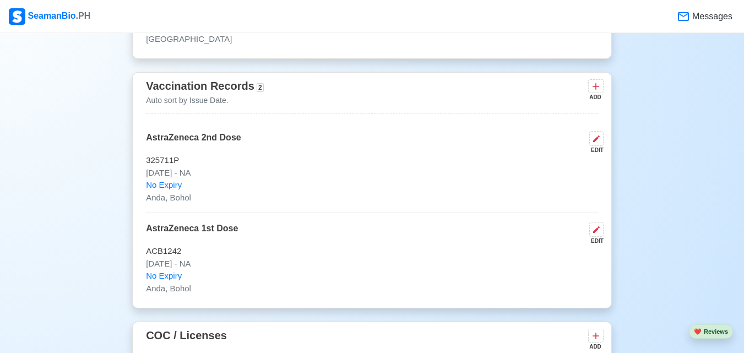
scroll to position [1303, 0]
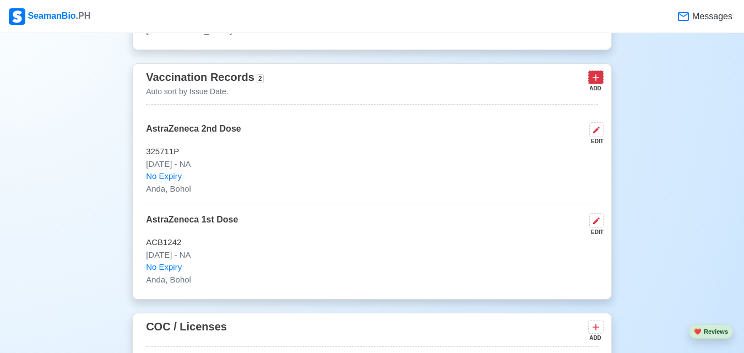
click at [591, 80] on icon at bounding box center [595, 77] width 11 height 11
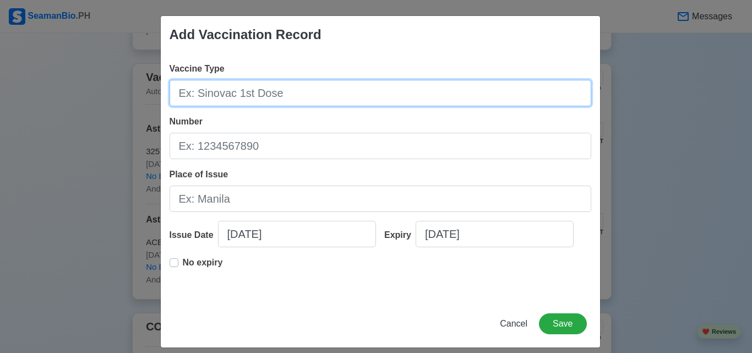
click at [318, 96] on input "Vaccine Type" at bounding box center [381, 93] width 422 height 26
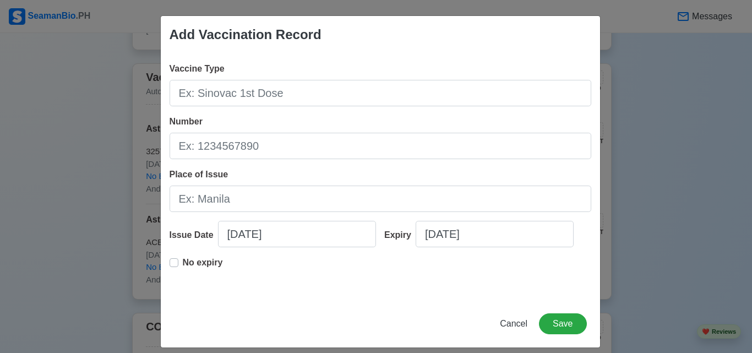
click at [643, 155] on div "Add Vaccination Record Vaccine Type Number Place of Issue Issue Date [DATE] Exp…" at bounding box center [376, 176] width 752 height 353
drag, startPoint x: 512, startPoint y: 330, endPoint x: 515, endPoint y: 316, distance: 14.0
click at [512, 329] on button "Cancel" at bounding box center [514, 323] width 42 height 21
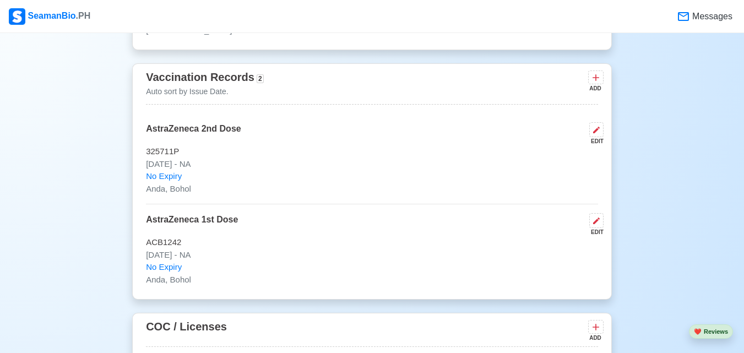
scroll to position [1028, 0]
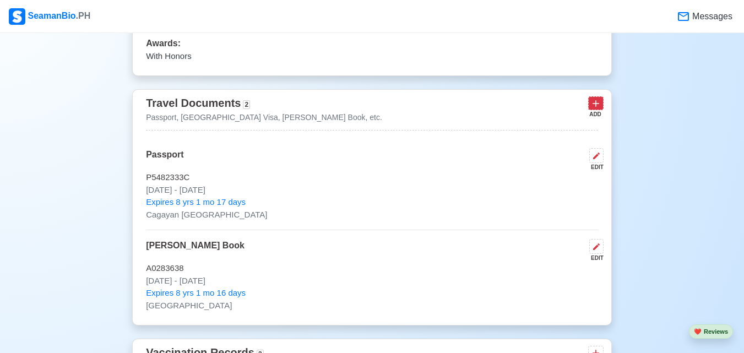
click at [593, 108] on icon at bounding box center [595, 103] width 11 height 11
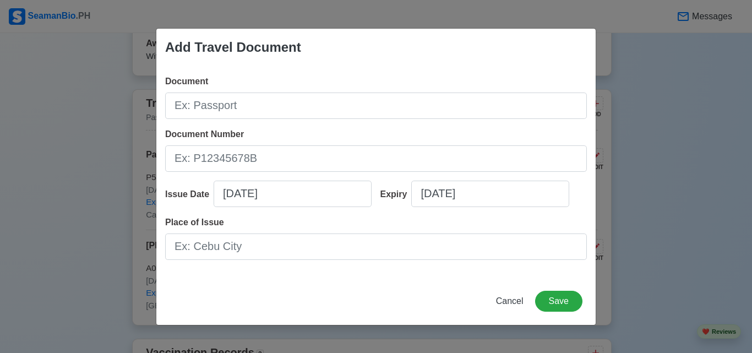
click at [645, 138] on div "Add Travel Document Document Document Number Issue Date [DATE] Expiry [DATE] Pl…" at bounding box center [376, 176] width 752 height 353
click at [514, 296] on span "Cancel" at bounding box center [510, 300] width 28 height 9
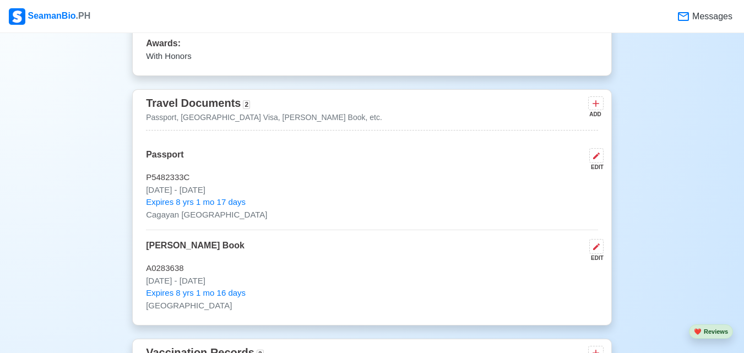
scroll to position [1303, 0]
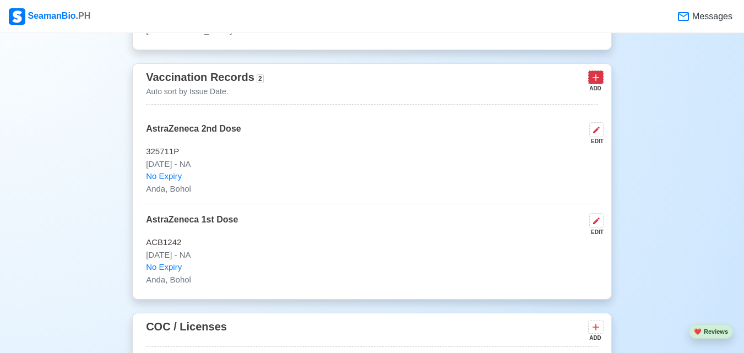
click at [596, 81] on icon at bounding box center [595, 78] width 7 height 7
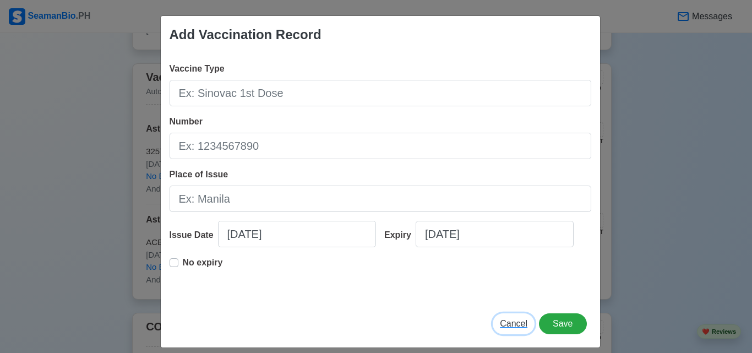
drag, startPoint x: 506, startPoint y: 325, endPoint x: 497, endPoint y: 300, distance: 26.8
click at [507, 325] on span "Cancel" at bounding box center [514, 323] width 28 height 9
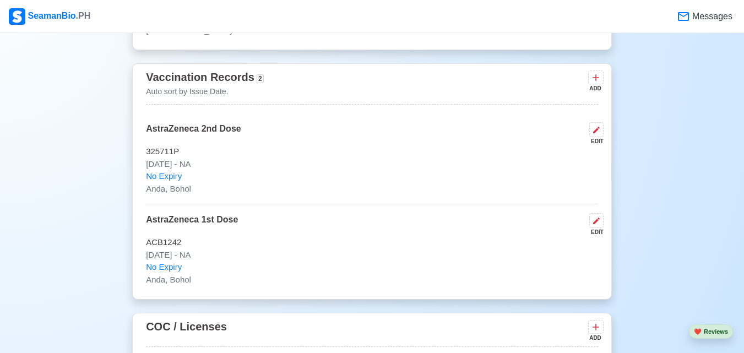
scroll to position [1028, 0]
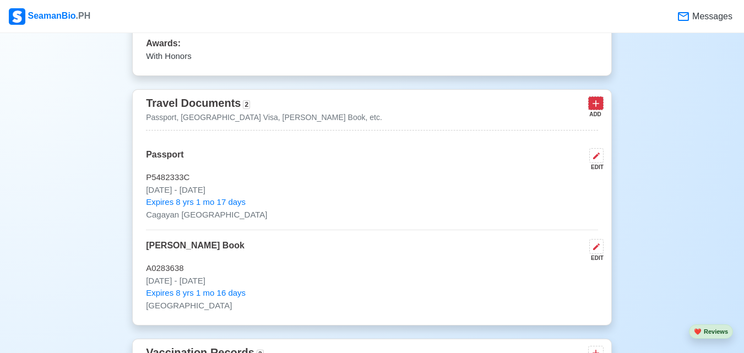
click at [599, 109] on icon at bounding box center [595, 103] width 11 height 11
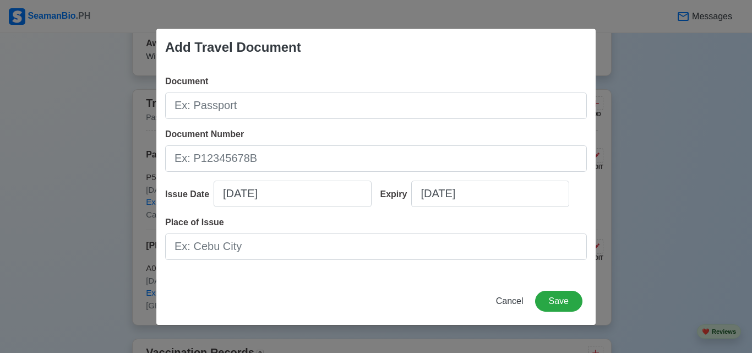
click at [690, 160] on div "Add Travel Document Document Document Number Issue Date [DATE] Expiry [DATE] Pl…" at bounding box center [376, 176] width 752 height 353
click at [505, 298] on span "Cancel" at bounding box center [510, 300] width 28 height 9
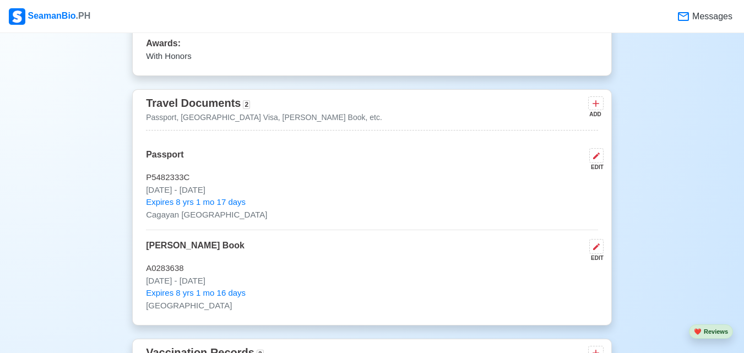
scroll to position [1303, 0]
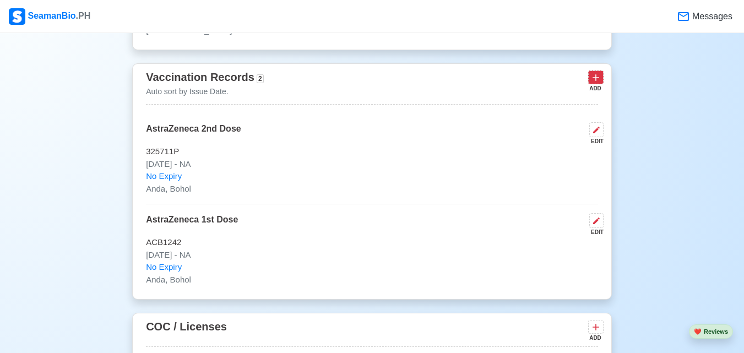
click at [597, 82] on icon at bounding box center [595, 77] width 11 height 11
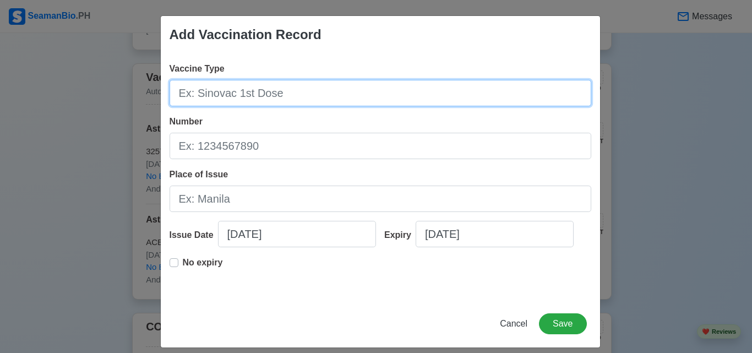
click at [247, 96] on input "Vaccine Type" at bounding box center [381, 93] width 422 height 26
type input "[MEDICAL_DATA]"
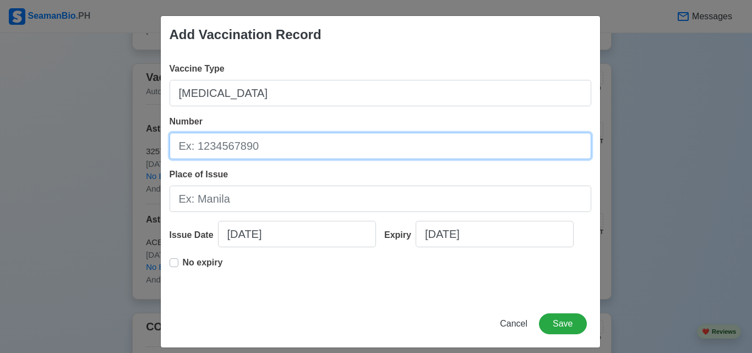
click at [242, 143] on input "Number" at bounding box center [381, 146] width 422 height 26
type input "LOT# Y3AO6"
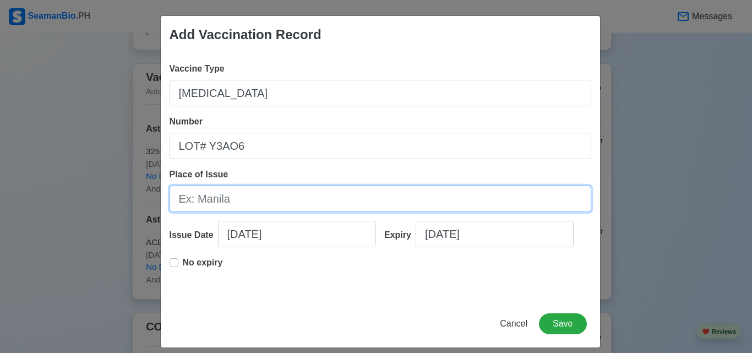
click at [226, 197] on input "Place of Issue" at bounding box center [381, 199] width 422 height 26
type input "B"
type input "BOQ of Bohol"
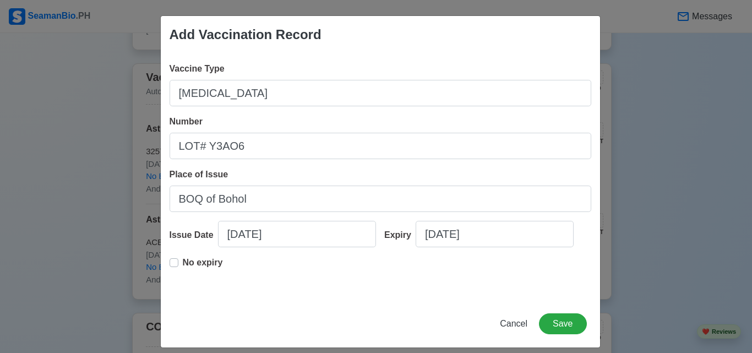
click at [183, 261] on label "No expiry" at bounding box center [203, 267] width 40 height 22
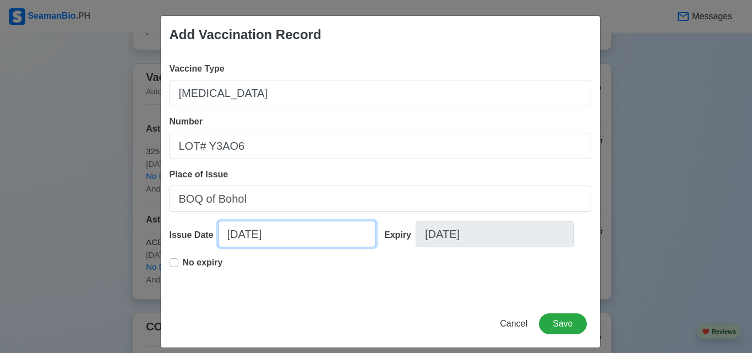
click at [248, 236] on input "[DATE]" at bounding box center [297, 234] width 158 height 26
select select "****"
select select "******"
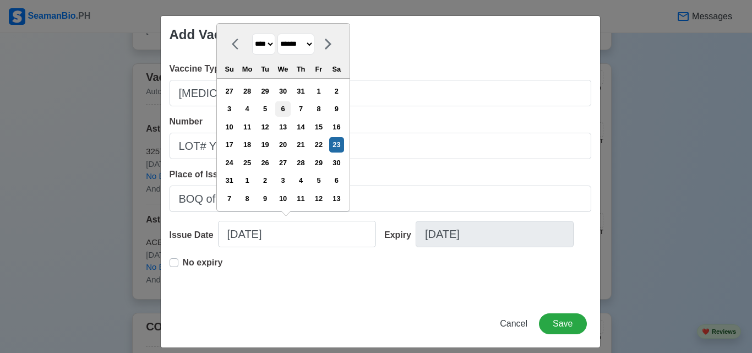
click at [290, 112] on div "6" at bounding box center [282, 108] width 15 height 15
type input "[DATE]"
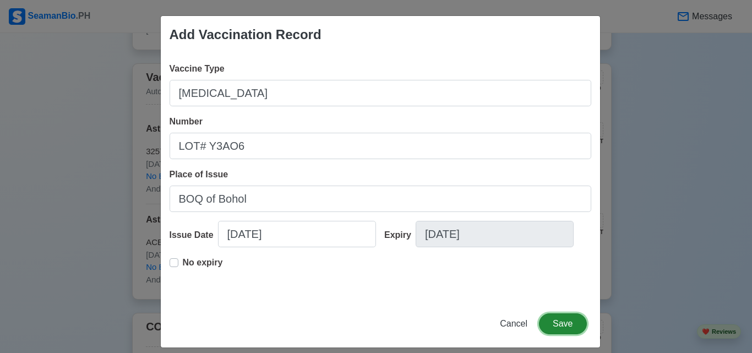
click at [559, 323] on button "Save" at bounding box center [562, 323] width 47 height 21
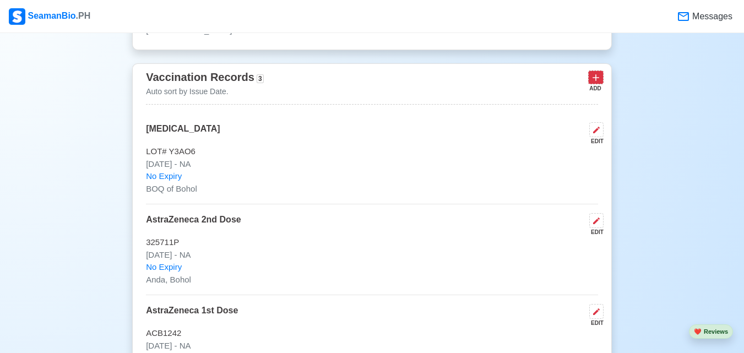
click at [590, 80] on icon at bounding box center [595, 77] width 11 height 11
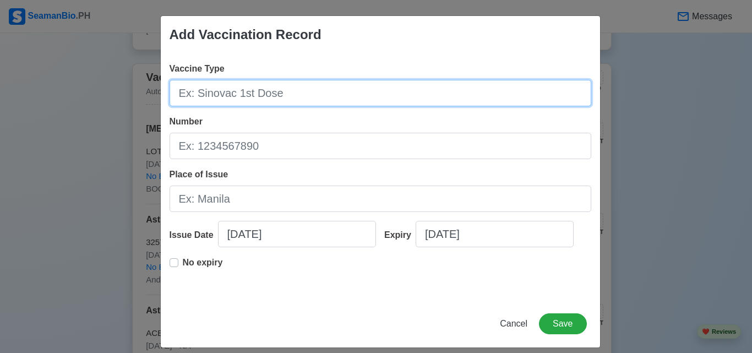
click at [254, 99] on input "Vaccine Type" at bounding box center [381, 93] width 422 height 26
type input "[MEDICAL_DATA]"
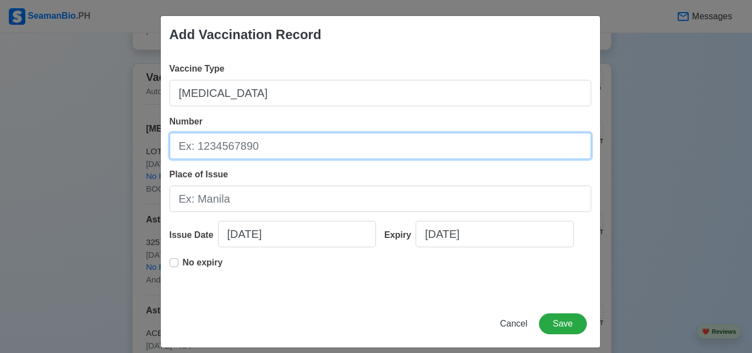
click at [245, 149] on input "Number" at bounding box center [381, 146] width 422 height 26
type input "LOT# 2443TO2D"
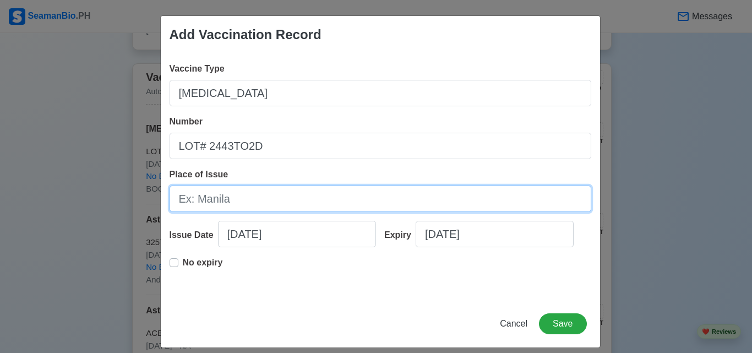
click at [242, 208] on input "Place of Issue" at bounding box center [381, 199] width 422 height 26
type input "BOQ of Bohol"
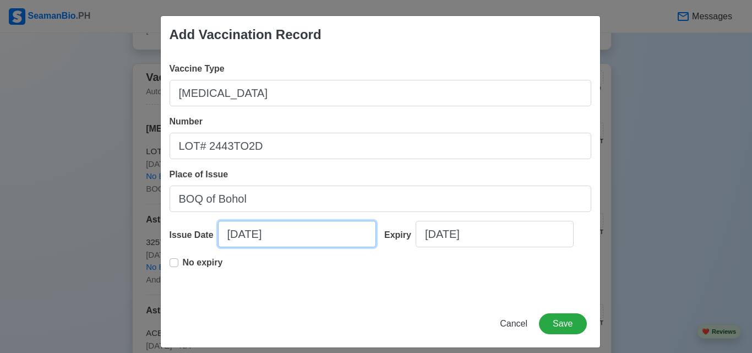
click at [268, 237] on input "[DATE]" at bounding box center [297, 234] width 158 height 26
select select "****"
select select "******"
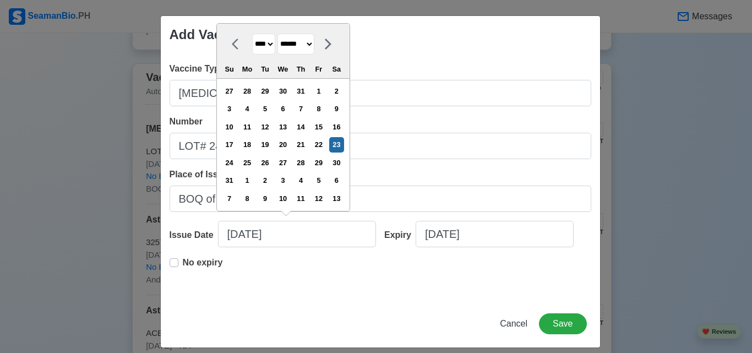
click at [183, 263] on label "No expiry" at bounding box center [203, 267] width 40 height 22
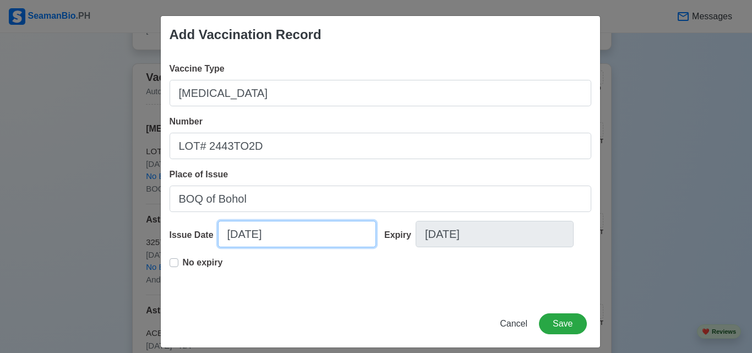
select select "****"
select select "******"
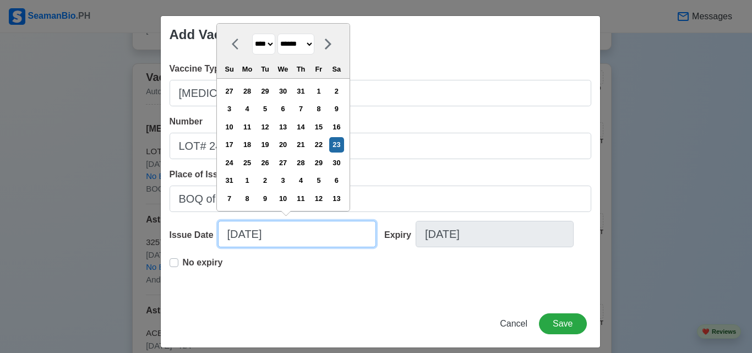
click at [272, 241] on input "[DATE]" at bounding box center [297, 234] width 158 height 26
click at [248, 238] on input "[DATE]" at bounding box center [297, 234] width 158 height 26
click at [320, 108] on div "8" at bounding box center [318, 108] width 15 height 15
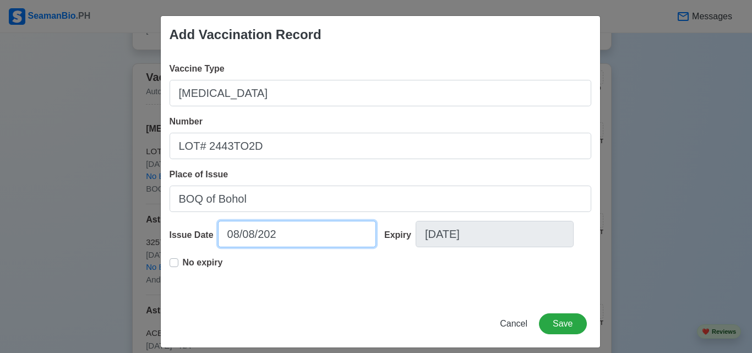
type input "[DATE]"
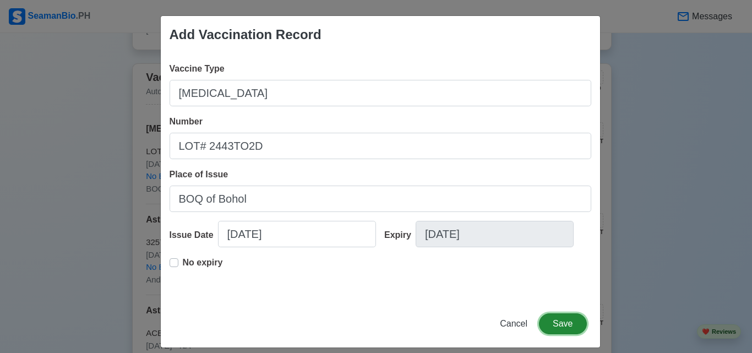
click at [551, 327] on button "Save" at bounding box center [562, 323] width 47 height 21
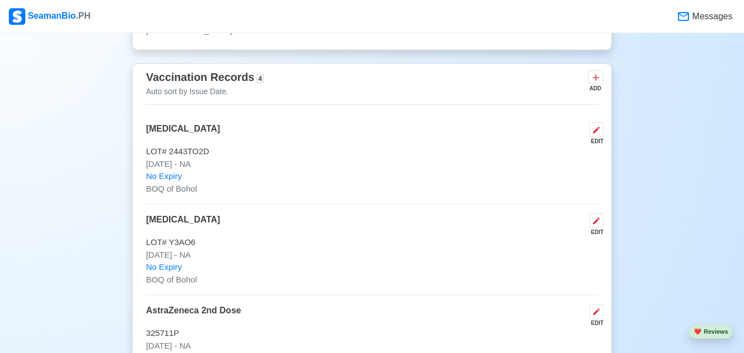
scroll to position [1028, 0]
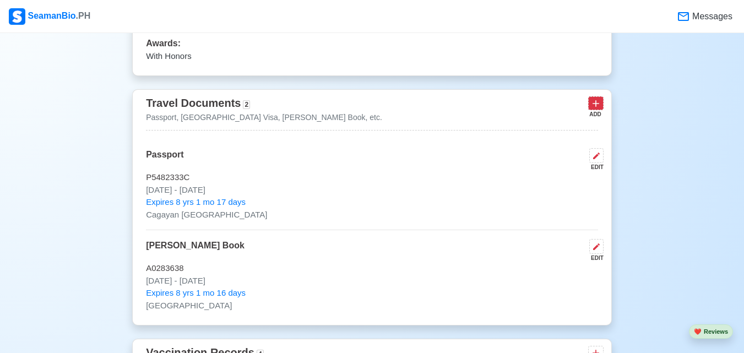
click at [599, 109] on icon at bounding box center [595, 103] width 11 height 11
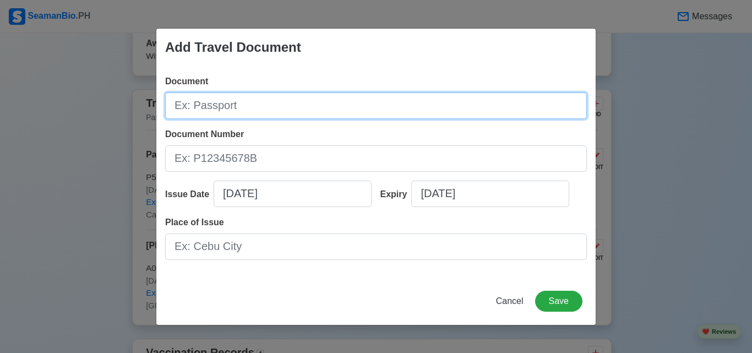
click at [296, 104] on input "Document" at bounding box center [376, 106] width 422 height 26
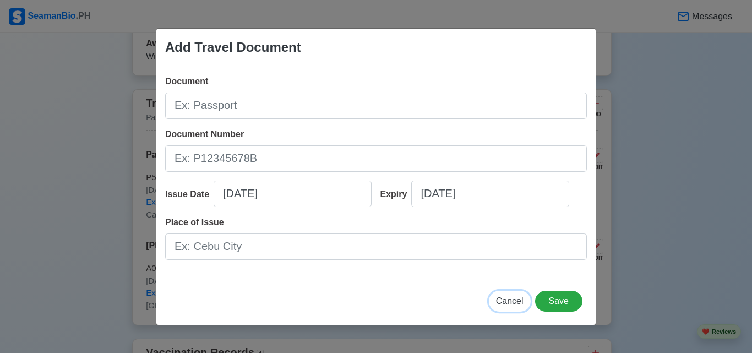
click at [512, 300] on span "Cancel" at bounding box center [510, 300] width 28 height 9
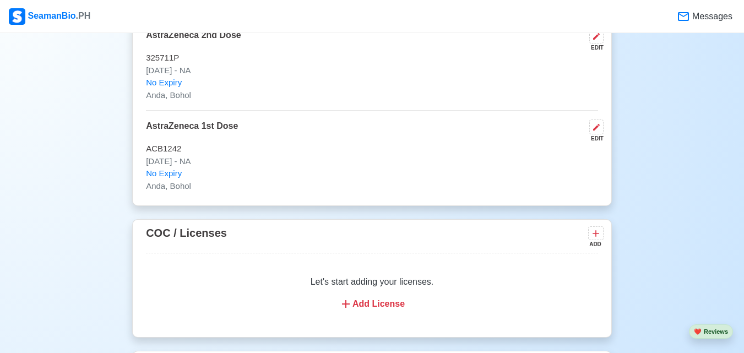
scroll to position [1303, 0]
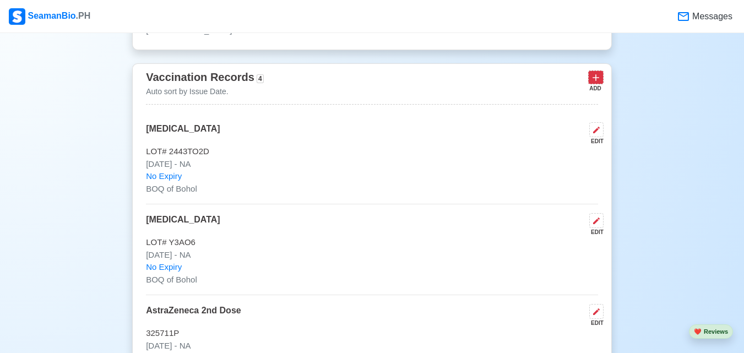
click at [594, 75] on icon at bounding box center [595, 77] width 11 height 11
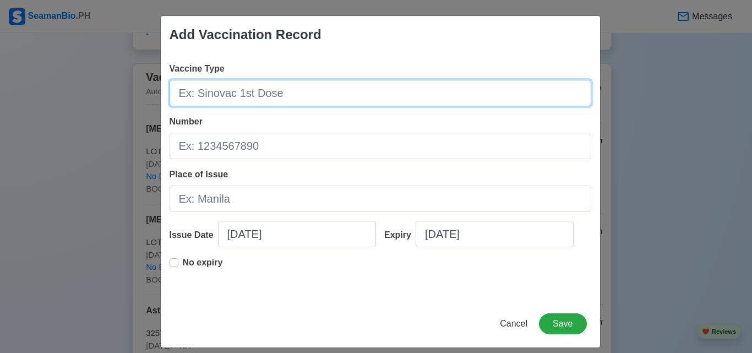
click at [302, 101] on input "Vaccine Type" at bounding box center [381, 93] width 422 height 26
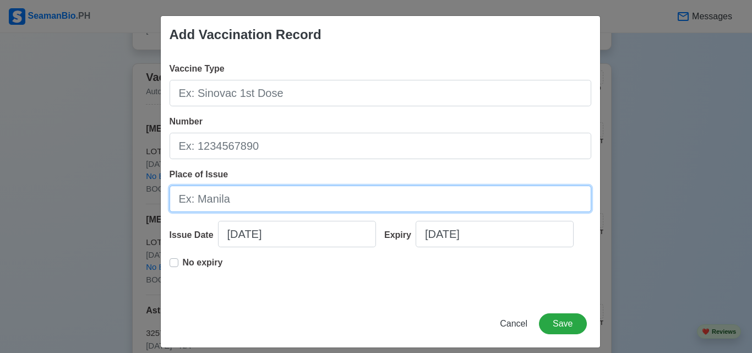
click at [265, 194] on input "Place of Issue" at bounding box center [381, 199] width 422 height 26
type input "BOQ of Bohol"
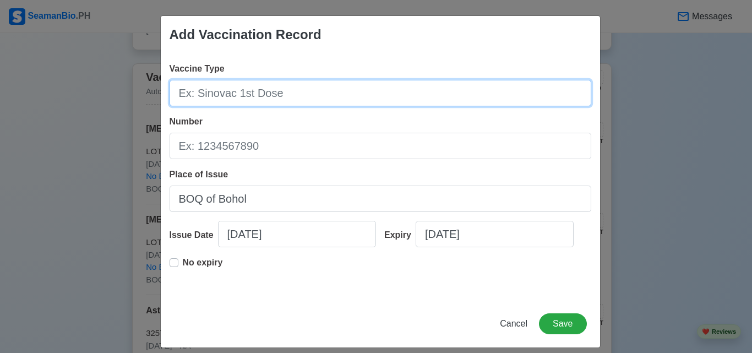
click at [290, 94] on input "Vaccine Type" at bounding box center [381, 93] width 422 height 26
type input "[MEDICAL_DATA] Certification"
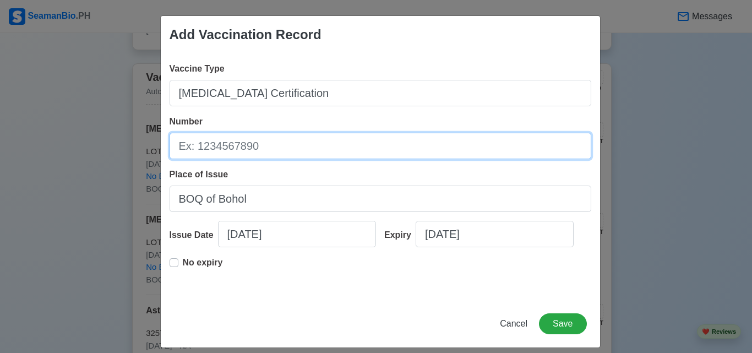
click at [301, 157] on input "Number" at bounding box center [381, 146] width 422 height 26
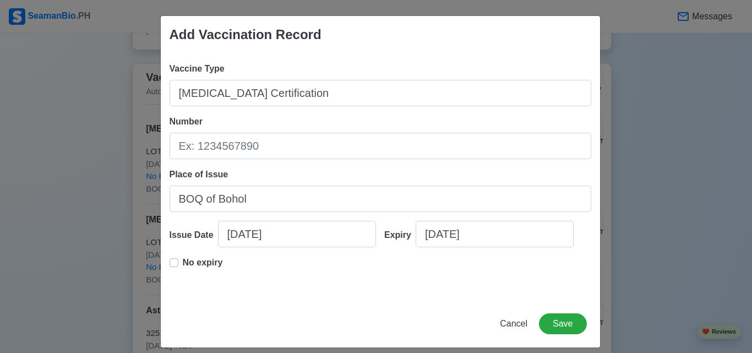
click at [335, 290] on div "No expiry" at bounding box center [381, 273] width 422 height 35
click at [183, 263] on label "No expiry" at bounding box center [203, 267] width 40 height 22
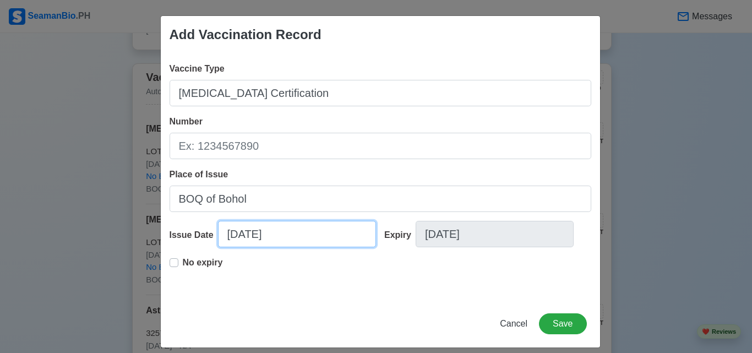
click at [285, 236] on input "[DATE]" at bounding box center [297, 234] width 158 height 26
select select "****"
select select "******"
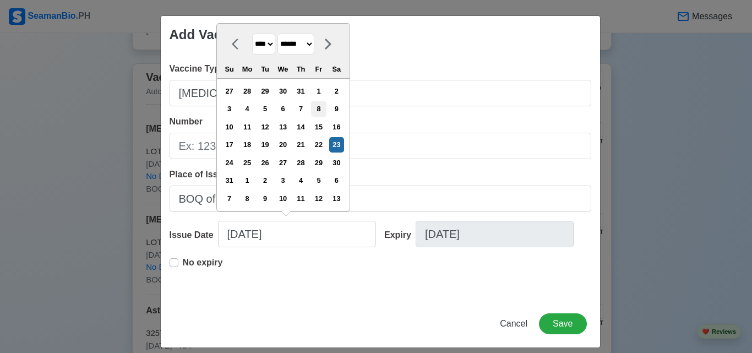
click at [323, 110] on div "8" at bounding box center [318, 108] width 15 height 15
type input "[DATE]"
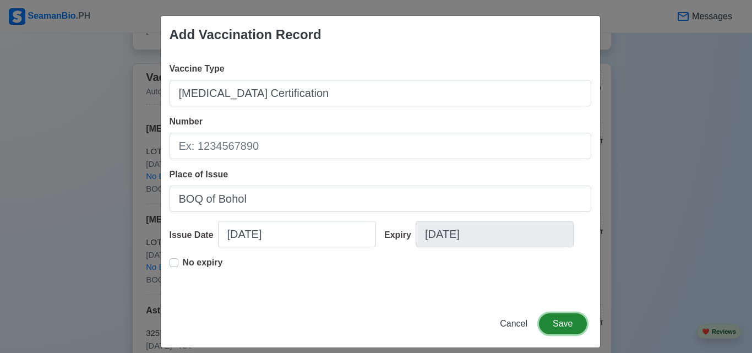
click at [558, 320] on button "Save" at bounding box center [562, 323] width 47 height 21
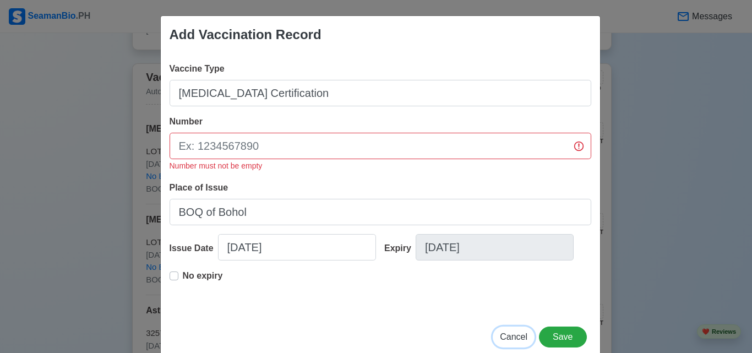
click at [515, 333] on span "Cancel" at bounding box center [514, 336] width 28 height 9
type input "[DATE]"
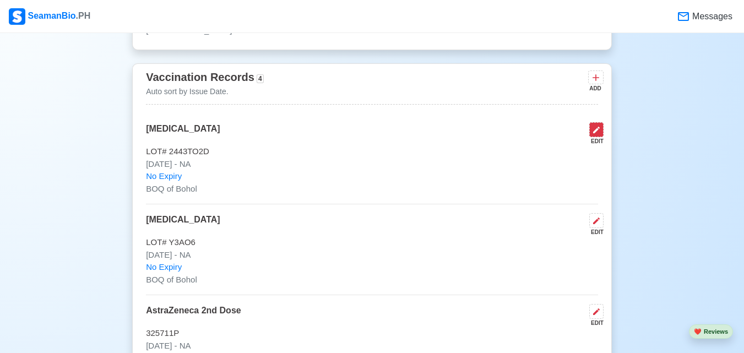
click at [593, 134] on icon at bounding box center [596, 130] width 9 height 9
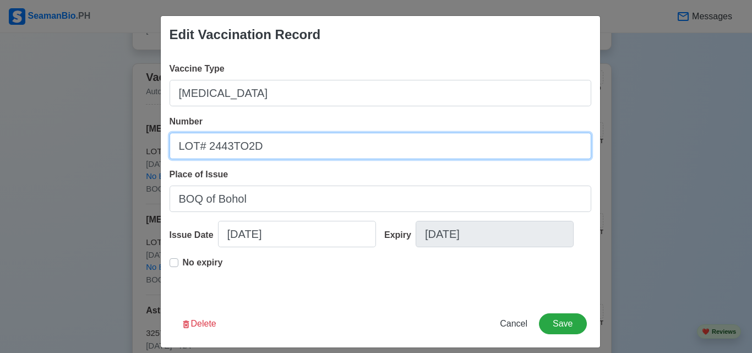
click at [255, 145] on input "LOT# 2443TO2D" at bounding box center [381, 146] width 422 height 26
type input "LOT# 2443TO20"
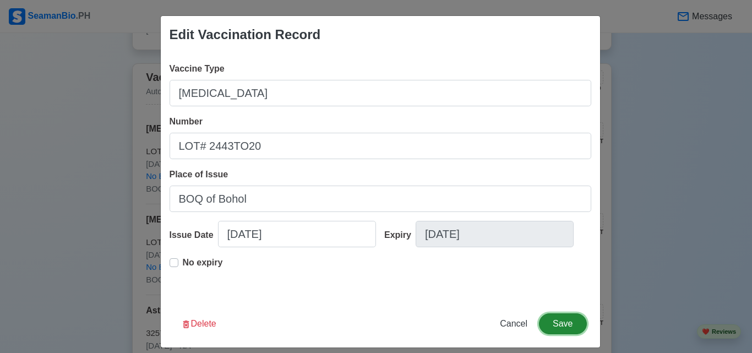
click at [564, 327] on button "Save" at bounding box center [562, 323] width 47 height 21
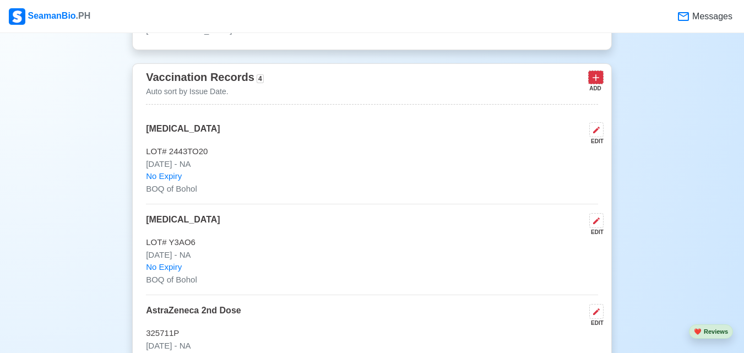
click at [600, 80] on icon at bounding box center [595, 77] width 11 height 11
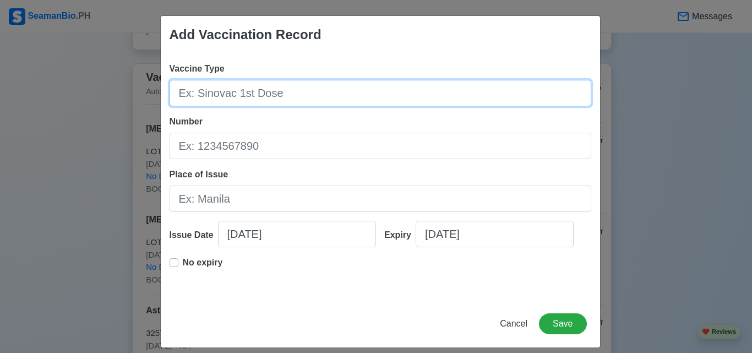
click at [321, 97] on input "Vaccine Type" at bounding box center [381, 93] width 422 height 26
type input "[MEDICAL_DATA] Certificate"
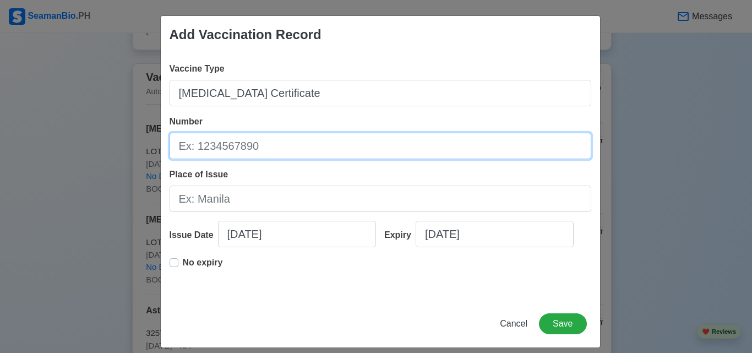
click at [326, 139] on input "Number" at bounding box center [381, 146] width 422 height 26
click at [188, 147] on input "SN BOQQ" at bounding box center [381, 146] width 422 height 26
click at [279, 149] on input "SN# - BOQQ" at bounding box center [381, 146] width 422 height 26
type input "SN# - BOQQD2023023268"
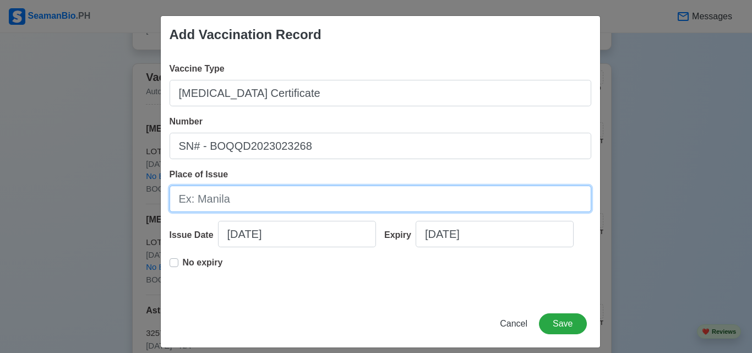
click at [278, 194] on input "Place of Issue" at bounding box center [381, 199] width 422 height 26
type input "BOQ of Bohol"
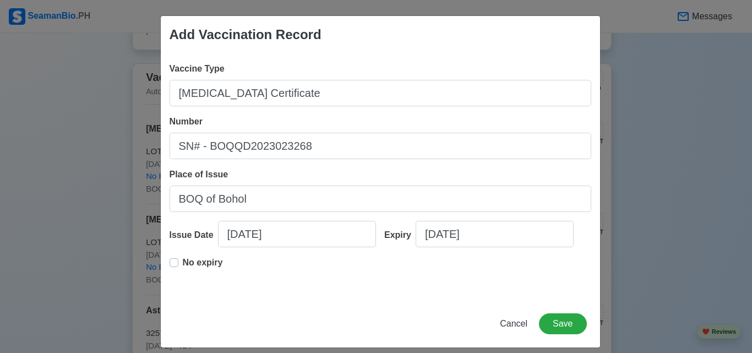
click at [183, 265] on label "No expiry" at bounding box center [203, 267] width 40 height 22
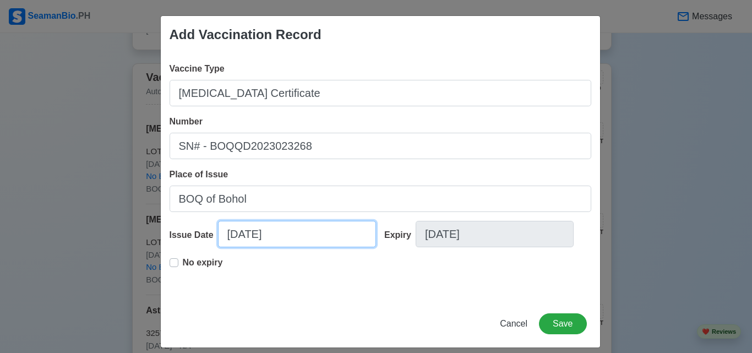
select select "****"
select select "******"
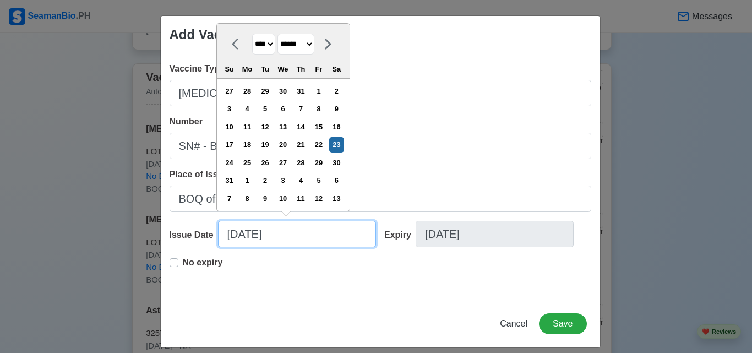
click at [280, 238] on input "[DATE]" at bounding box center [297, 234] width 158 height 26
click at [323, 110] on div "8" at bounding box center [318, 108] width 15 height 15
type input "[DATE]"
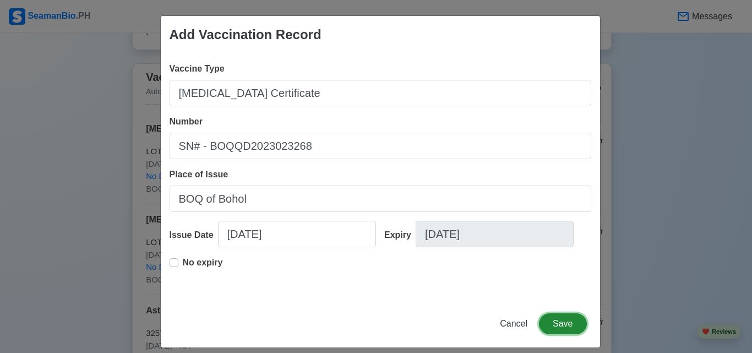
click at [554, 321] on button "Save" at bounding box center [562, 323] width 47 height 21
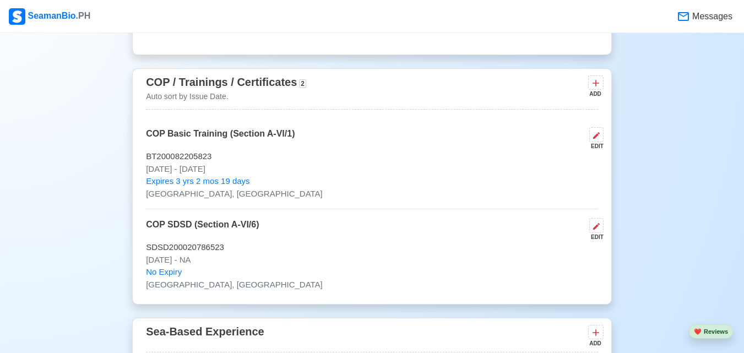
scroll to position [1947, 0]
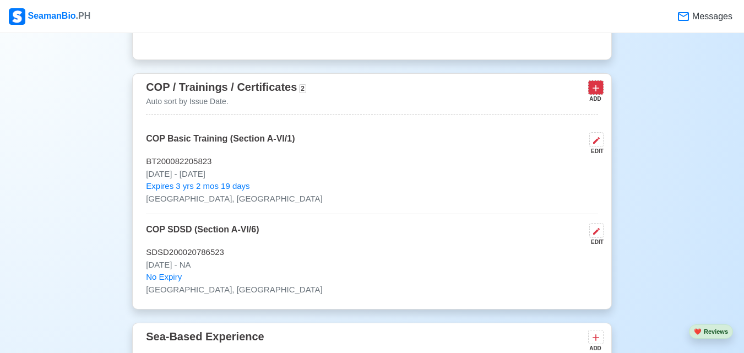
click at [596, 91] on icon at bounding box center [595, 88] width 7 height 7
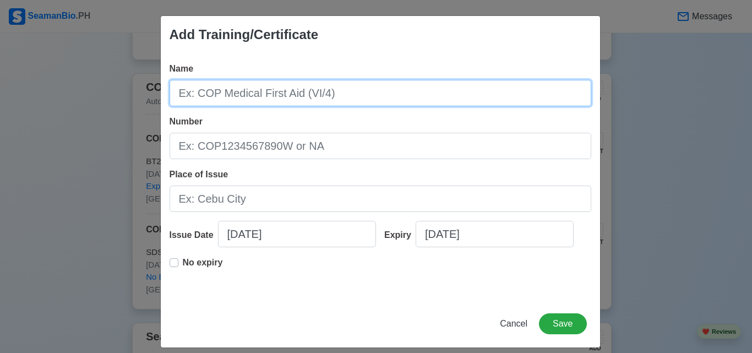
click at [216, 95] on input "Name" at bounding box center [381, 93] width 422 height 26
type input "N"
click at [365, 94] on input "Ratings Forming Part of a Navigational atch" at bounding box center [381, 93] width 422 height 26
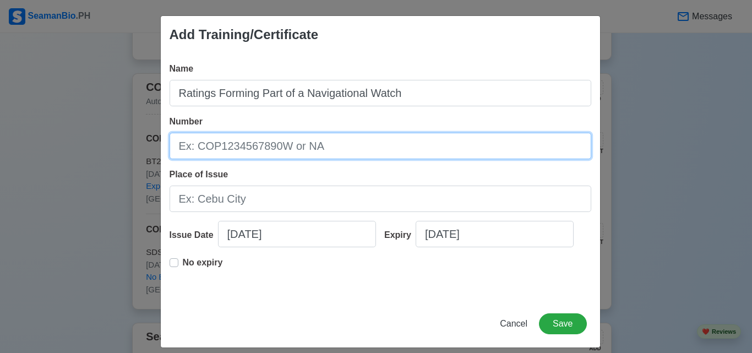
click at [338, 153] on input "Number" at bounding box center [381, 146] width 422 height 26
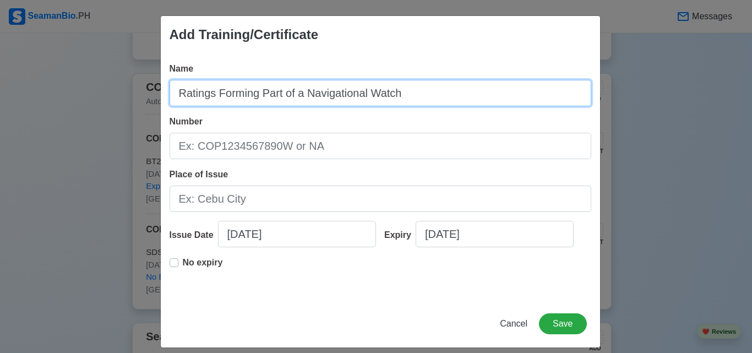
click at [433, 100] on input "Ratings Forming Part of a Navigational Watch" at bounding box center [381, 93] width 422 height 26
type input "Ratings Forming Part of a Navigational Watch (Section A-II/4, Table A-II/4)"
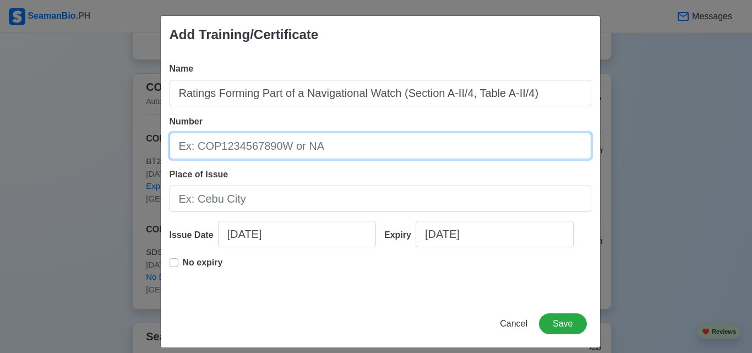
click at [307, 149] on input "Number" at bounding box center [381, 146] width 422 height 26
type input "NW23-08-24-SC-8391"
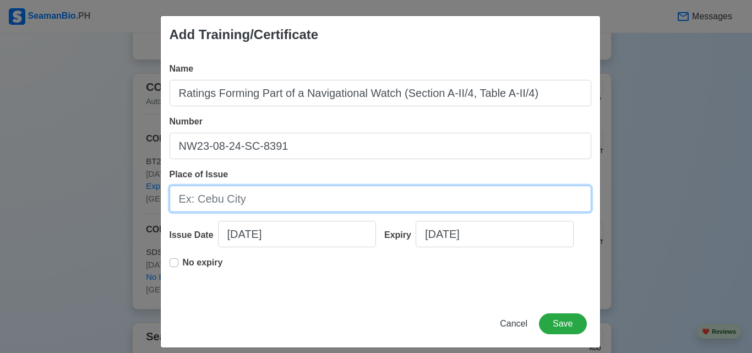
click at [304, 194] on input "Place of Issue" at bounding box center [381, 199] width 422 height 26
type input "[GEOGRAPHIC_DATA]"
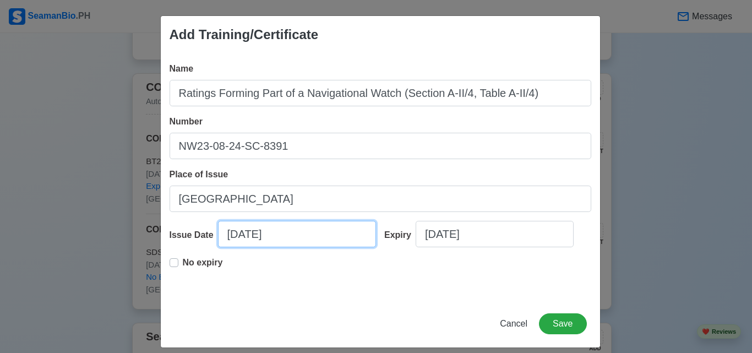
click at [290, 238] on input "[DATE]" at bounding box center [297, 234] width 158 height 26
select select "****"
select select "******"
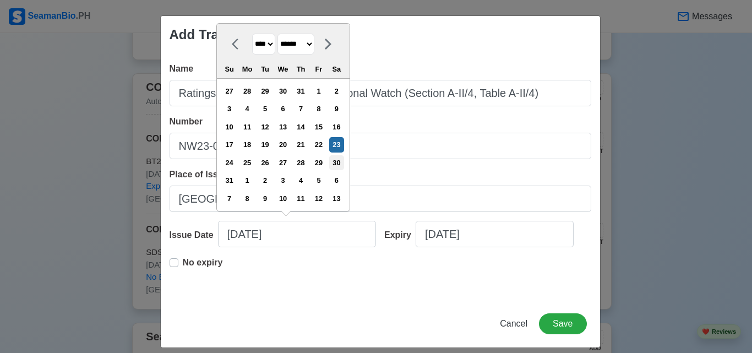
click at [338, 165] on div "30" at bounding box center [336, 162] width 15 height 15
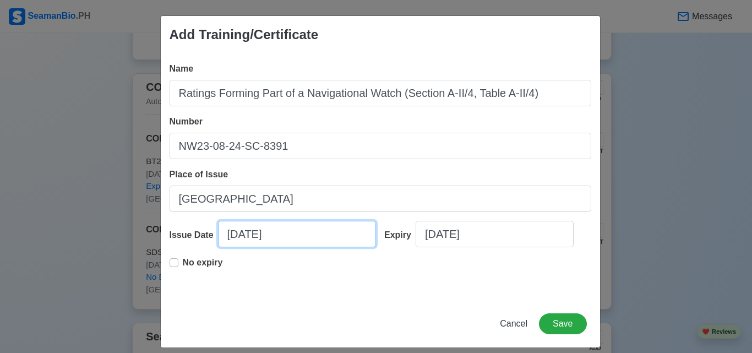
type input "[DATE]"
click at [171, 267] on div "No expiry" at bounding box center [196, 267] width 53 height 22
click at [165, 262] on div "Name Ratings Forming Part of a Navigational Watch (Section A-II/4, Table A-II/4…" at bounding box center [380, 176] width 439 height 247
click at [183, 262] on label "No expiry" at bounding box center [203, 267] width 40 height 22
type input "[DATE]"
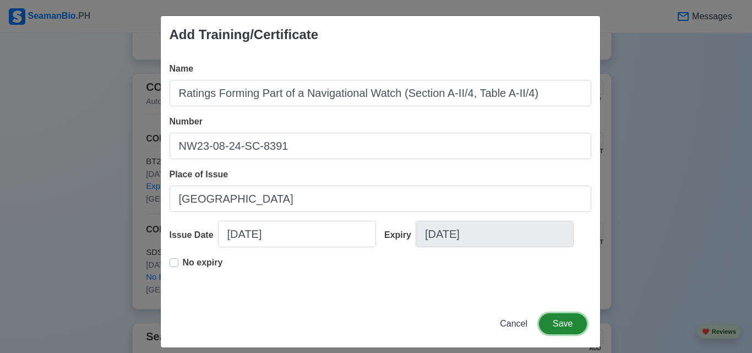
click at [559, 322] on button "Save" at bounding box center [562, 323] width 47 height 21
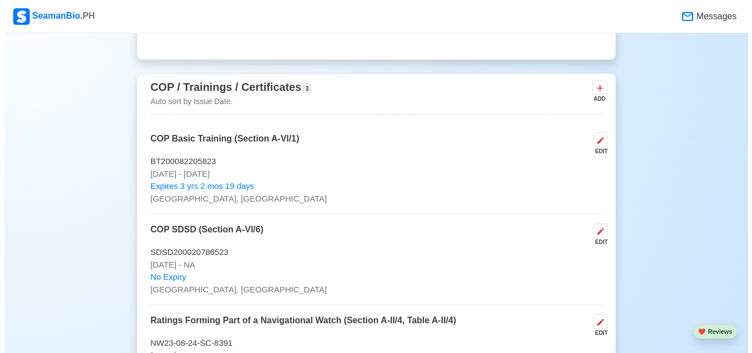
scroll to position [2222, 0]
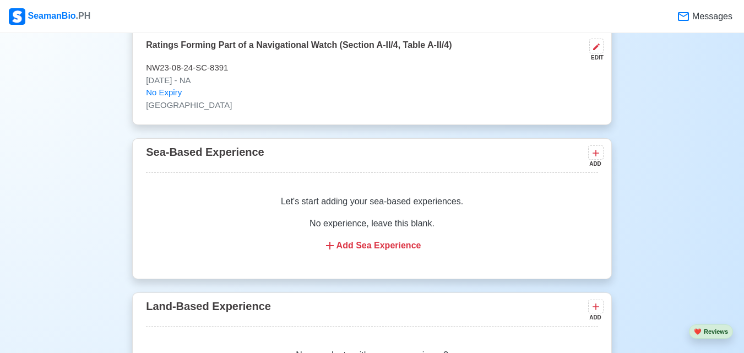
click at [396, 252] on div "Add Sea Experience" at bounding box center [372, 245] width 426 height 13
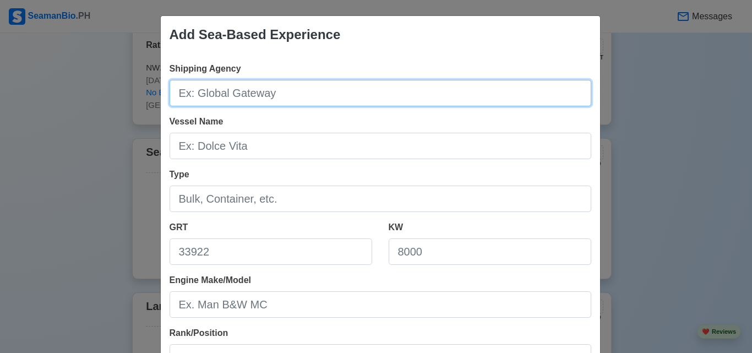
click at [299, 98] on input "Shipping Agency" at bounding box center [381, 93] width 422 height 26
type input "Asian Shipping Corporation"
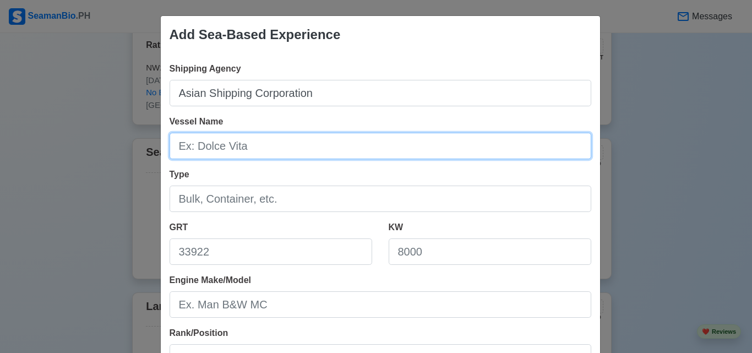
click at [316, 151] on input "Vessel Name" at bounding box center [381, 146] width 422 height 26
type input "LCT [PERSON_NAME]"
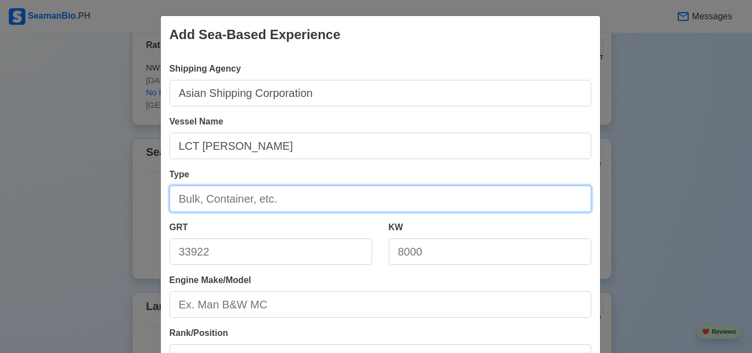
click at [320, 204] on input "Type" at bounding box center [381, 199] width 422 height 26
type input "Cargo"
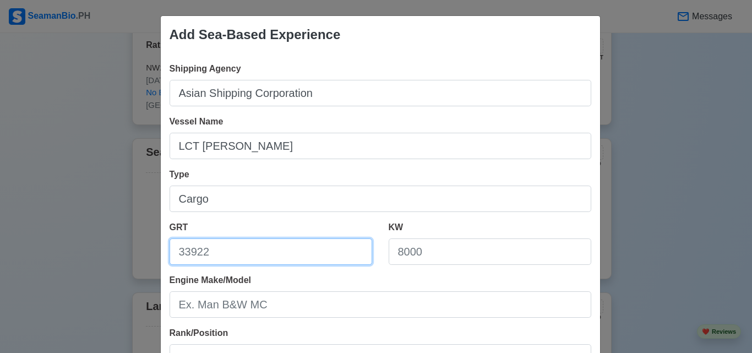
click at [317, 253] on input "GRT" at bounding box center [271, 251] width 203 height 26
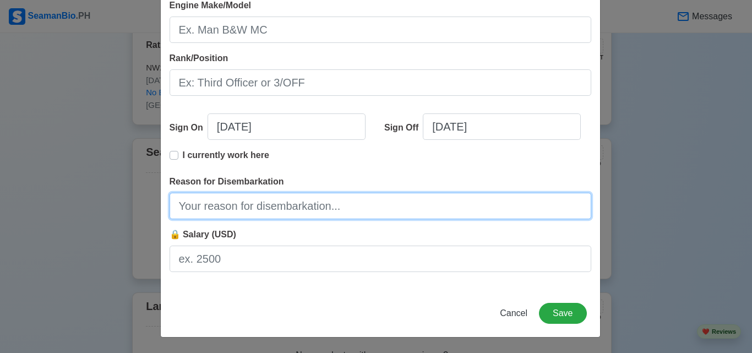
click at [297, 206] on input "Reason for Disembarkation" at bounding box center [381, 206] width 422 height 26
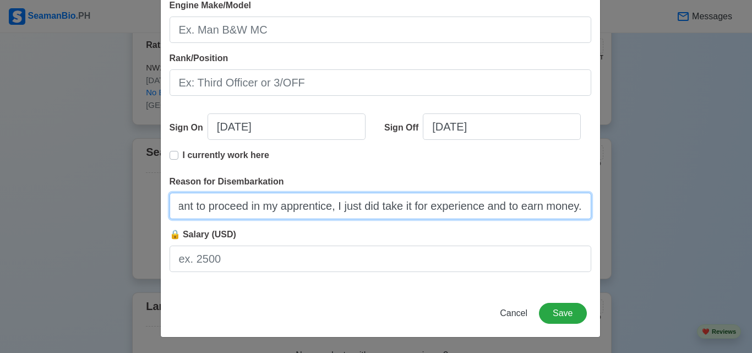
scroll to position [0, 0]
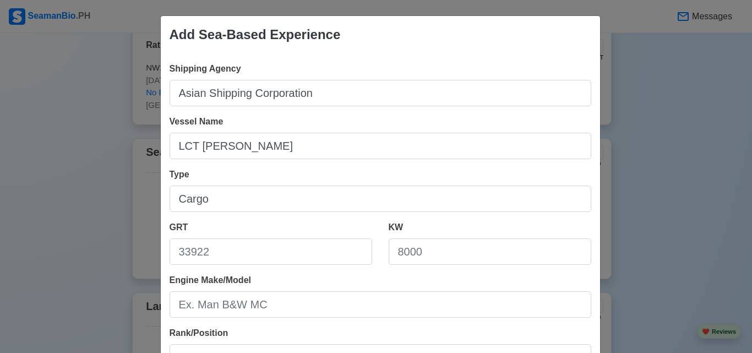
type input "End of contract and I want to proceed in my apprentice, I just did take it for …"
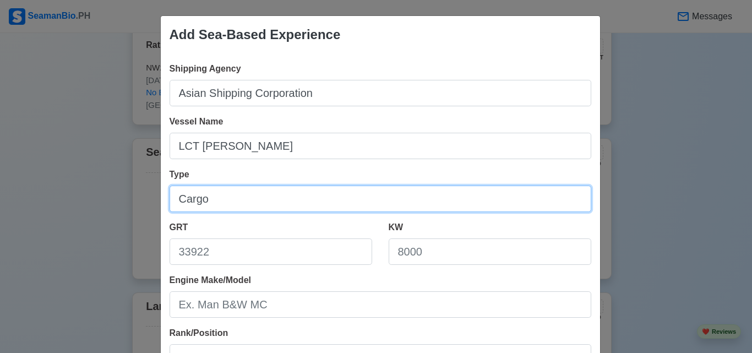
click at [319, 203] on input "Cargo" at bounding box center [381, 199] width 422 height 26
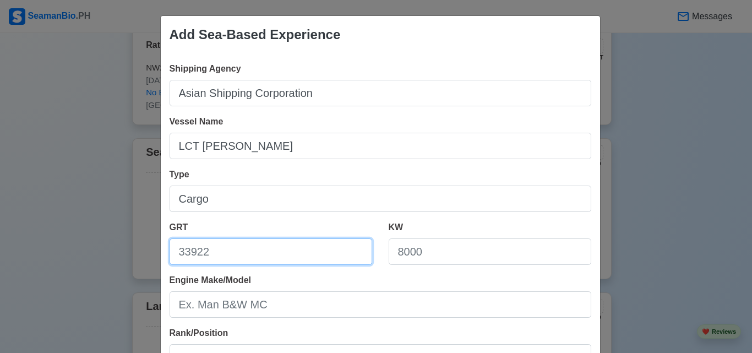
click at [269, 258] on input "GRT" at bounding box center [271, 251] width 203 height 26
type input "611"
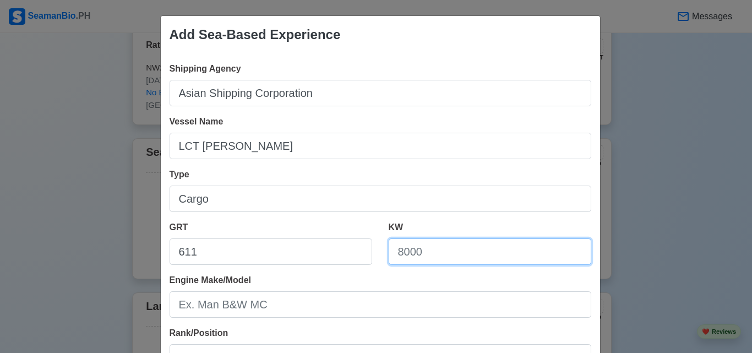
click at [452, 252] on input "KW" at bounding box center [490, 251] width 203 height 26
type input "355.00x2"
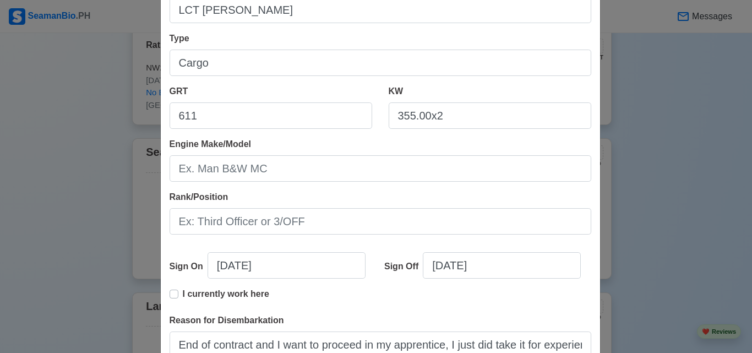
scroll to position [143, 0]
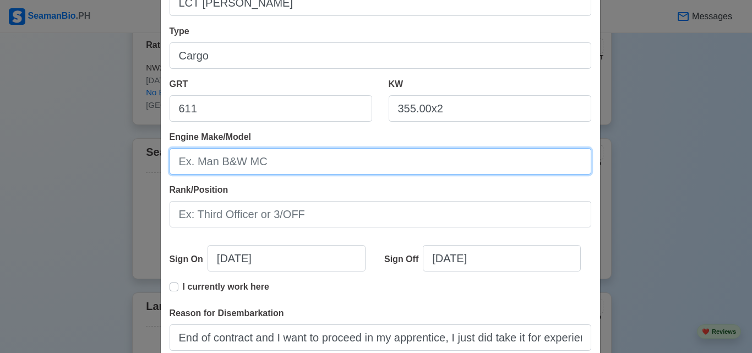
click at [261, 164] on input "Engine Make/Model" at bounding box center [381, 161] width 422 height 26
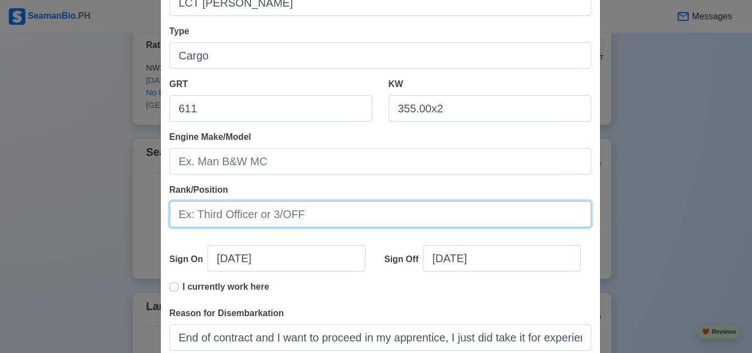
click at [274, 219] on input "Rank/Position" at bounding box center [381, 214] width 422 height 26
type input "Ordinary [PERSON_NAME]"
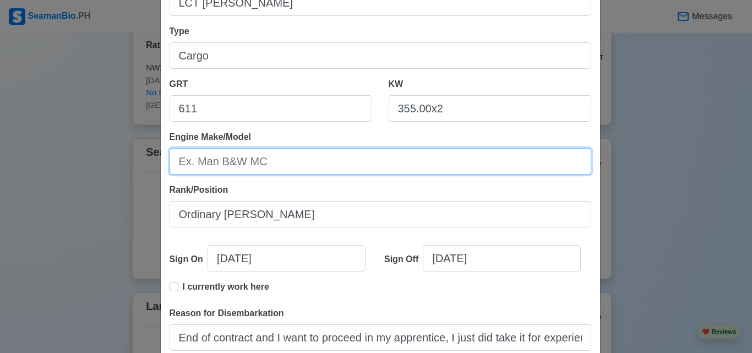
click at [299, 160] on input "Engine Make/Model" at bounding box center [381, 161] width 422 height 26
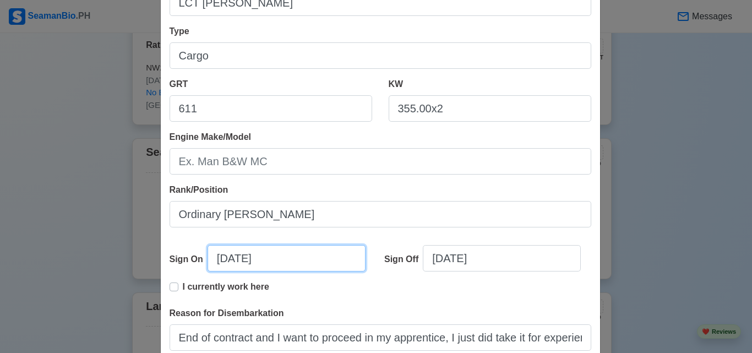
click at [271, 263] on input "[DATE]" at bounding box center [287, 258] width 158 height 26
select select "****"
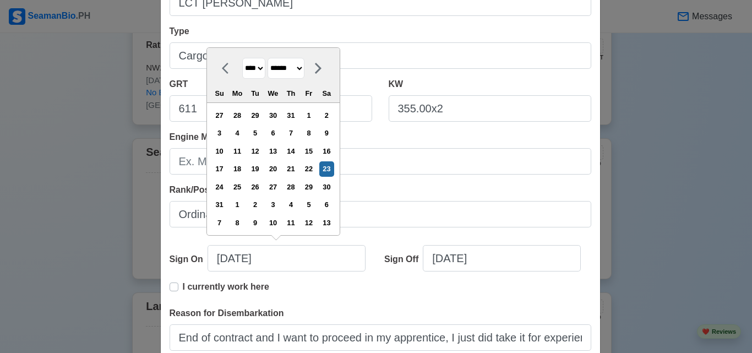
click at [305, 74] on select "******* ******** ***** ***** *** **** **** ****** ********* ******* ******** **…" at bounding box center [286, 68] width 37 height 21
select select "********"
click at [268, 75] on select "******* ******** ***** ***** *** **** **** ****** ********* ******* ******** **…" at bounding box center [286, 68] width 37 height 21
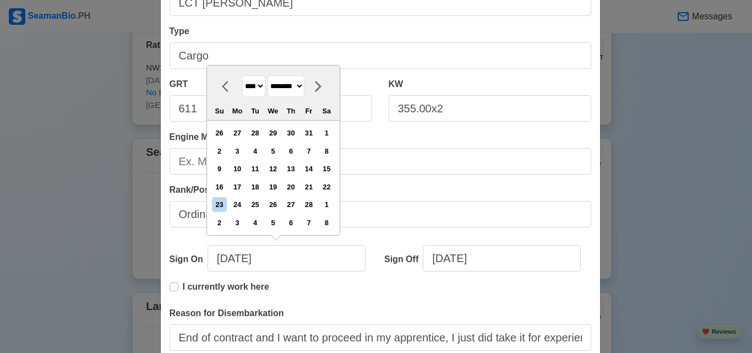
click at [262, 83] on select "**** **** **** **** **** **** **** **** **** **** **** **** **** **** **** ****…" at bounding box center [253, 85] width 23 height 21
select select "****"
click at [242, 75] on select "**** **** **** **** **** **** **** **** **** **** **** **** **** **** **** ****…" at bounding box center [253, 85] width 23 height 21
click at [298, 204] on div "29" at bounding box center [291, 204] width 15 height 15
type input "[DATE]"
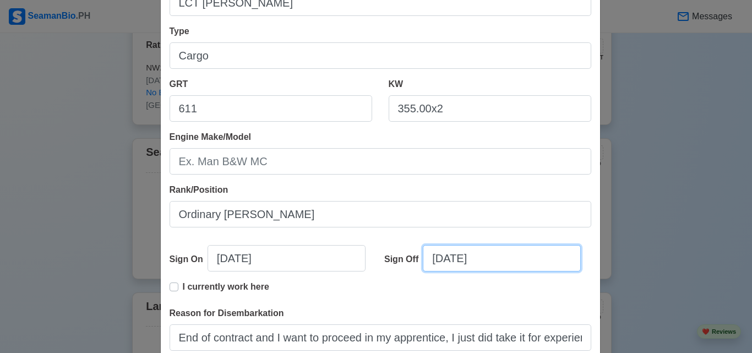
select select "****"
select select "******"
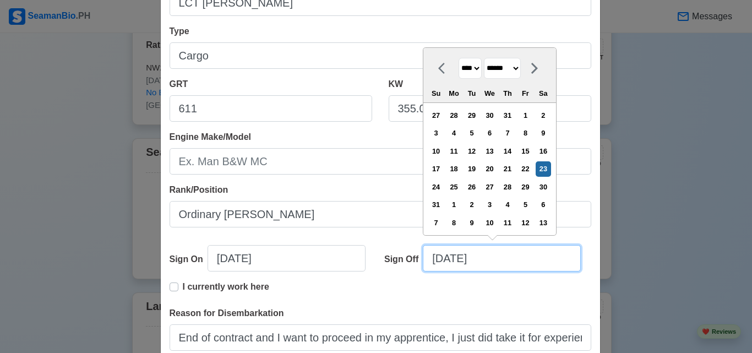
click at [461, 265] on input "[DATE]" at bounding box center [502, 258] width 158 height 26
click at [477, 66] on select "**** **** **** **** **** **** **** **** **** **** **** **** **** **** **** ****…" at bounding box center [470, 68] width 23 height 21
select select "****"
click at [459, 75] on select "**** **** **** **** **** **** **** **** **** **** **** **** **** **** **** ****…" at bounding box center [470, 68] width 23 height 21
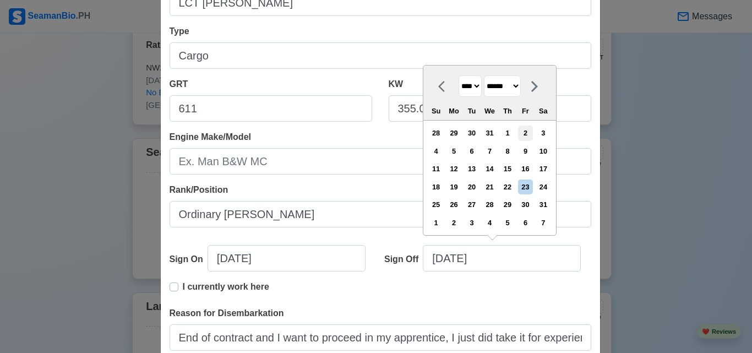
click at [531, 135] on div "2" at bounding box center [525, 133] width 15 height 15
type input "[DATE]"
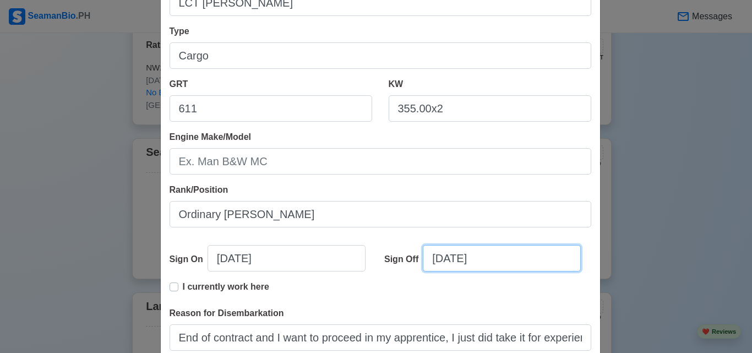
scroll to position [275, 0]
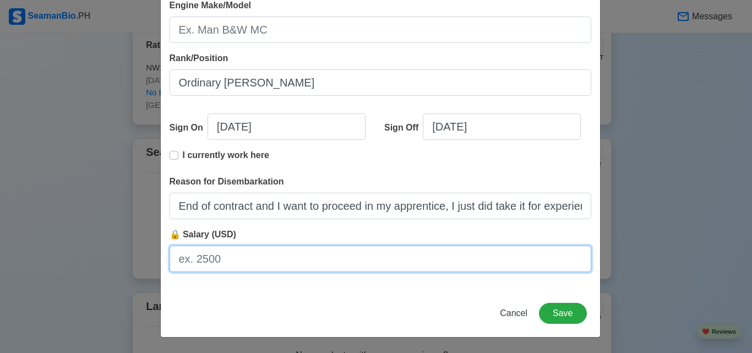
click at [257, 262] on input "🔒 Salary (USD)" at bounding box center [381, 259] width 422 height 26
click at [215, 263] on input "🔒 Salary (USD)" at bounding box center [381, 259] width 422 height 26
type input "263"
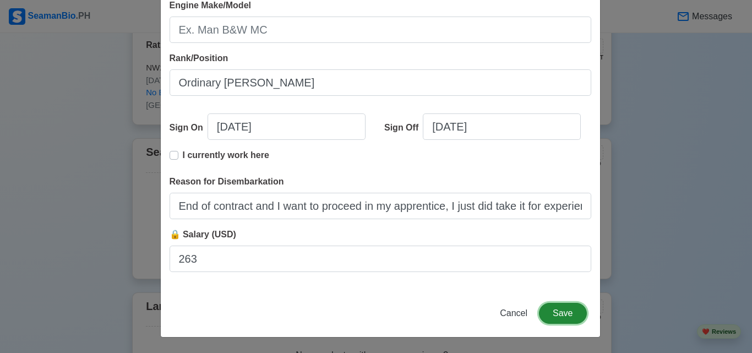
click at [568, 315] on button "Save" at bounding box center [562, 313] width 47 height 21
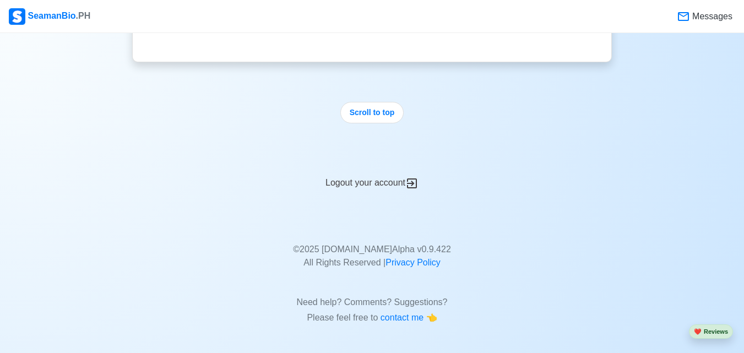
scroll to position [2329, 0]
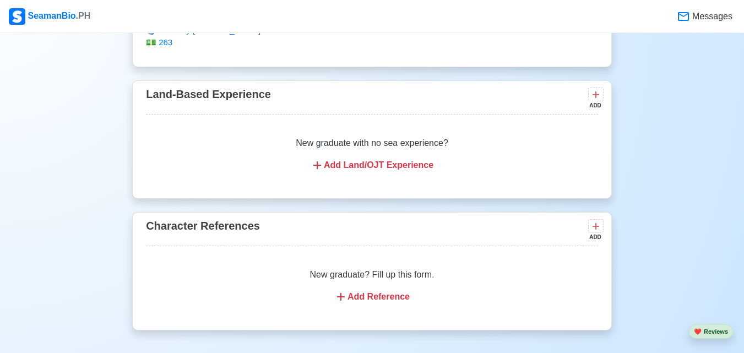
click at [400, 302] on div "Add Reference" at bounding box center [372, 296] width 426 height 13
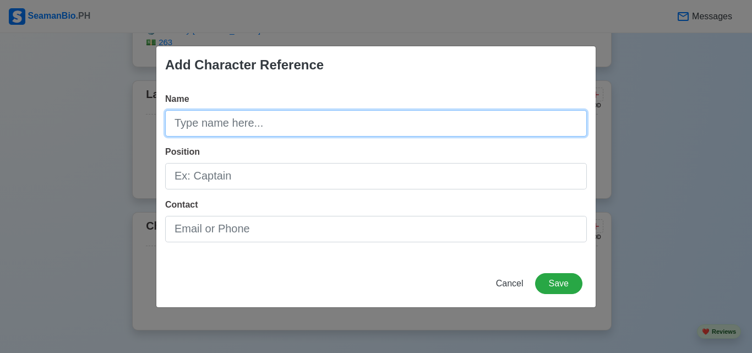
click at [292, 127] on input "Name" at bounding box center [376, 123] width 422 height 26
type input "C"
type input "[PERSON_NAME]"
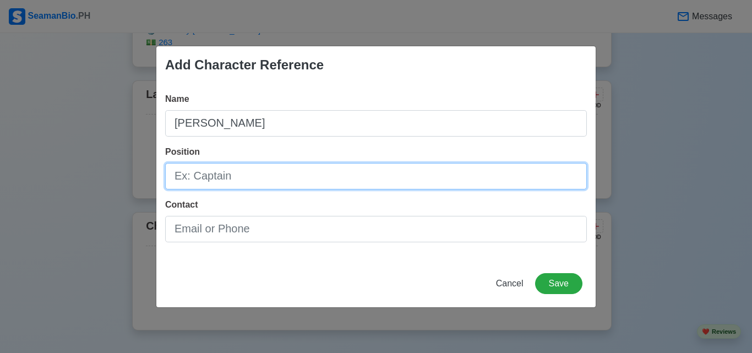
click at [283, 173] on input "Position" at bounding box center [376, 176] width 422 height 26
click at [188, 176] on input "CHiefmate" at bounding box center [376, 176] width 422 height 26
type input "Chiefmate"
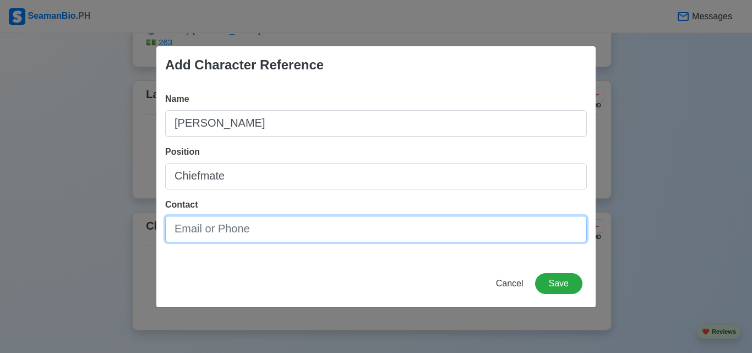
click at [232, 230] on input "Contact" at bounding box center [376, 229] width 422 height 26
click at [222, 228] on input "Contact" at bounding box center [376, 229] width 422 height 26
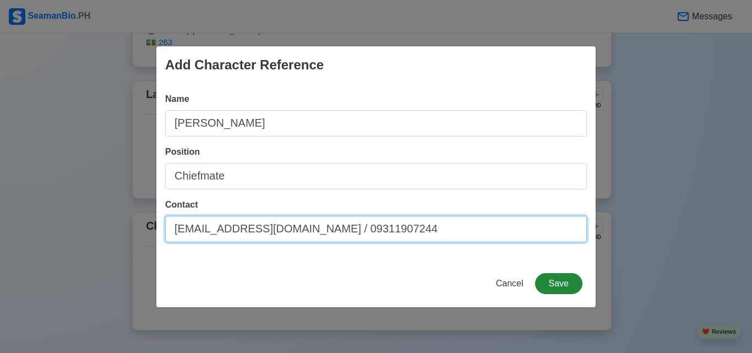
type input "[EMAIL_ADDRESS][DOMAIN_NAME] / 09311907244"
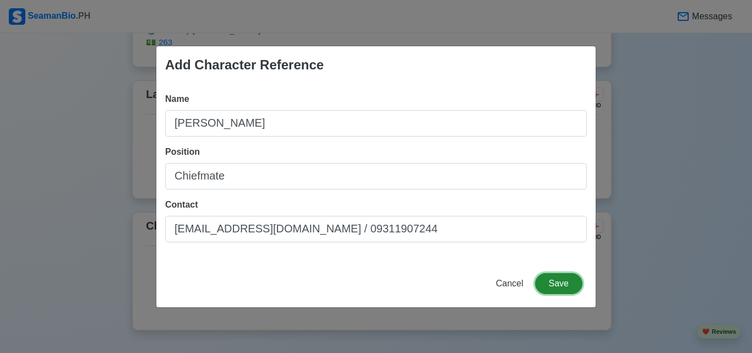
click at [563, 285] on button "Save" at bounding box center [558, 283] width 47 height 21
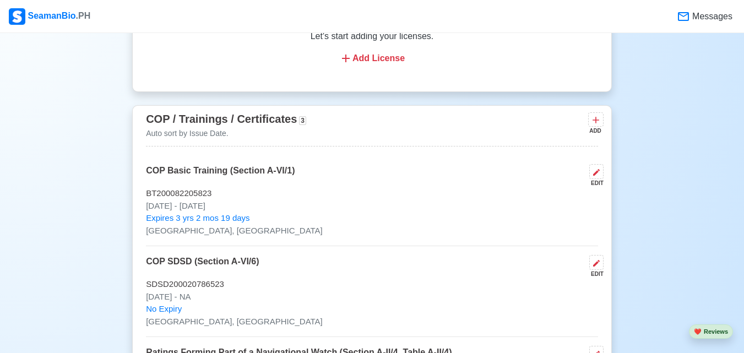
scroll to position [1749, 0]
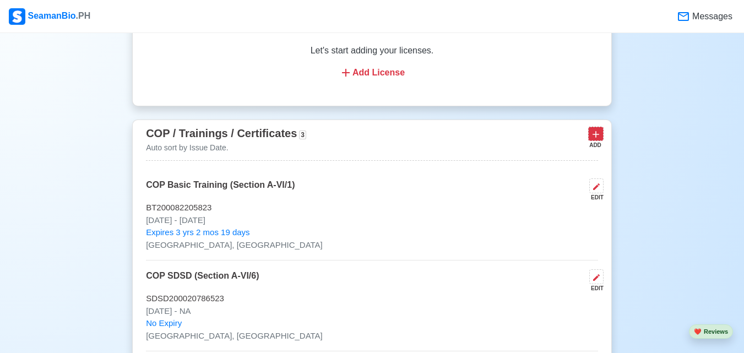
click at [597, 138] on icon at bounding box center [595, 134] width 11 height 11
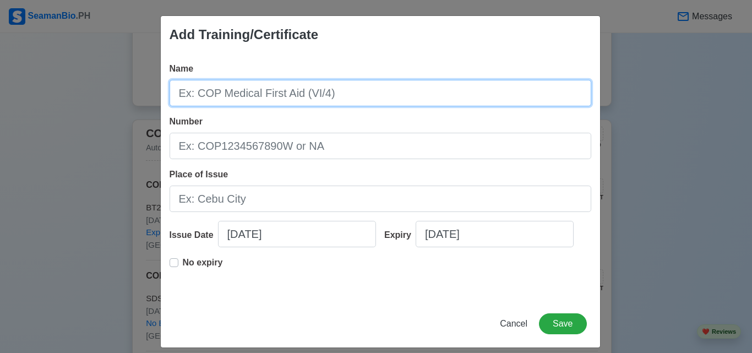
click at [293, 101] on input "Name" at bounding box center [381, 93] width 422 height 26
type input "CCM Domestic RORO Passenger/Cargo Passenger"
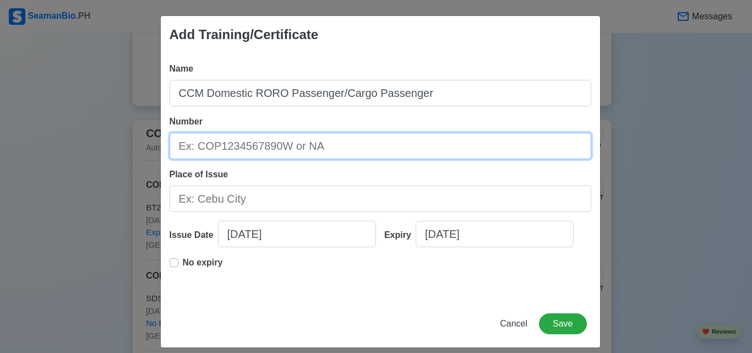
click at [288, 141] on input "Number" at bounding box center [381, 146] width 422 height 26
type input "TCCM23-00-000275"
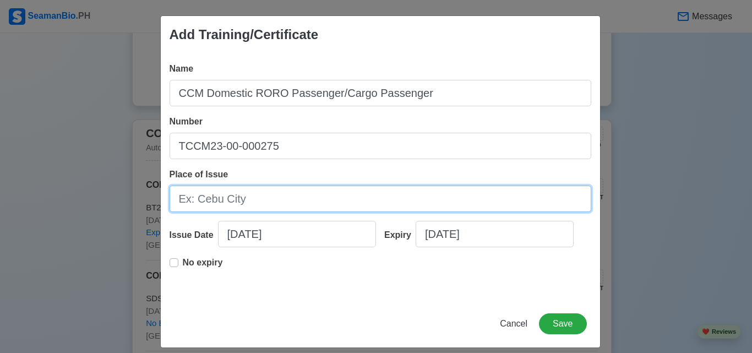
click at [283, 201] on input "Place of Issue" at bounding box center [381, 199] width 422 height 26
type input "[GEOGRAPHIC_DATA]"
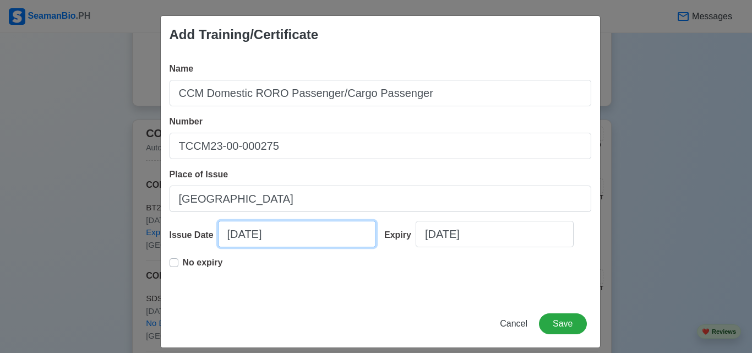
select select "****"
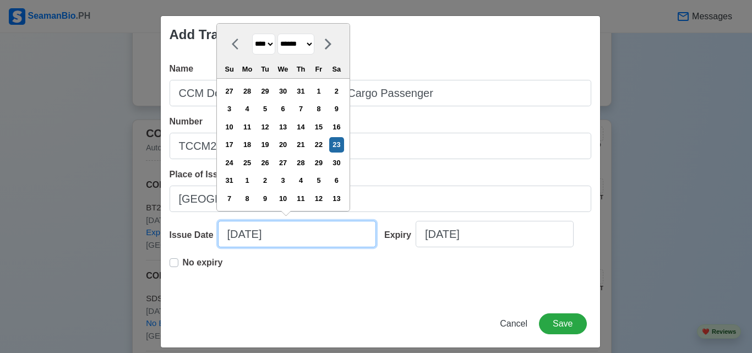
click at [301, 237] on input "[DATE]" at bounding box center [297, 234] width 158 height 26
click at [314, 48] on select "******* ******** ***** ***** *** **** **** ****** ********* ******* ******** **…" at bounding box center [296, 44] width 37 height 21
select select "********"
click at [278, 51] on select "******* ******** ***** ***** *** **** **** ****** ********* ******* ******** **…" at bounding box center [296, 44] width 37 height 21
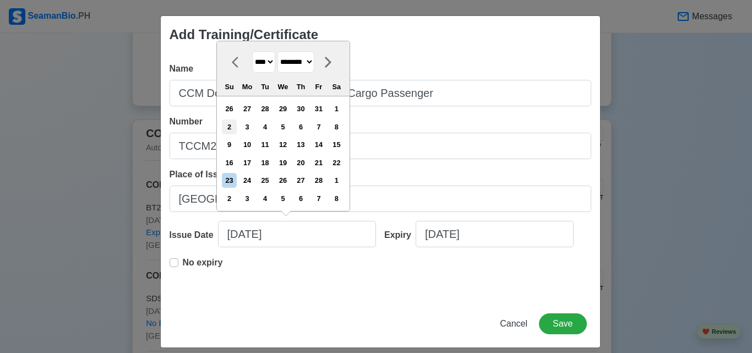
click at [231, 131] on div "2" at bounding box center [229, 126] width 15 height 15
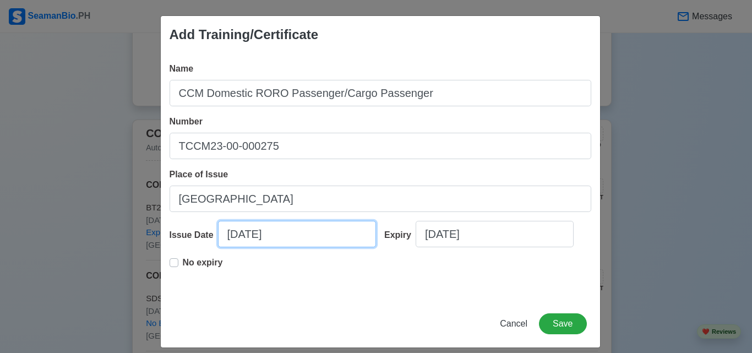
type input "[DATE]"
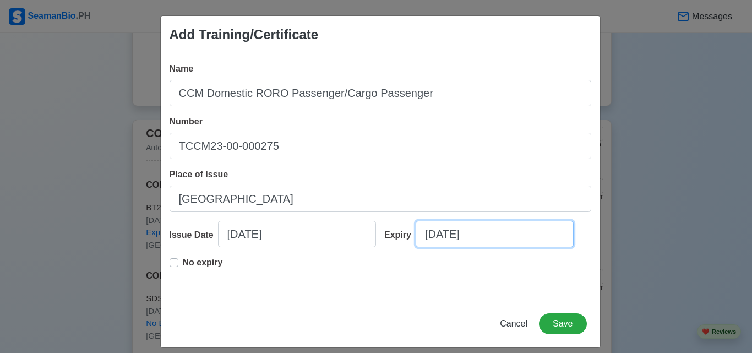
click at [497, 234] on input "[DATE]" at bounding box center [495, 234] width 158 height 26
select select "****"
select select "******"
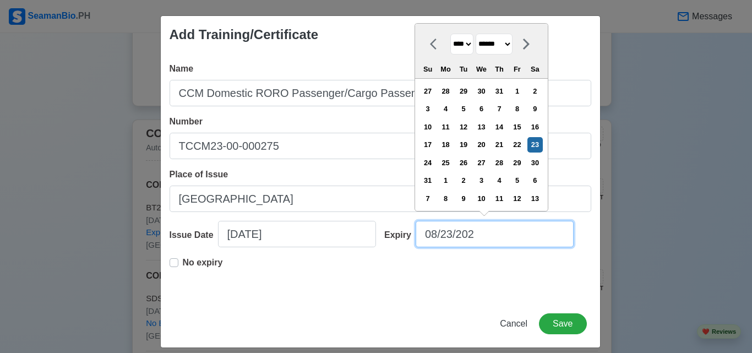
type input "[DATE]"
select select "****"
type input "[DATE]"
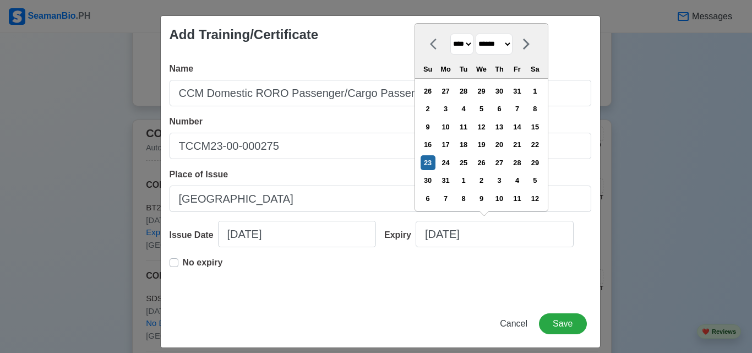
click at [513, 46] on select "******* ******** ***** ***** *** **** **** ****** ********* ******* ******** **…" at bounding box center [494, 44] width 37 height 21
select select "********"
click at [476, 55] on select "******* ******** ***** ***** *** **** **** ****** ********* ******* ******** **…" at bounding box center [494, 44] width 37 height 21
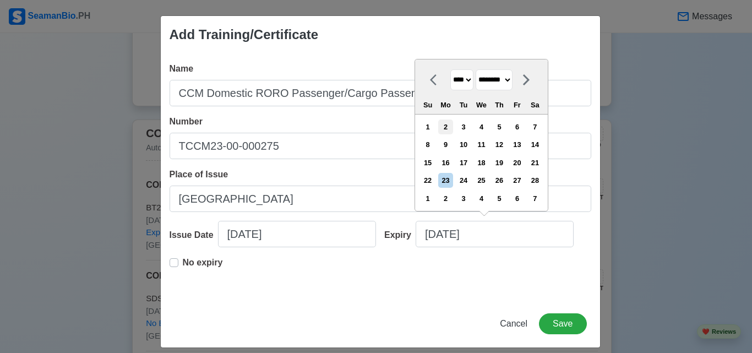
click at [449, 127] on div "2" at bounding box center [445, 126] width 15 height 15
type input "[DATE]"
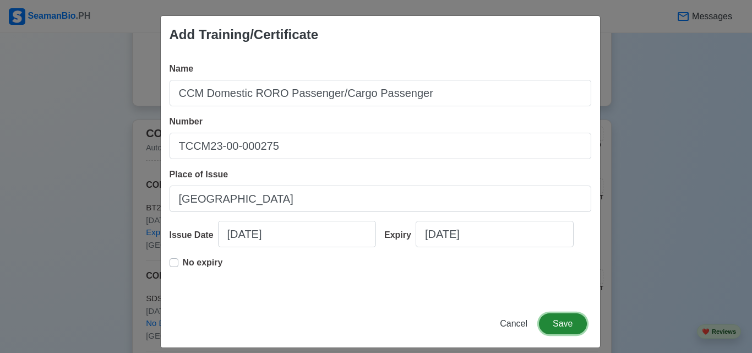
click at [564, 324] on button "Save" at bounding box center [562, 323] width 47 height 21
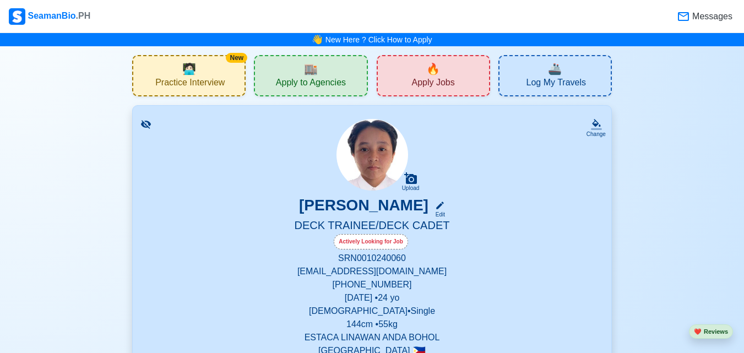
scroll to position [275, 0]
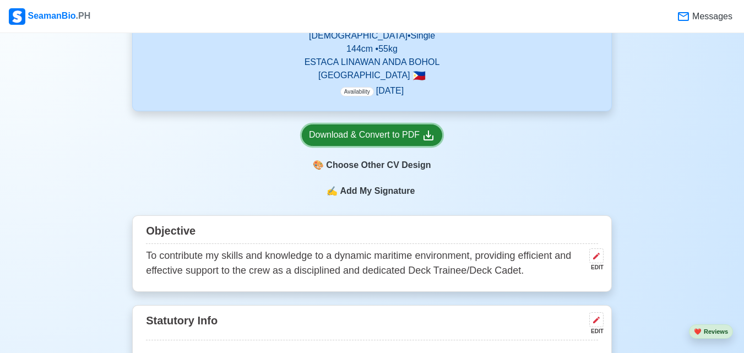
click at [429, 135] on icon at bounding box center [428, 135] width 13 height 13
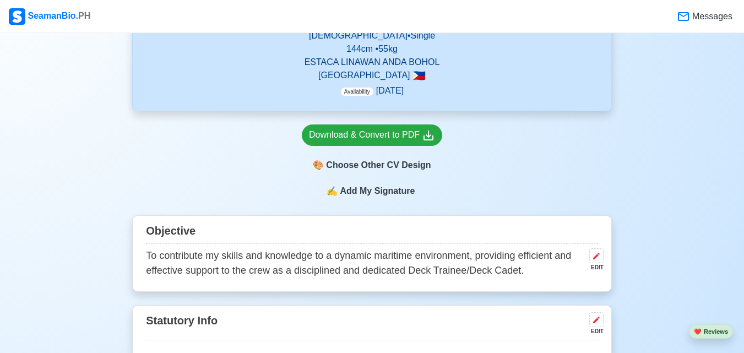
click at [393, 189] on span "Add My Signature" at bounding box center [377, 190] width 79 height 13
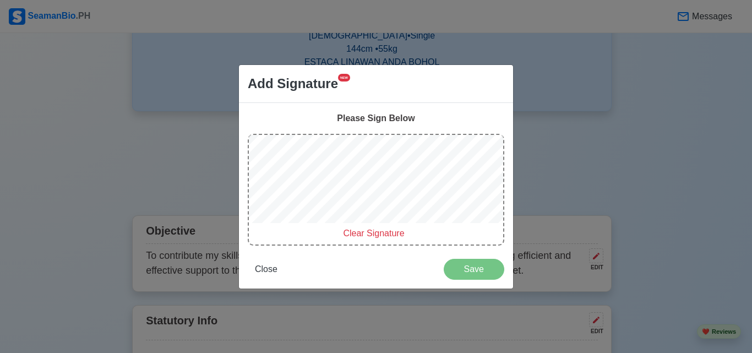
click at [352, 170] on div "Clear Signature" at bounding box center [376, 190] width 257 height 112
click at [367, 234] on span "Clear Signature" at bounding box center [373, 233] width 61 height 9
click at [390, 155] on div at bounding box center [376, 181] width 254 height 92
click at [352, 235] on span "Clear Signature" at bounding box center [373, 233] width 61 height 9
click at [369, 233] on span "Clear Signature" at bounding box center [373, 233] width 61 height 9
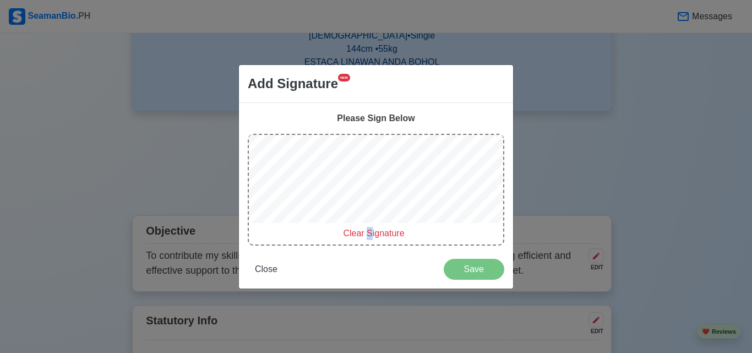
click at [358, 132] on div "Please Sign Below Clear Signature Close Save" at bounding box center [376, 196] width 274 height 186
click at [365, 235] on span "Clear Signature" at bounding box center [373, 233] width 61 height 9
click at [470, 270] on span "Save" at bounding box center [474, 268] width 46 height 9
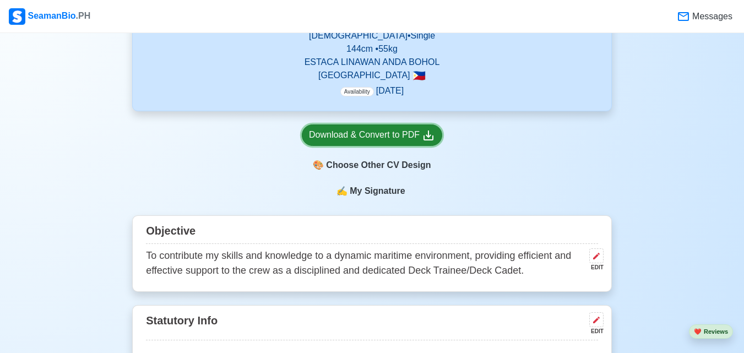
click at [401, 135] on div "Download & Convert to PDF" at bounding box center [372, 135] width 126 height 14
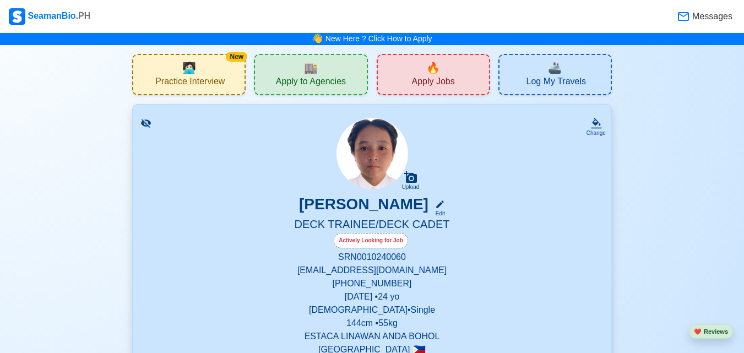
scroll to position [0, 0]
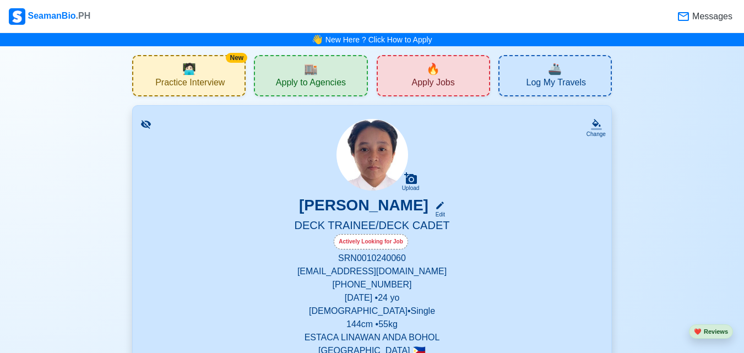
click at [414, 83] on span "Apply Jobs" at bounding box center [432, 84] width 43 height 14
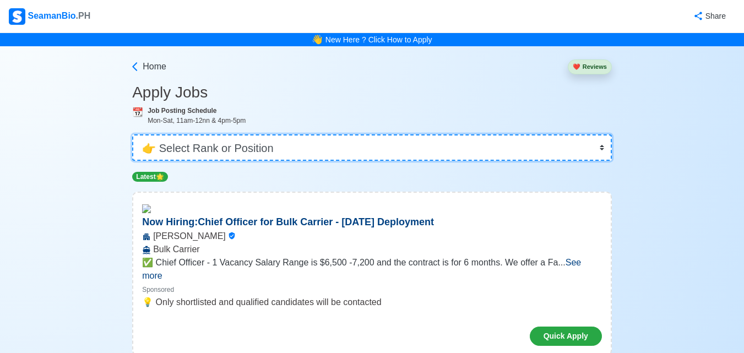
click at [602, 149] on select "👉 Select Rank or Position Master Chief Officer 2nd Officer 3rd Officer Junior O…" at bounding box center [372, 147] width 480 height 26
select select "Cadet"
click at [133, 134] on select "👉 Select Rank or Position Master Chief Officer 2nd Officer 3rd Officer Junior O…" at bounding box center [372, 147] width 480 height 26
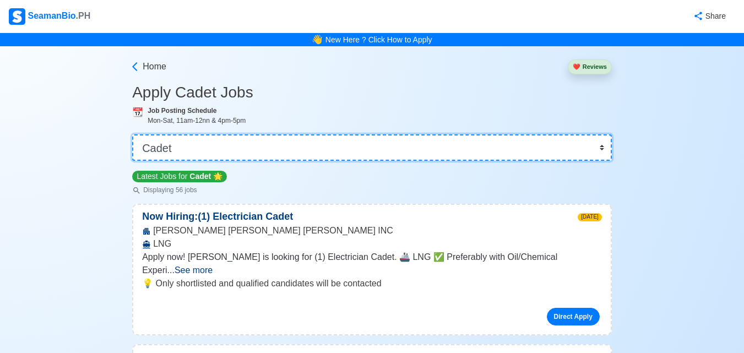
click at [601, 148] on select "👉 Select Rank or Position Master Chief Officer 2nd Officer 3rd Officer Junior O…" at bounding box center [372, 147] width 480 height 26
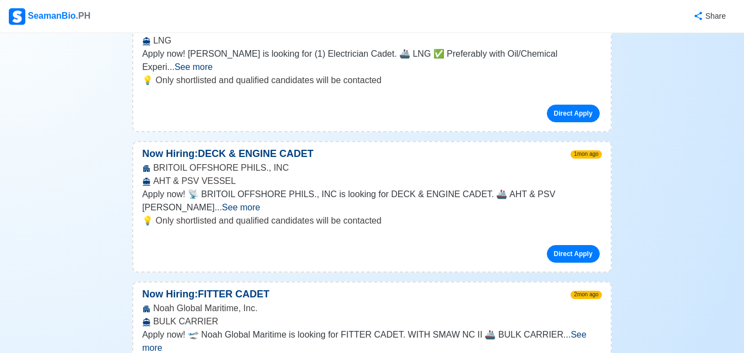
scroll to position [241, 0]
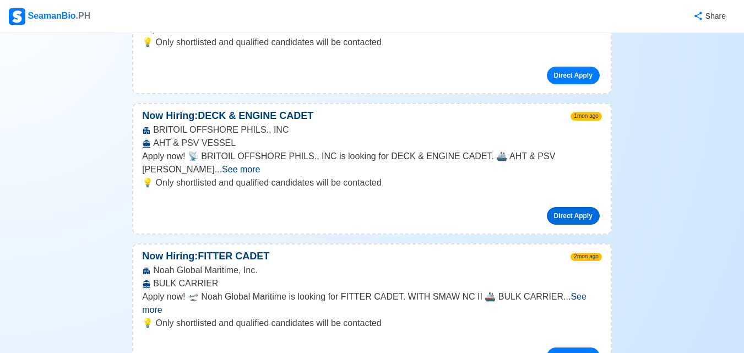
click at [559, 207] on link "Direct Apply" at bounding box center [573, 216] width 53 height 18
click at [260, 165] on span "See more" at bounding box center [241, 169] width 38 height 9
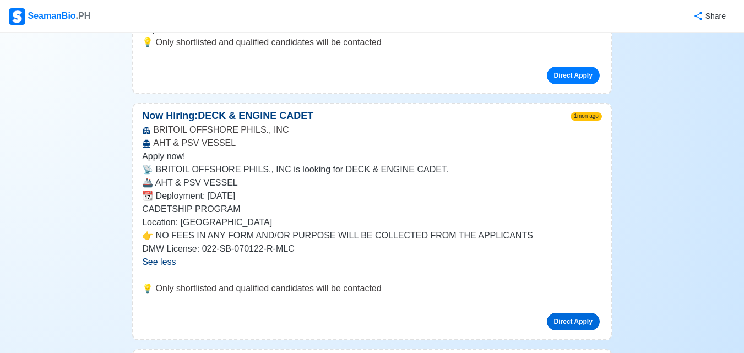
click at [578, 313] on link "Direct Apply" at bounding box center [573, 322] width 53 height 18
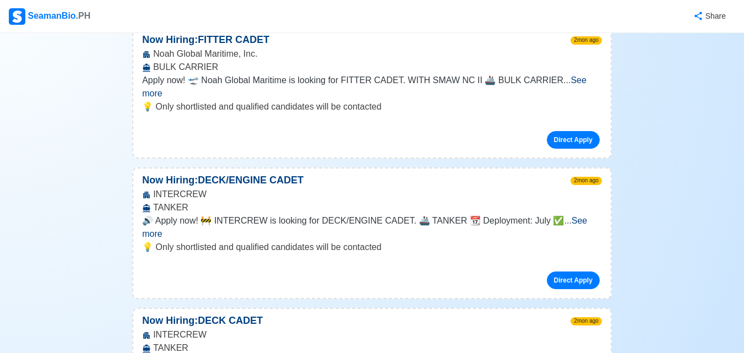
scroll to position [628, 0]
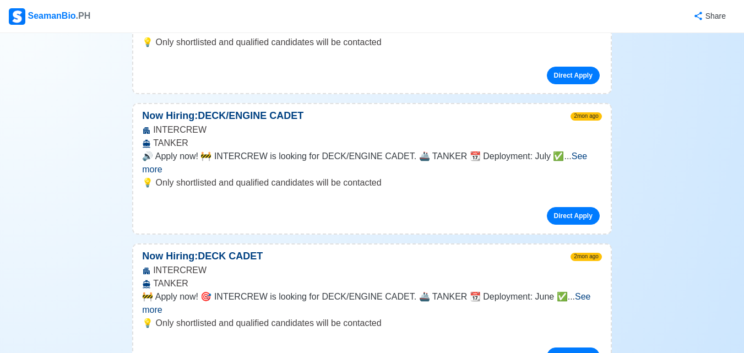
click at [585, 151] on span "See more" at bounding box center [364, 162] width 445 height 23
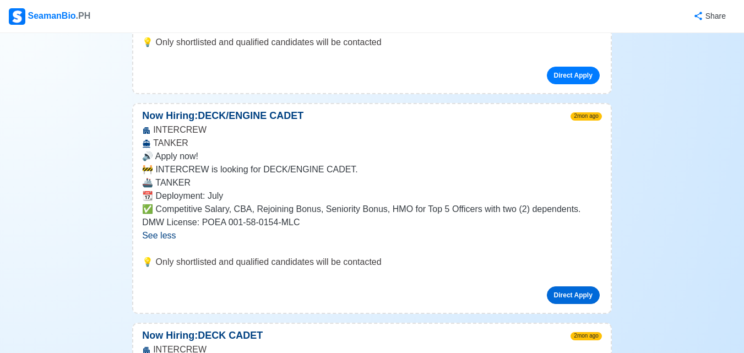
click at [568, 286] on link "Direct Apply" at bounding box center [573, 295] width 53 height 18
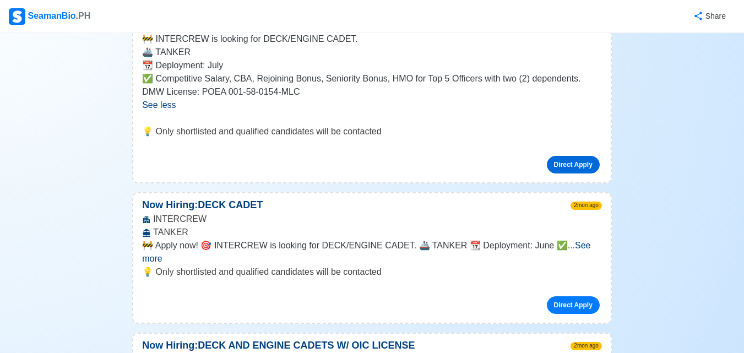
scroll to position [850, 0]
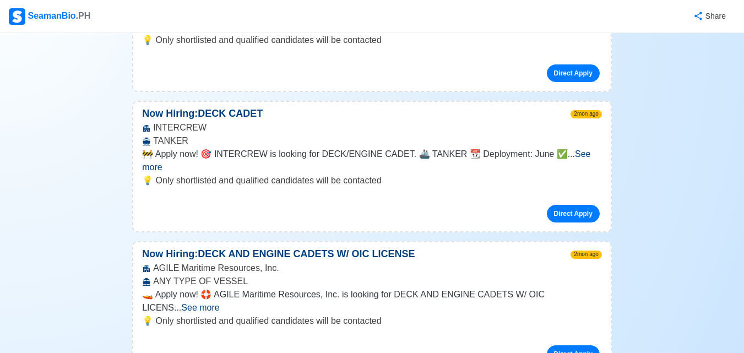
click at [584, 149] on span "See more" at bounding box center [366, 160] width 448 height 23
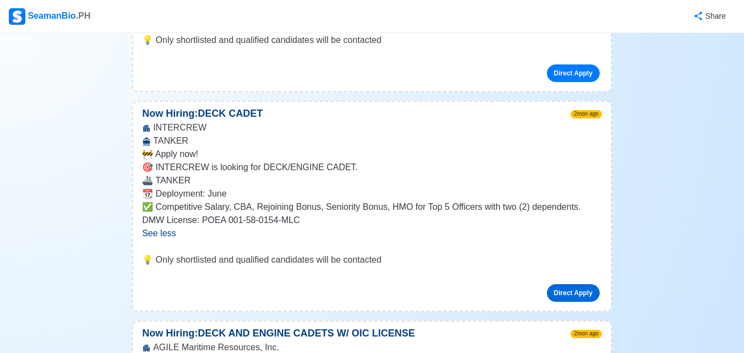
click at [564, 284] on link "Direct Apply" at bounding box center [573, 293] width 53 height 18
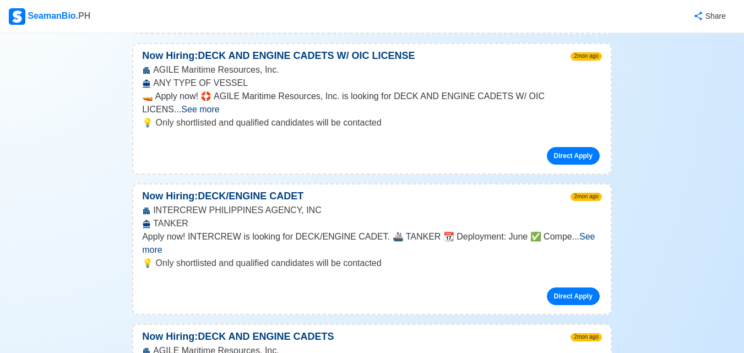
scroll to position [1114, 0]
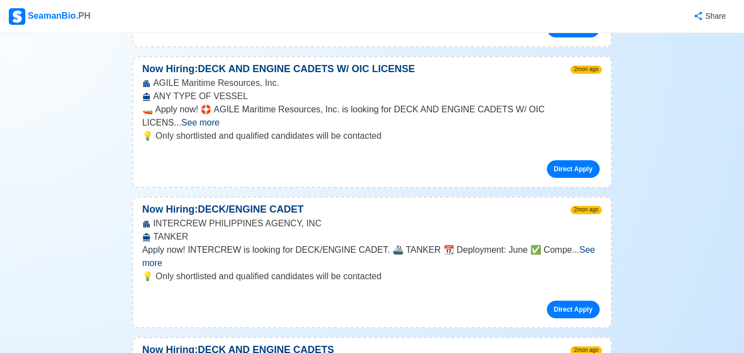
click at [219, 118] on span "See more" at bounding box center [200, 122] width 38 height 9
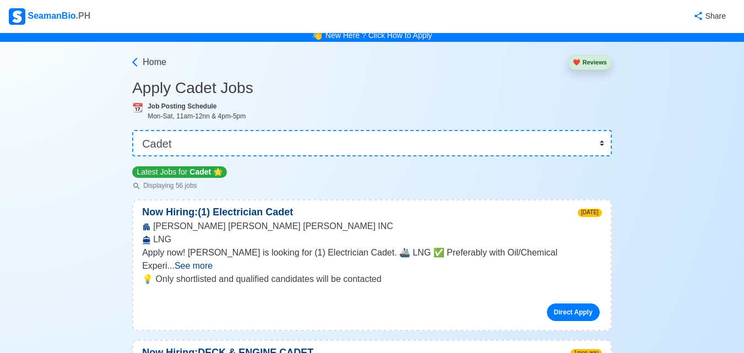
scroll to position [0, 0]
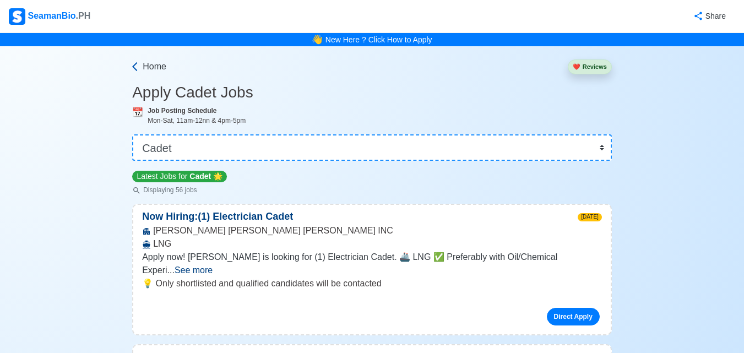
click at [142, 69] on link "Home" at bounding box center [147, 66] width 37 height 13
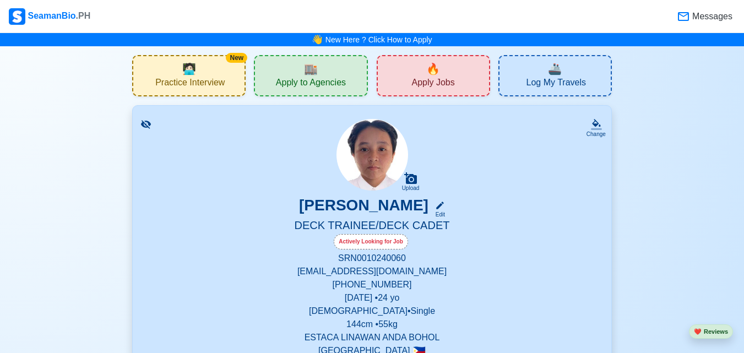
click at [305, 80] on span "Apply to Agencies" at bounding box center [311, 84] width 70 height 14
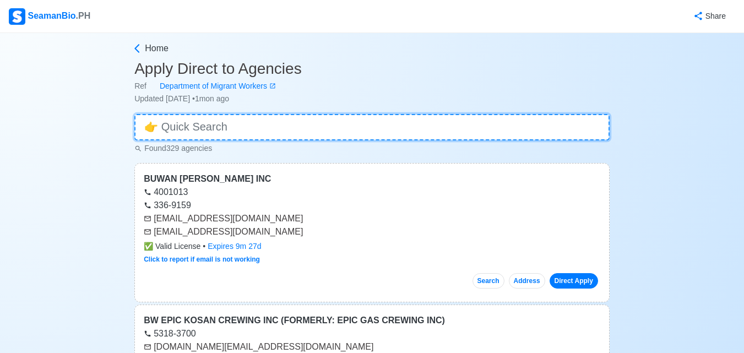
click at [539, 133] on input at bounding box center [371, 127] width 475 height 26
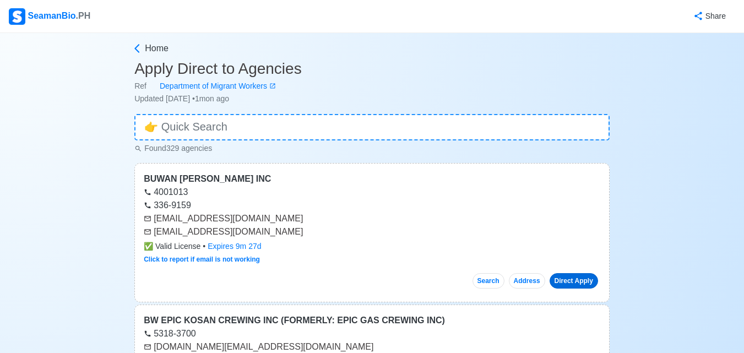
click at [578, 278] on link "Direct Apply" at bounding box center [574, 280] width 48 height 15
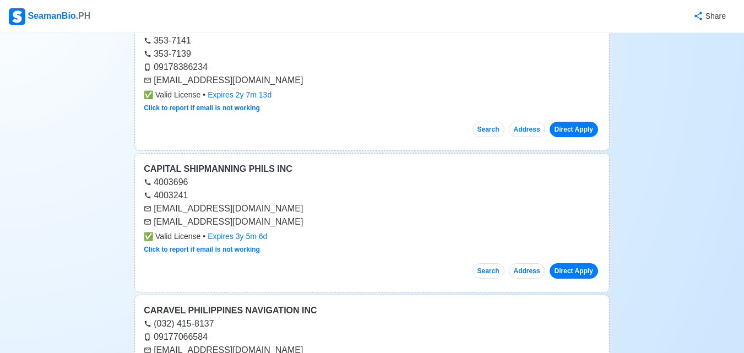
scroll to position [551, 0]
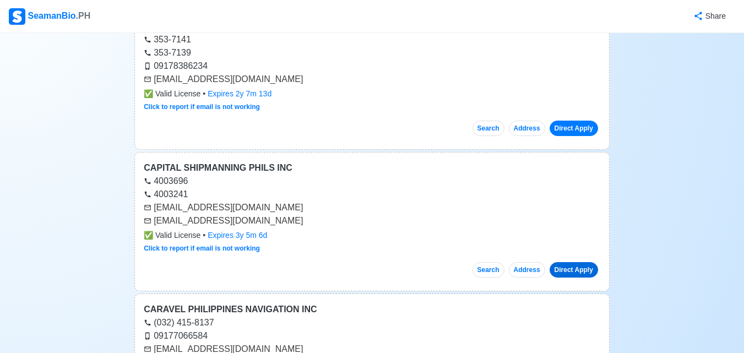
click at [580, 270] on link "Direct Apply" at bounding box center [574, 269] width 48 height 15
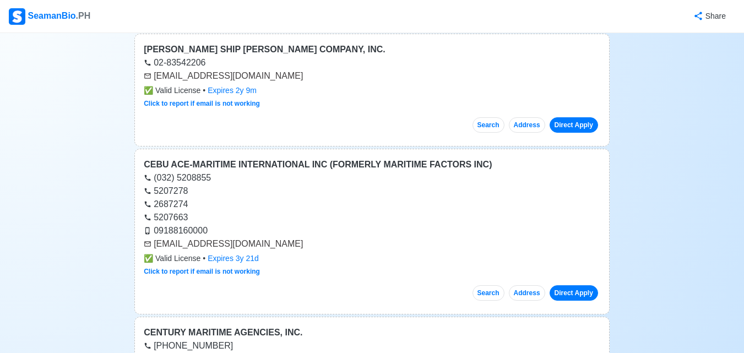
scroll to position [2478, 0]
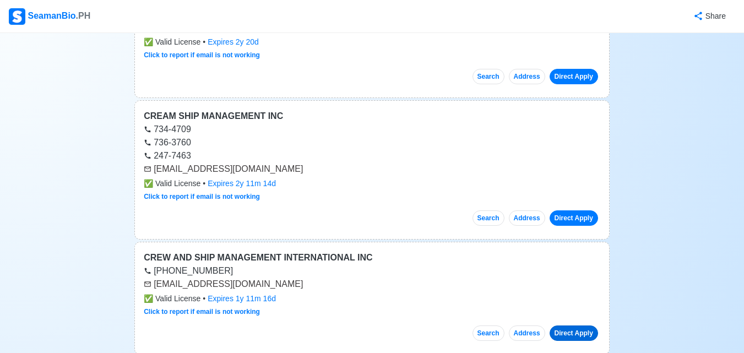
click at [580, 332] on link "Direct Apply" at bounding box center [574, 332] width 48 height 15
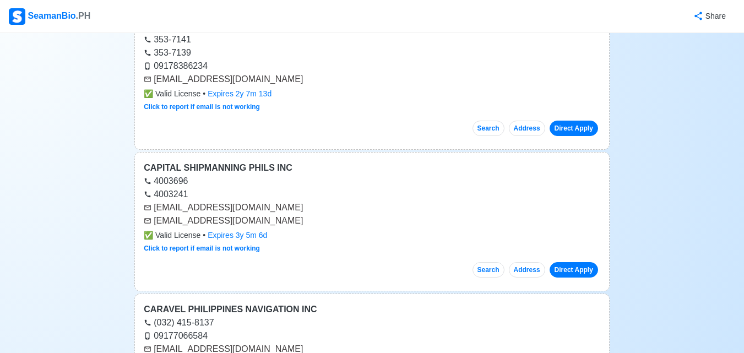
scroll to position [0, 0]
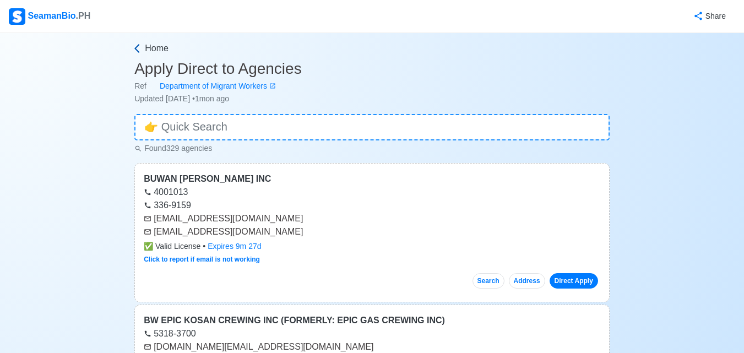
click at [142, 51] on icon at bounding box center [137, 48] width 11 height 11
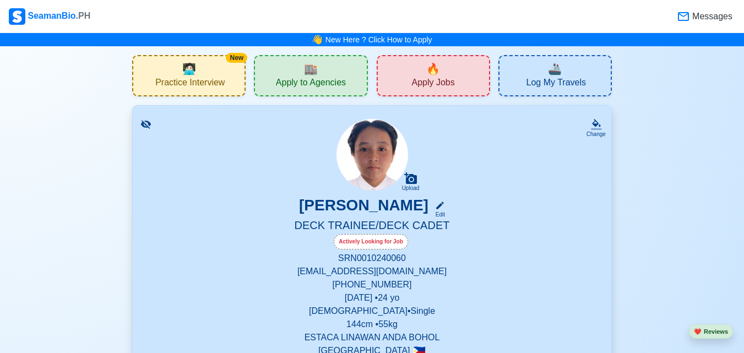
click at [431, 72] on span "🔥" at bounding box center [433, 69] width 14 height 17
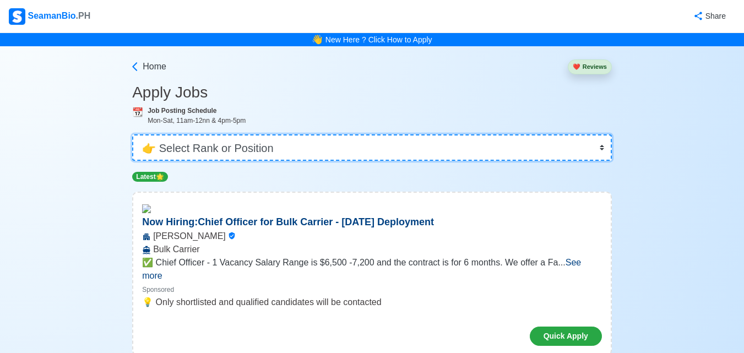
click at [603, 148] on select "👉 Select Rank or Position Master Chief Officer 2nd Officer 3rd Officer Junior O…" at bounding box center [372, 147] width 480 height 26
select select "Cadet"
click at [133, 134] on select "👉 Select Rank or Position Master Chief Officer 2nd Officer 3rd Officer Junior O…" at bounding box center [372, 147] width 480 height 26
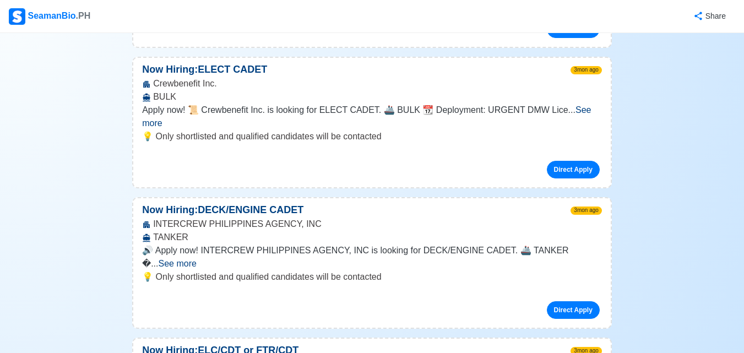
scroll to position [2393, 0]
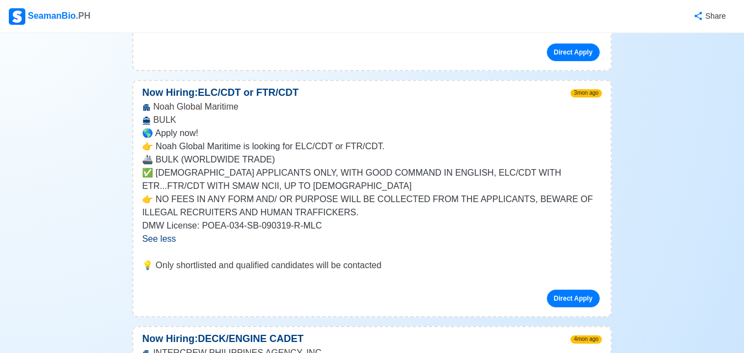
scroll to position [2677, 0]
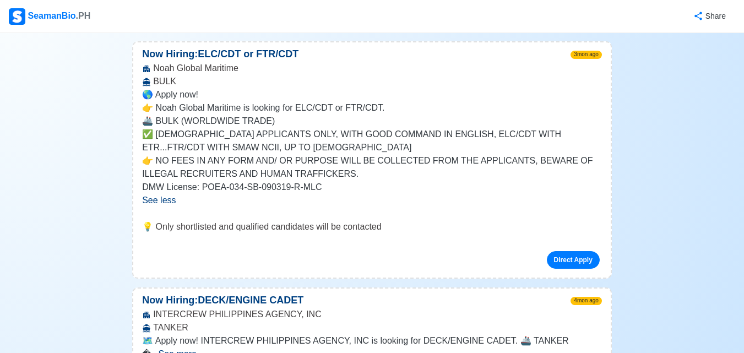
click at [197, 349] on span "See more" at bounding box center [178, 353] width 38 height 9
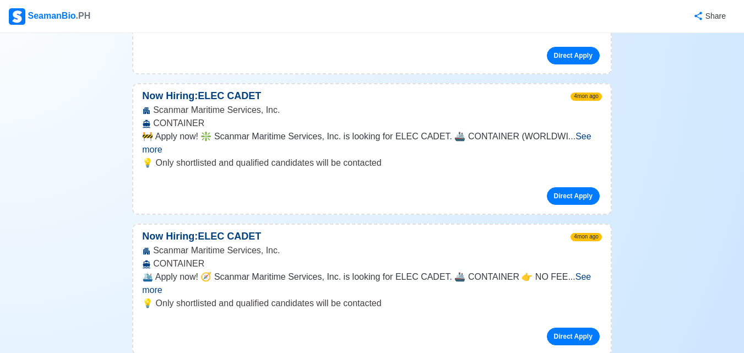
scroll to position [3334, 0]
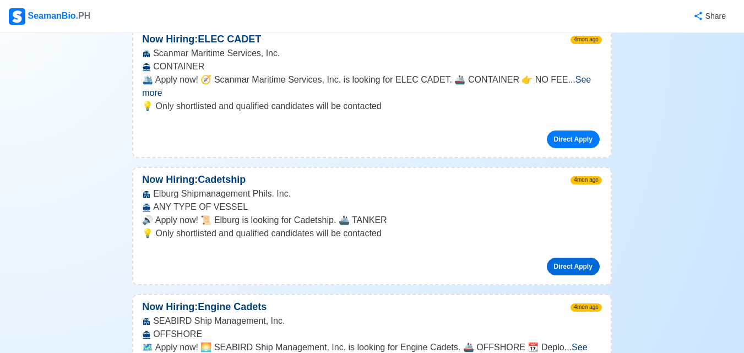
scroll to position [3570, 0]
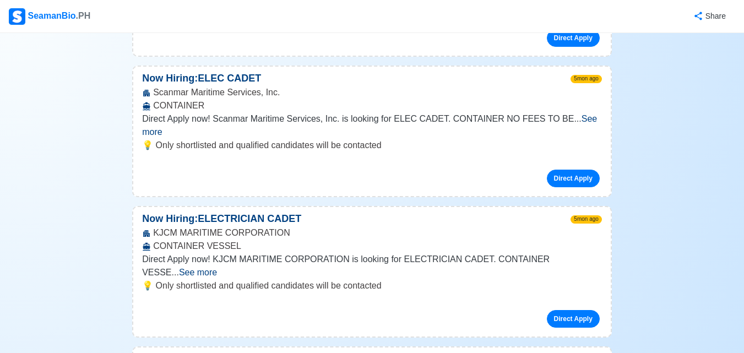
scroll to position [4835, 0]
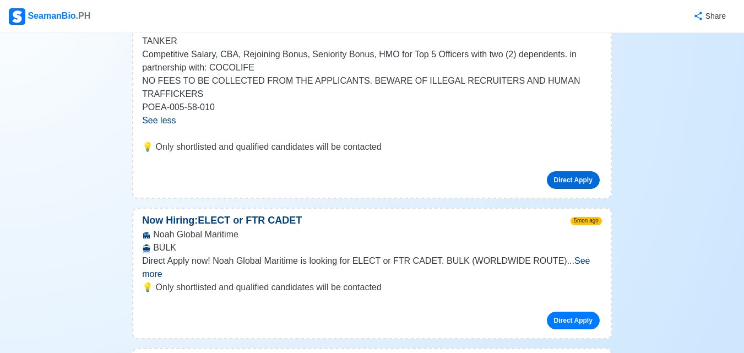
scroll to position [5280, 0]
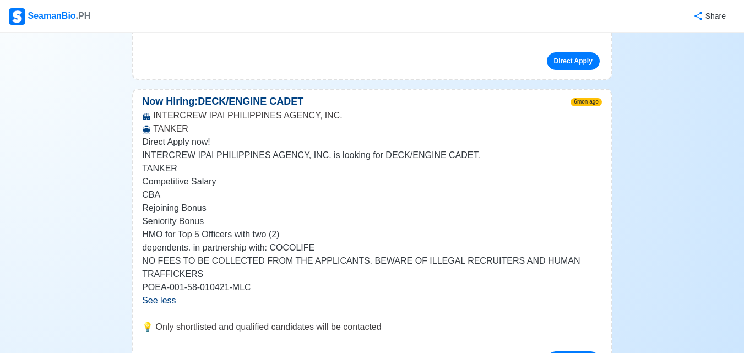
scroll to position [5734, 0]
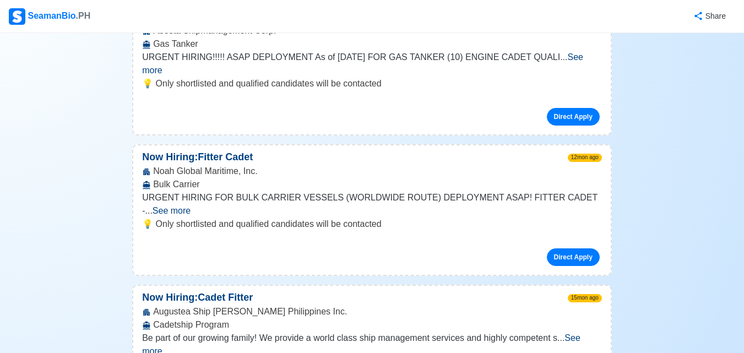
scroll to position [7535, 0]
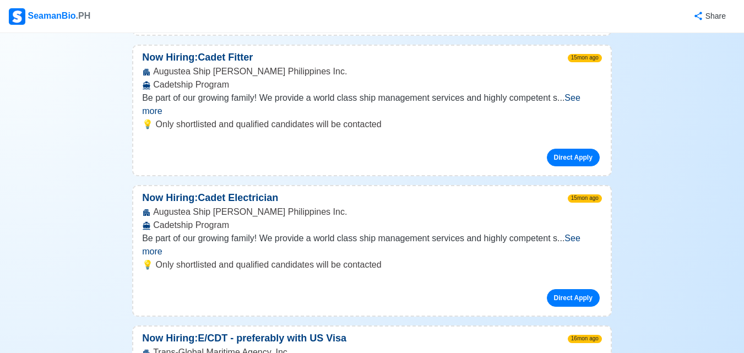
scroll to position [7790, 0]
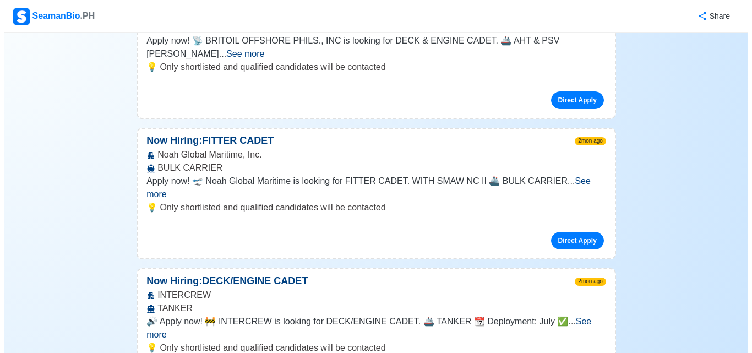
scroll to position [0, 0]
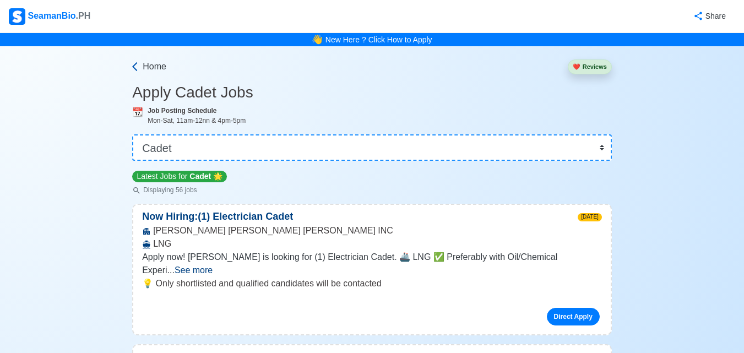
click at [146, 66] on span "Home" at bounding box center [155, 66] width 24 height 13
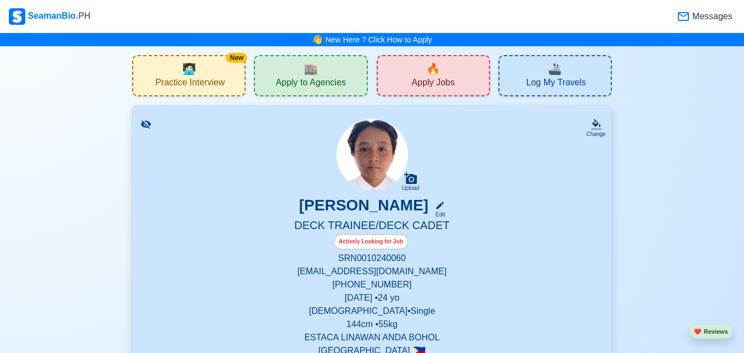
click at [561, 84] on span "Log My Travels" at bounding box center [555, 84] width 59 height 14
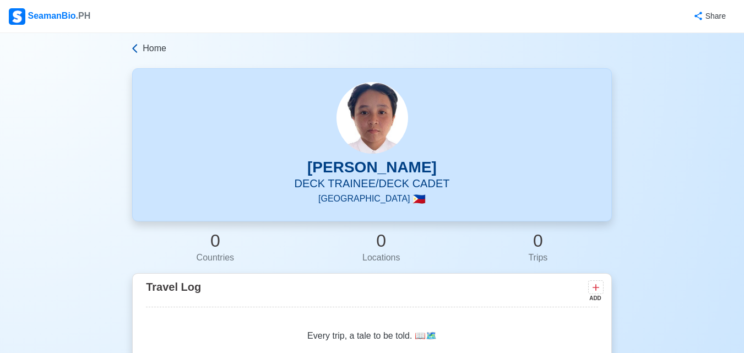
click at [145, 50] on span "Home" at bounding box center [155, 48] width 24 height 13
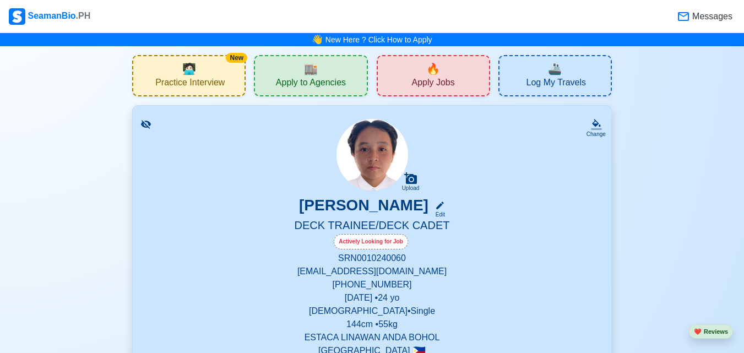
click at [195, 79] on span "Practice Interview" at bounding box center [189, 84] width 69 height 14
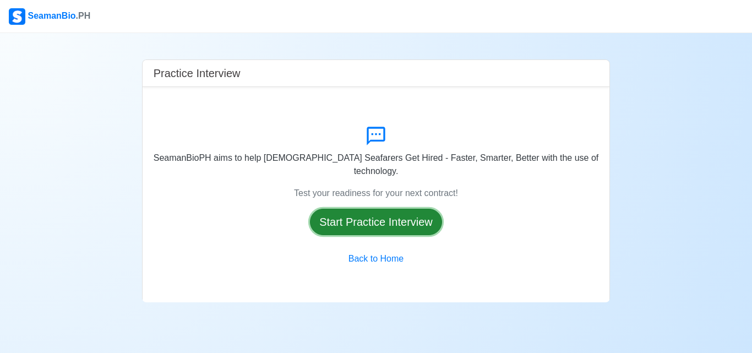
click at [376, 215] on button "Start Practice Interview" at bounding box center [376, 222] width 132 height 26
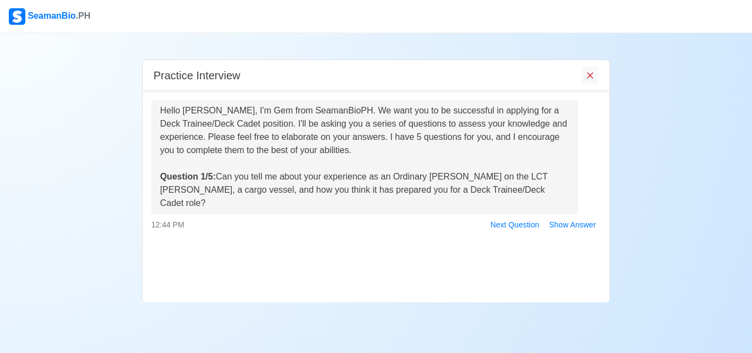
scroll to position [49, 0]
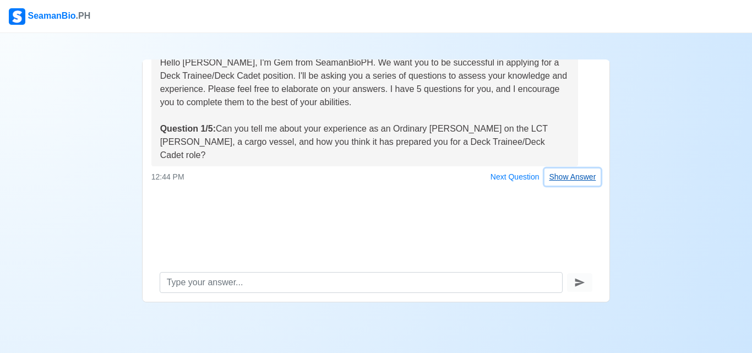
click at [579, 168] on button "Show Answer" at bounding box center [573, 176] width 57 height 17
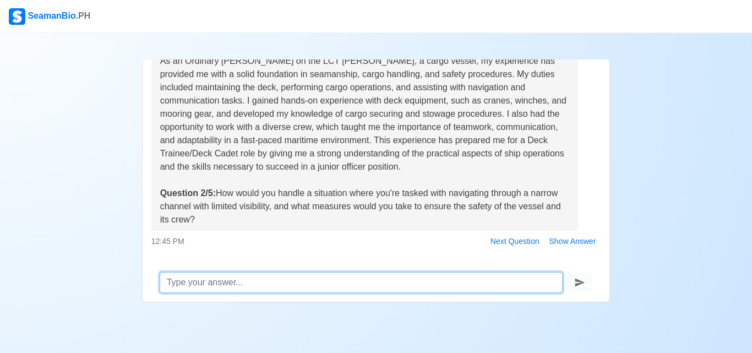
scroll to position [201, 0]
